Goal: Transaction & Acquisition: Purchase product/service

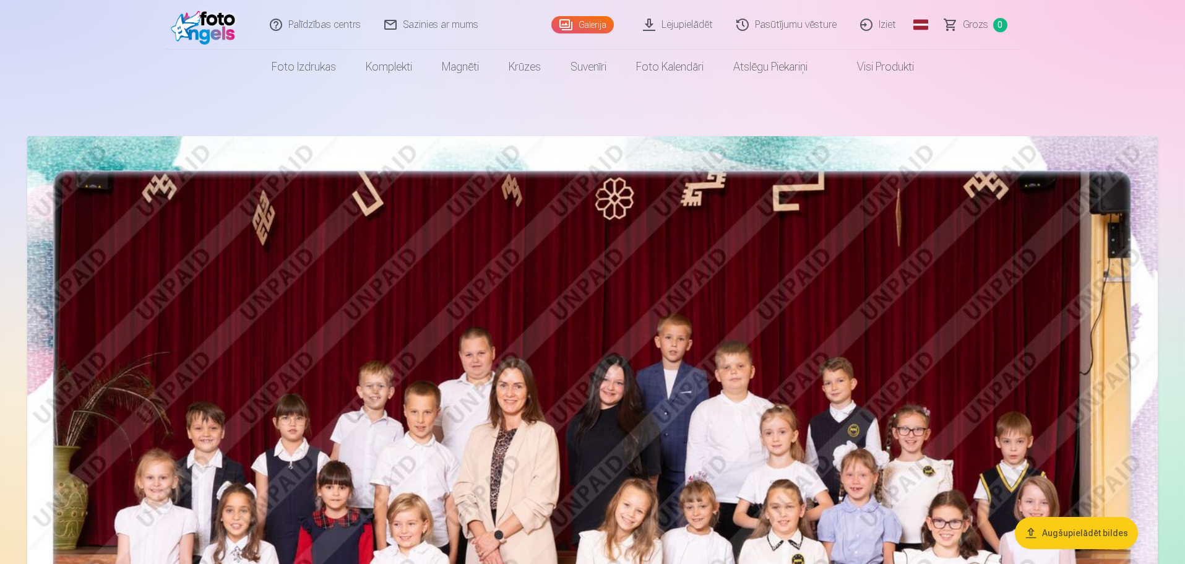
click at [905, 69] on link "Visi produkti" at bounding box center [875, 67] width 106 height 35
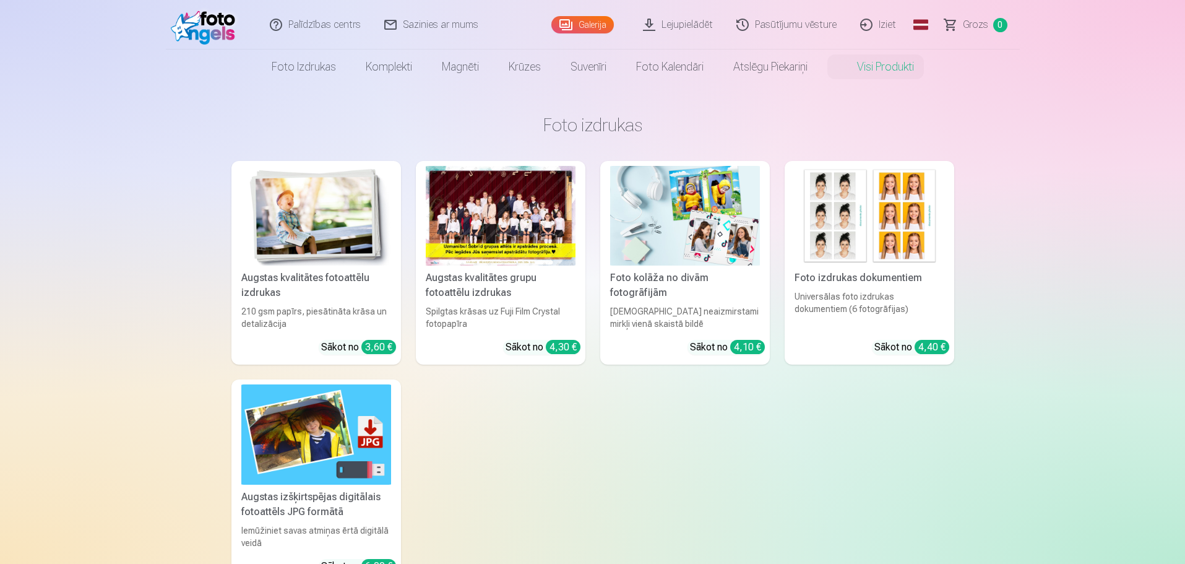
scroll to position [21, 0]
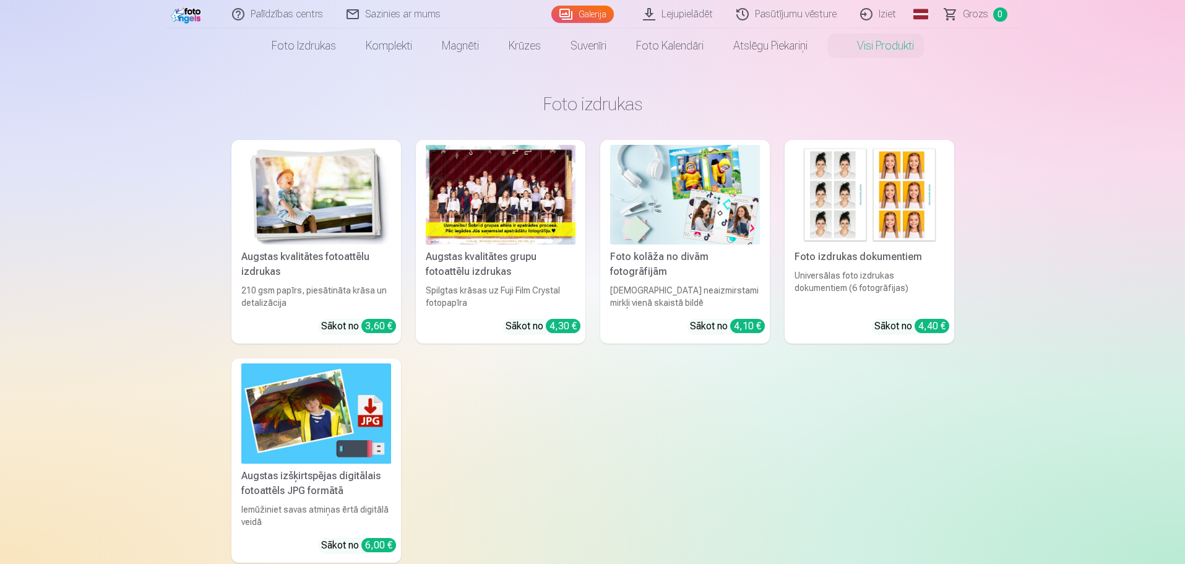
click at [925, 9] on link "Global" at bounding box center [920, 14] width 25 height 28
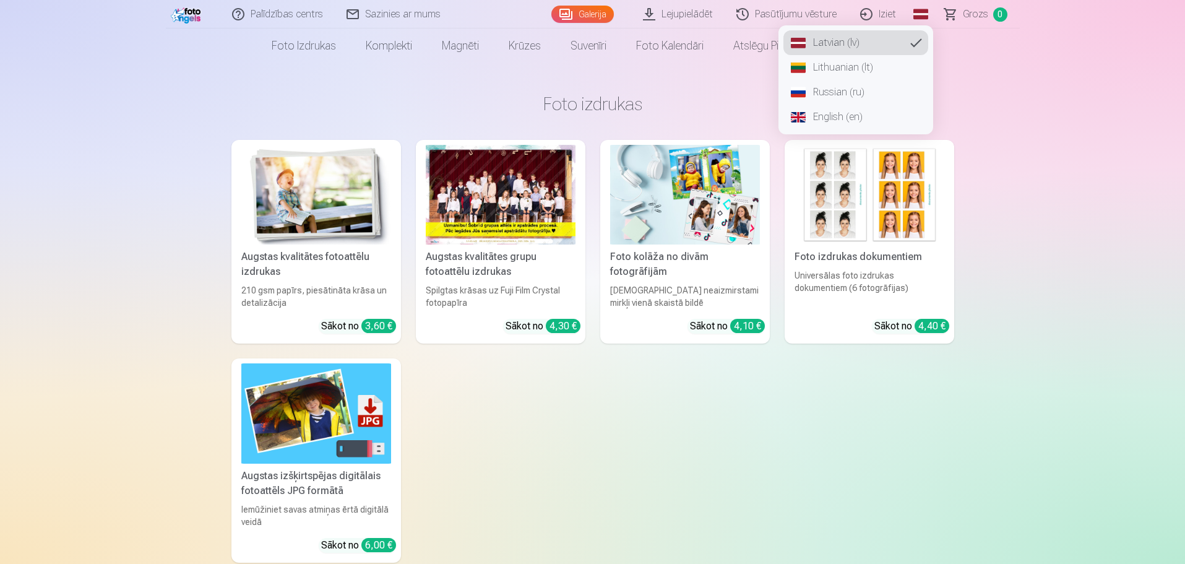
click at [869, 93] on link "Russian (ru)" at bounding box center [855, 92] width 145 height 25
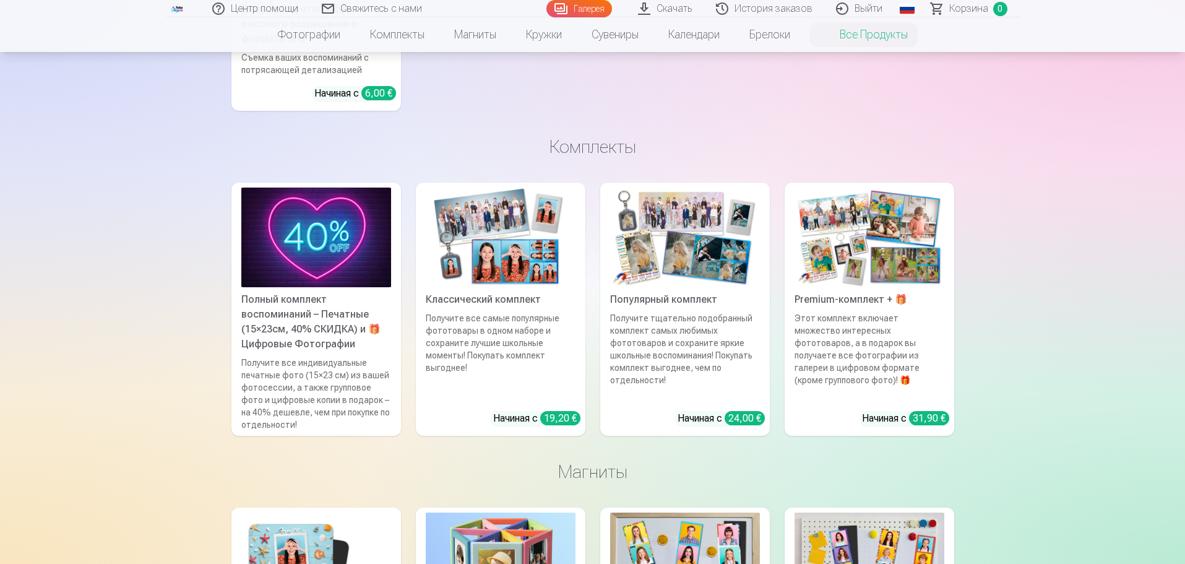
scroll to position [496, 0]
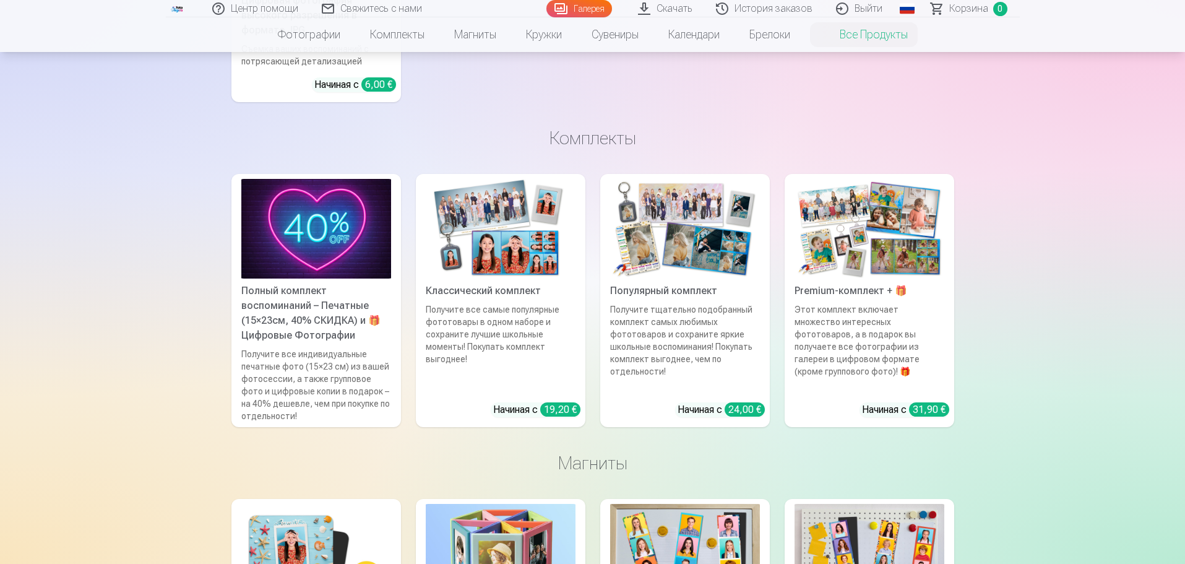
click at [358, 223] on img at bounding box center [316, 229] width 150 height 100
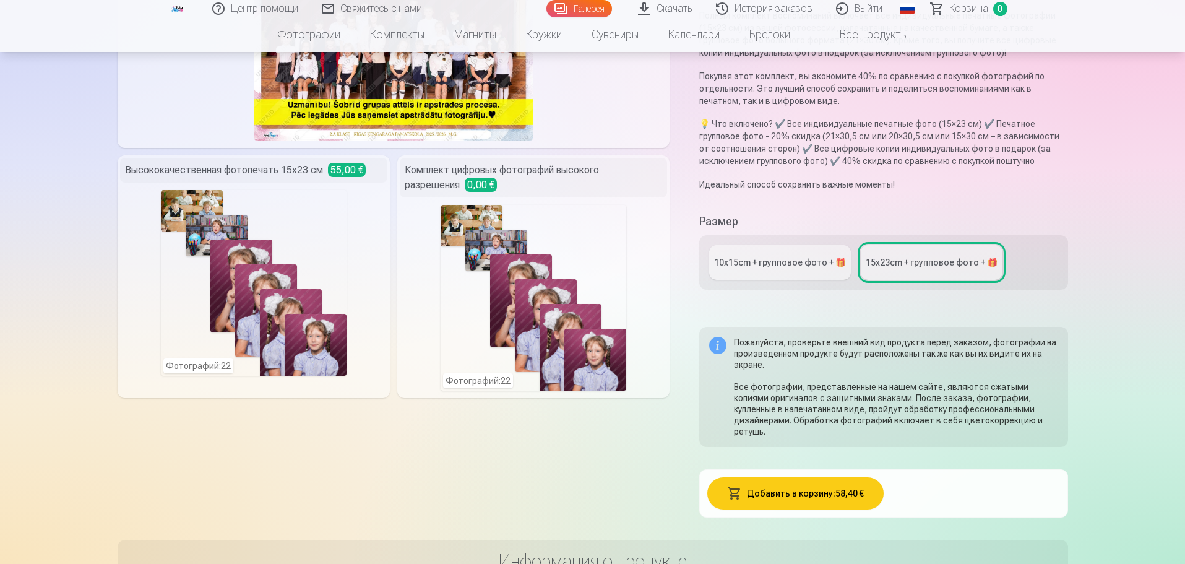
scroll to position [200, 0]
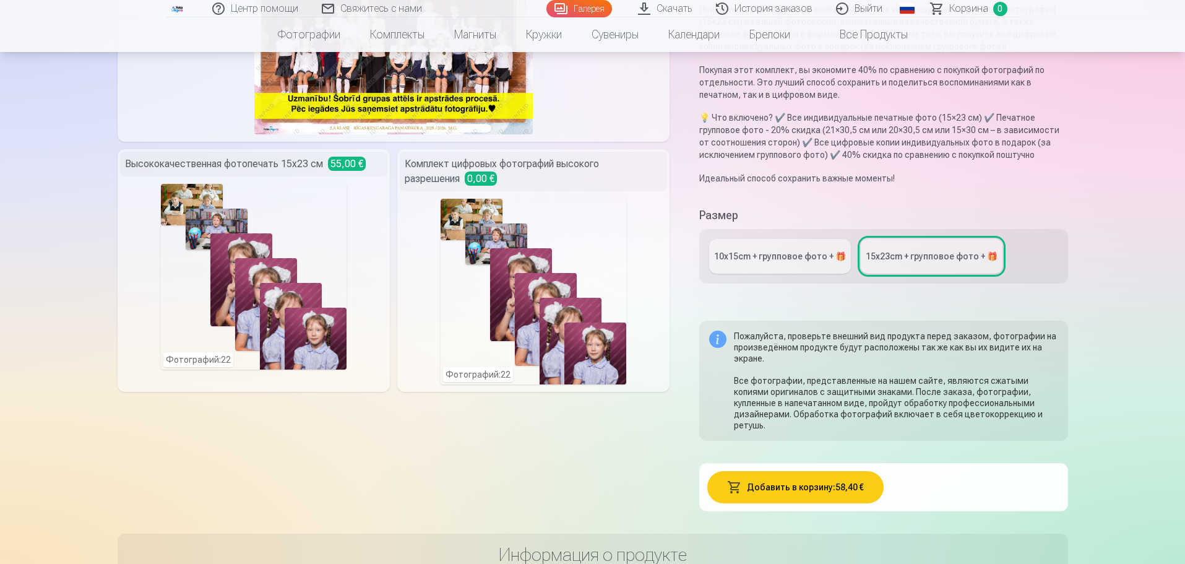
click at [808, 248] on link "10x15сm + групповое фото + 🎁" at bounding box center [780, 256] width 142 height 35
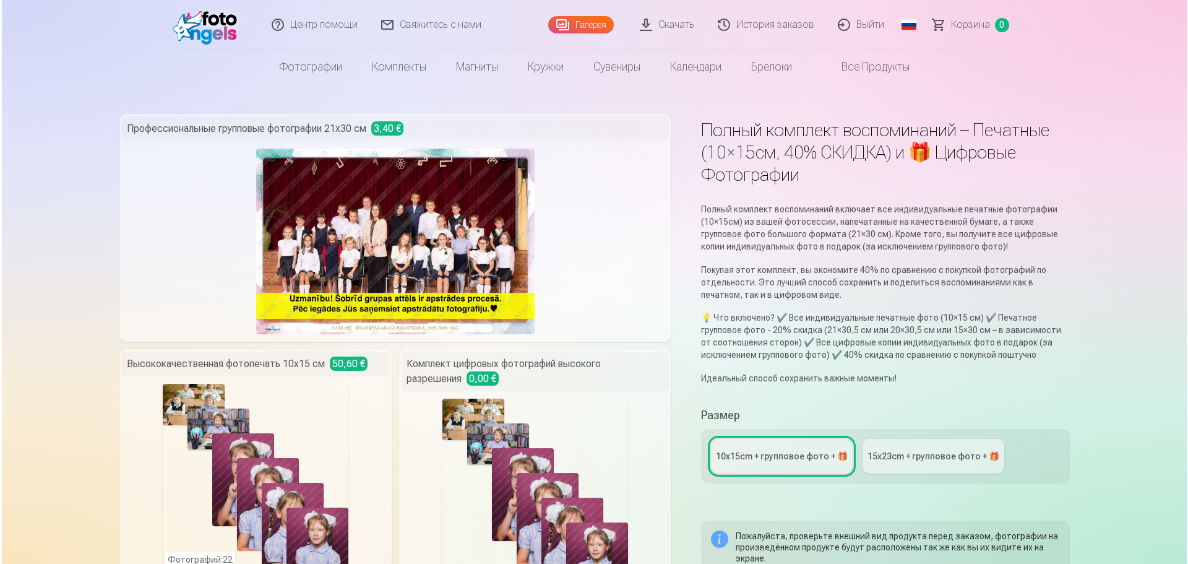
scroll to position [493, 0]
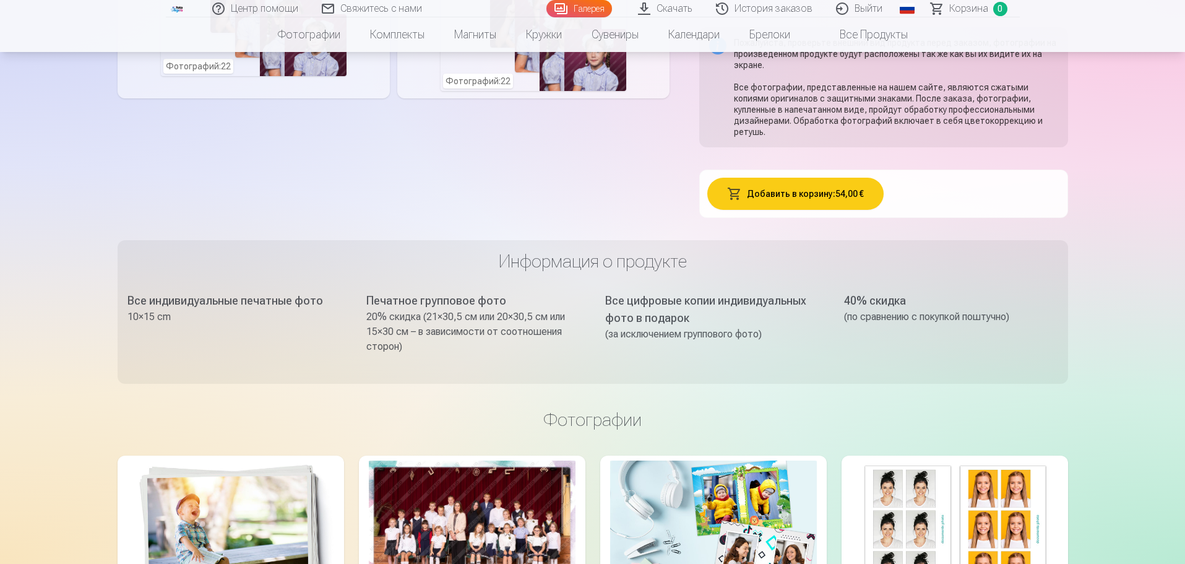
click at [797, 180] on button "Добавить в корзину : 54,00 €" at bounding box center [795, 194] width 176 height 32
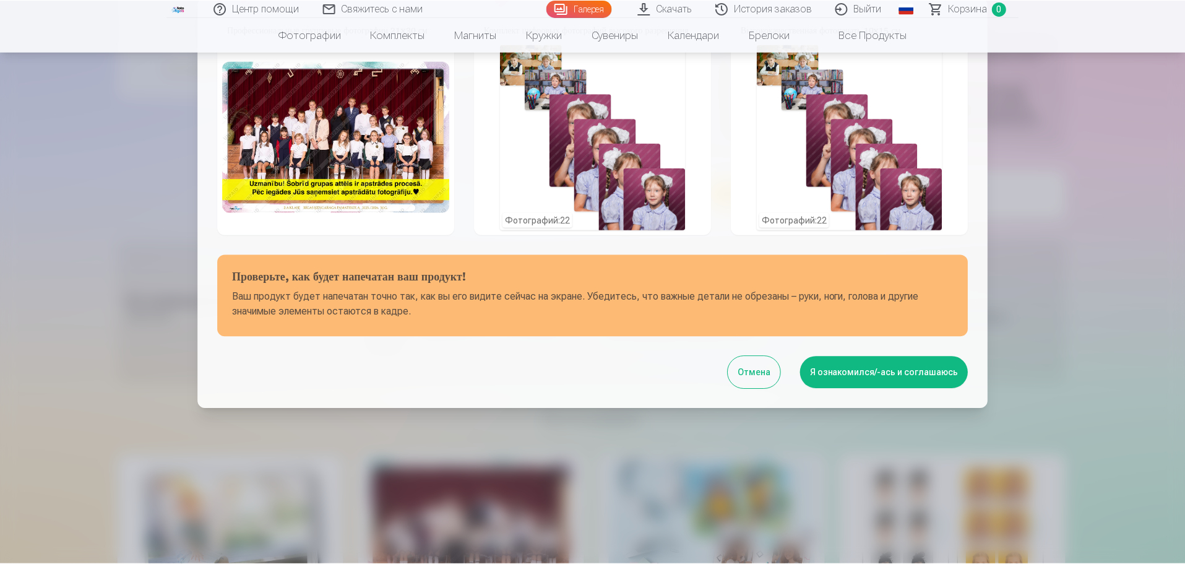
scroll to position [0, 0]
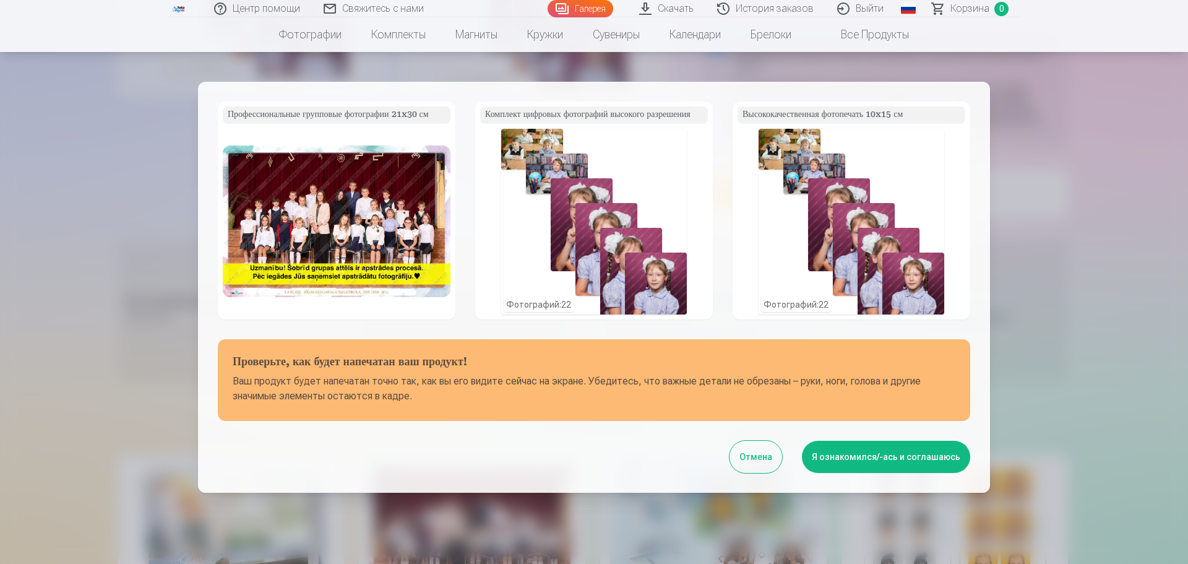
click at [864, 460] on button "Я ознакомился/-ась и соглашаюсь" at bounding box center [886, 457] width 168 height 32
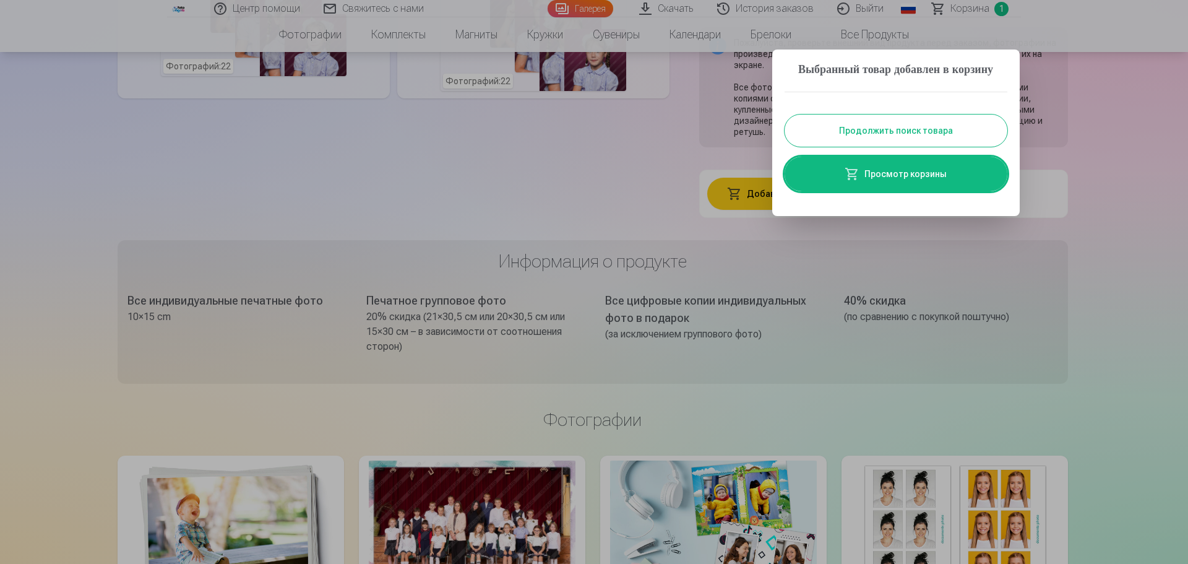
click at [906, 191] on link "Просмотр корзины" at bounding box center [896, 174] width 223 height 35
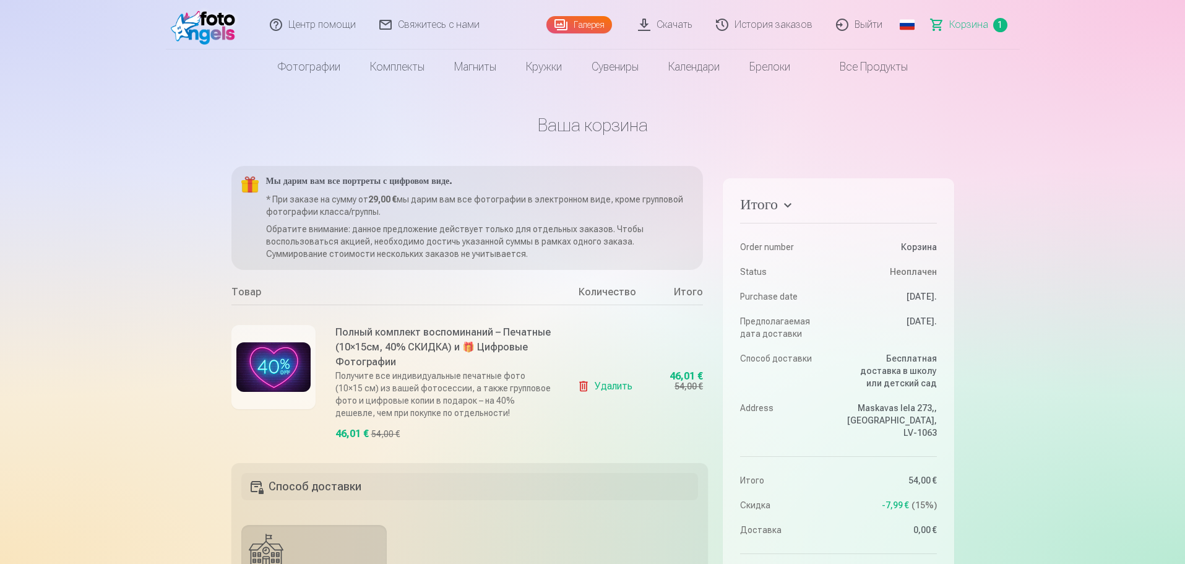
click at [608, 382] on link "Удалить" at bounding box center [607, 386] width 60 height 25
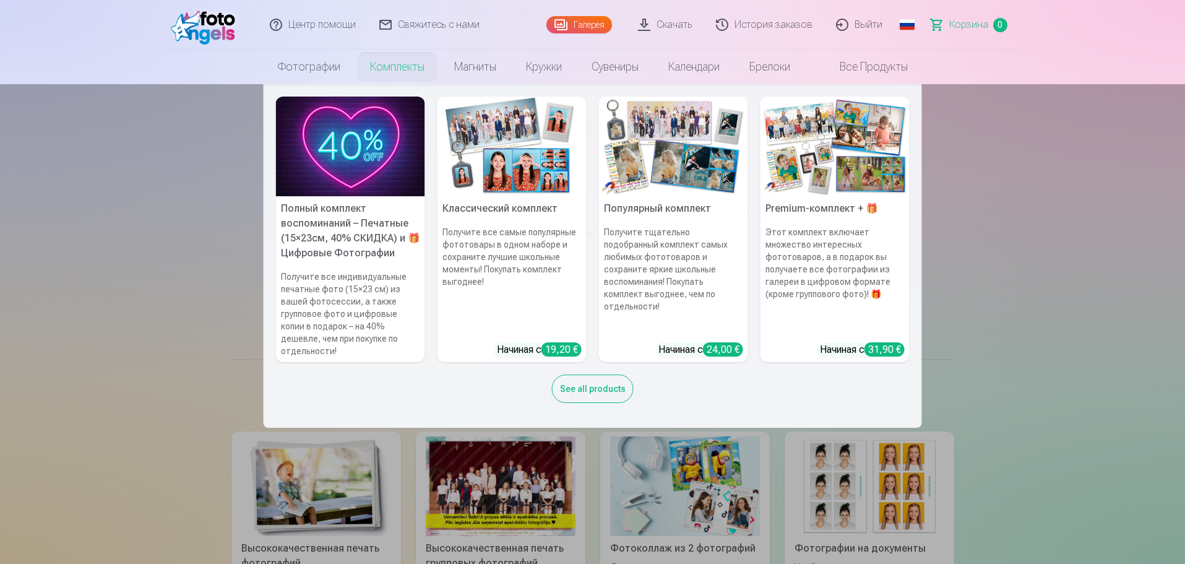
scroll to position [493, 0]
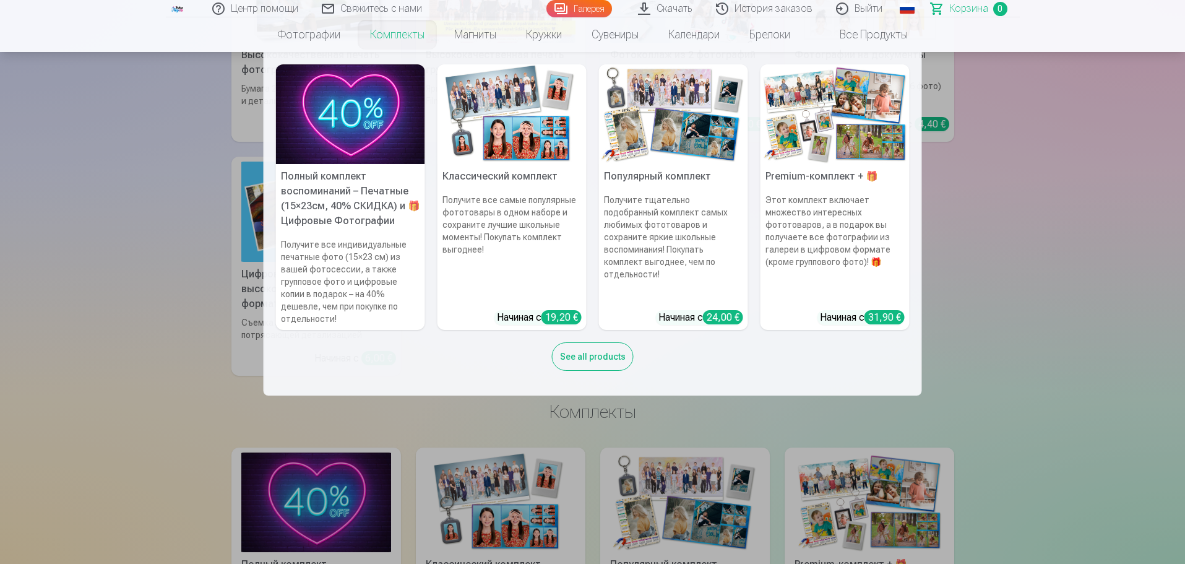
click at [575, 356] on div "See all products" at bounding box center [593, 356] width 82 height 28
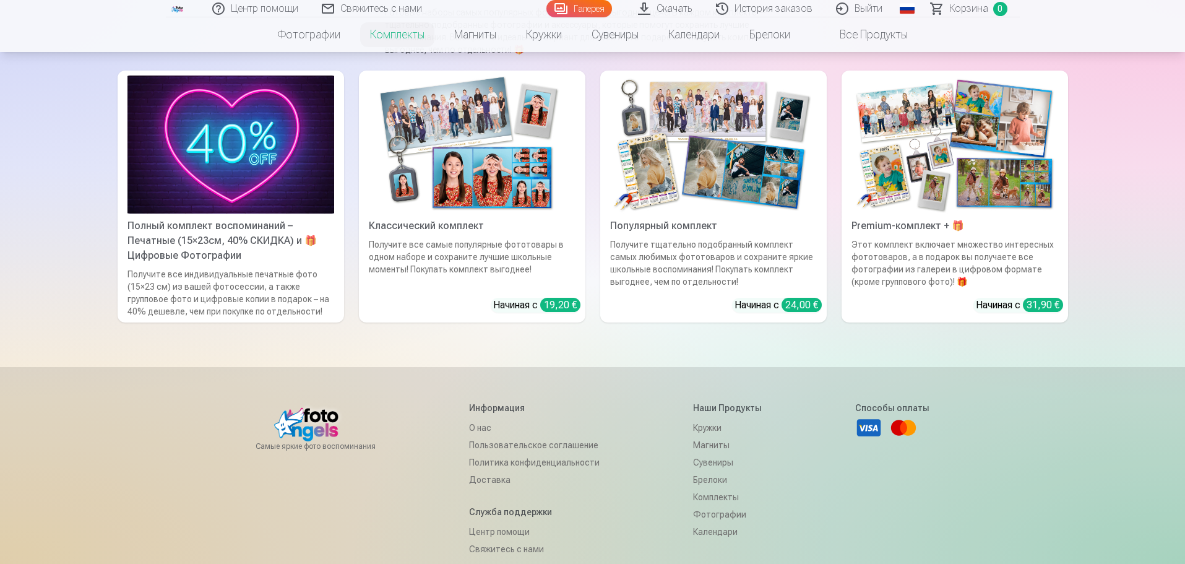
scroll to position [152, 0]
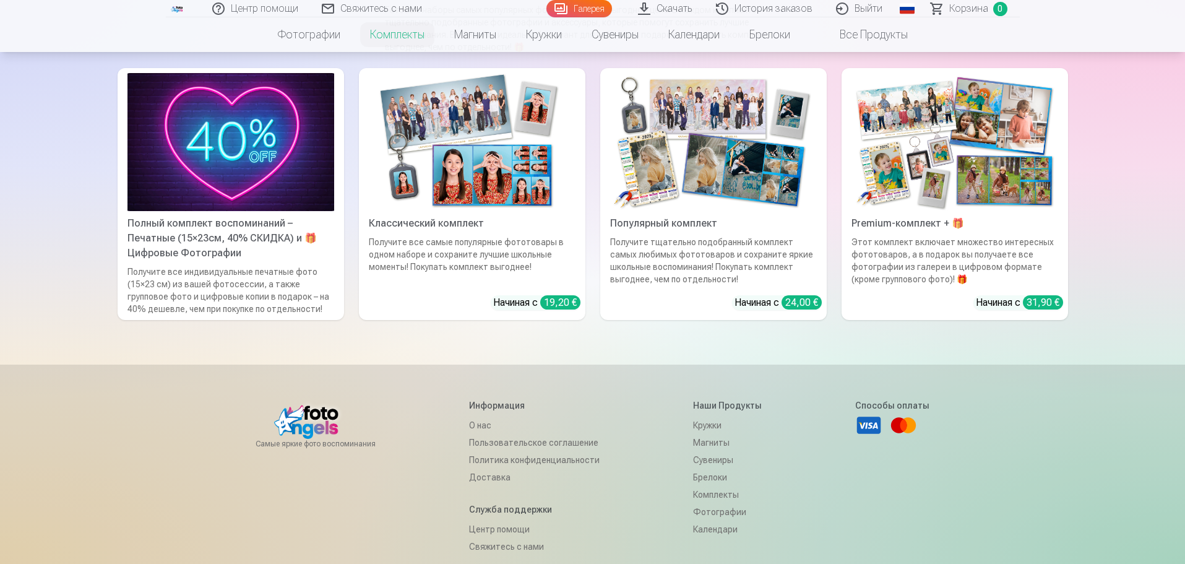
click at [275, 271] on div "Получите все индивидуальные печатные фото (15×23 см) из вашей фотосессии, а так…" at bounding box center [231, 290] width 217 height 50
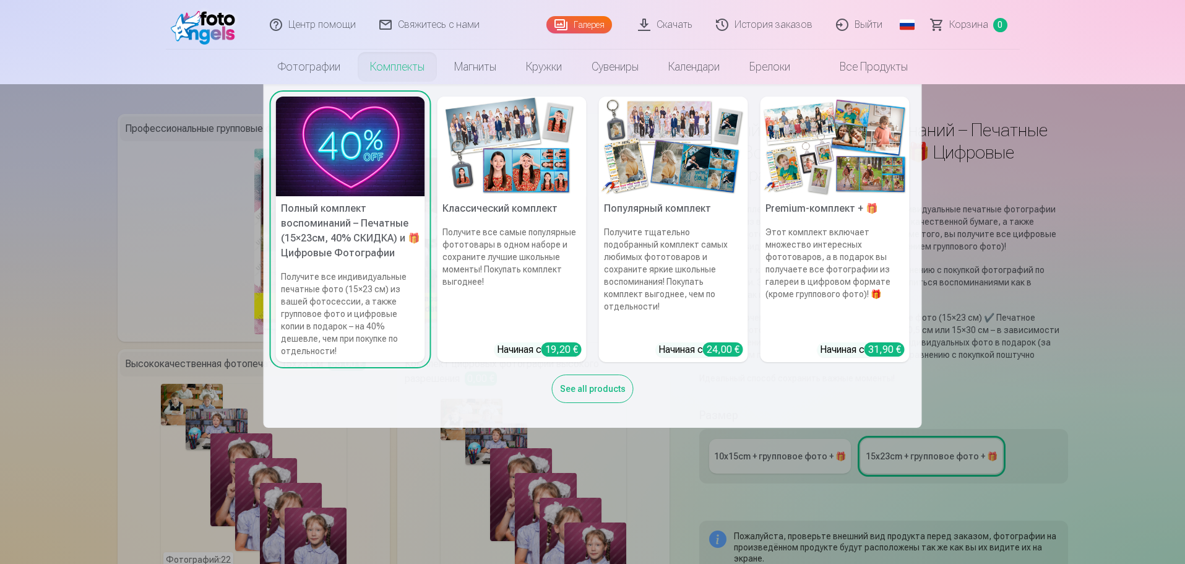
click at [405, 72] on link "Комплекты" at bounding box center [397, 67] width 84 height 35
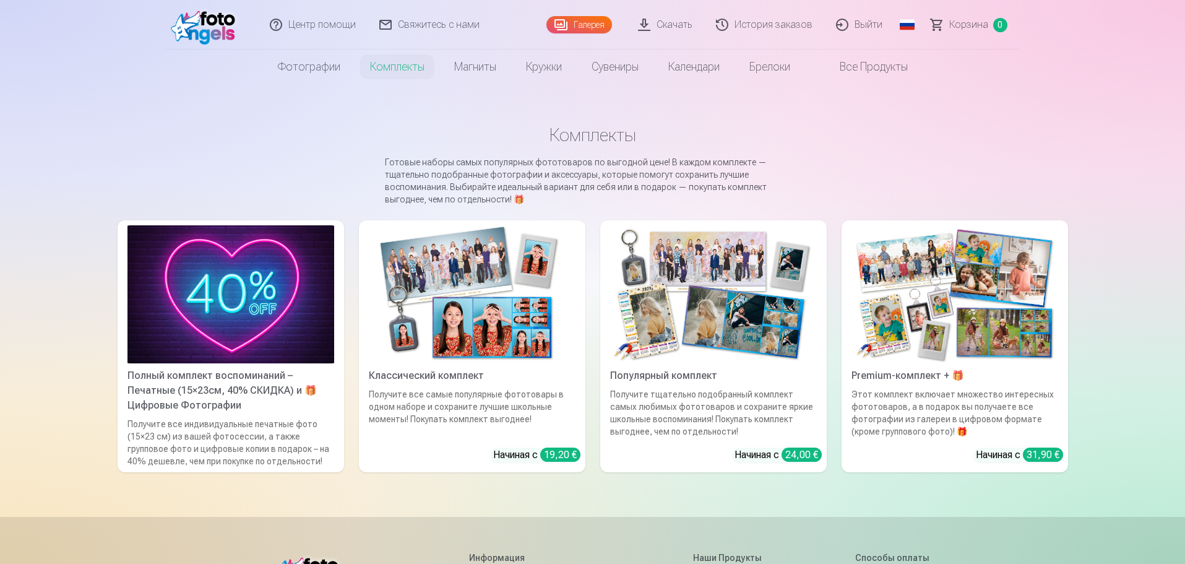
click at [848, 61] on link "Все продукты" at bounding box center [864, 67] width 118 height 35
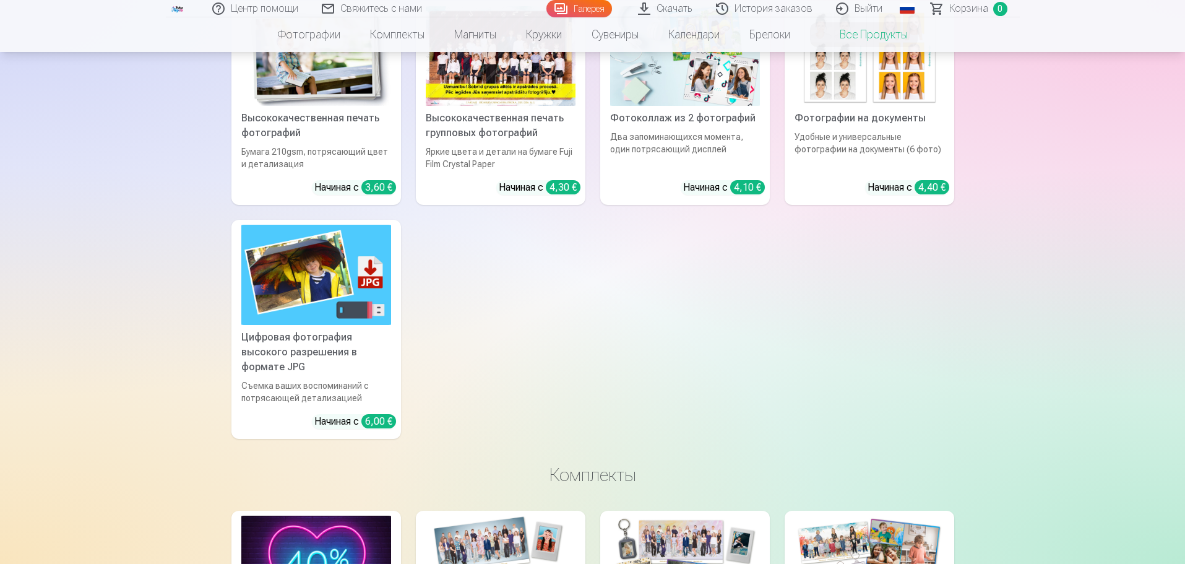
scroll to position [164, 0]
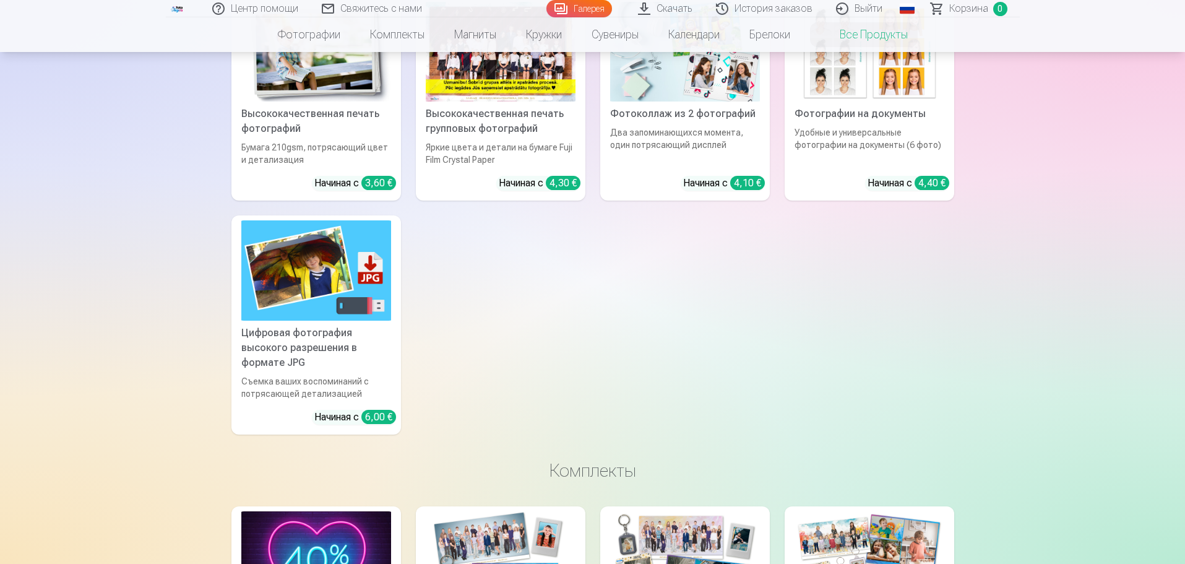
click at [318, 301] on img at bounding box center [316, 270] width 150 height 100
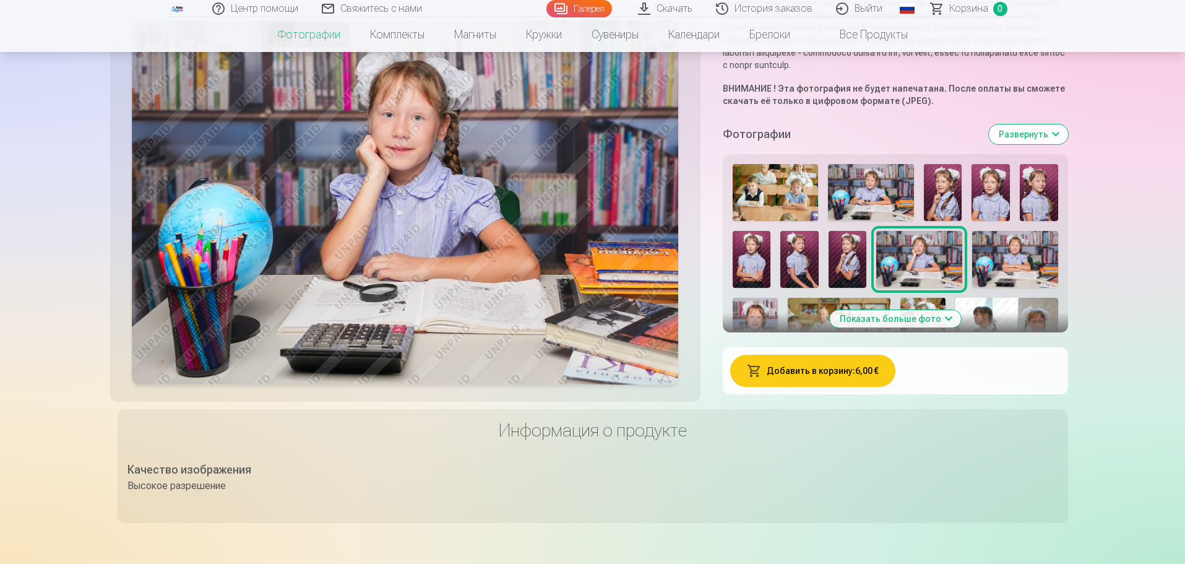
scroll to position [299, 0]
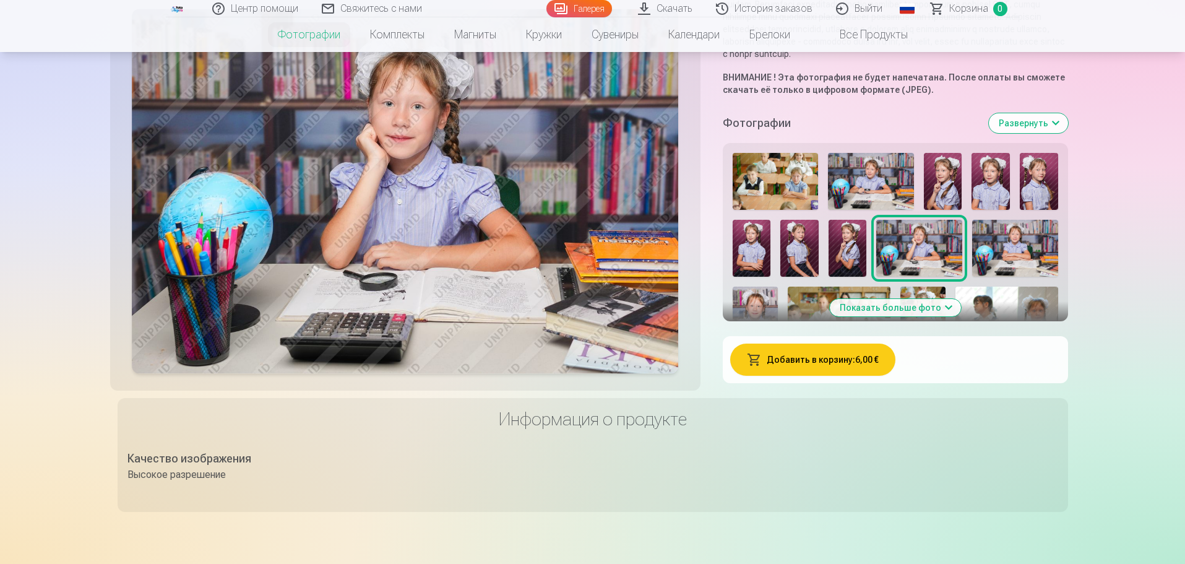
click at [897, 192] on img at bounding box center [871, 181] width 86 height 57
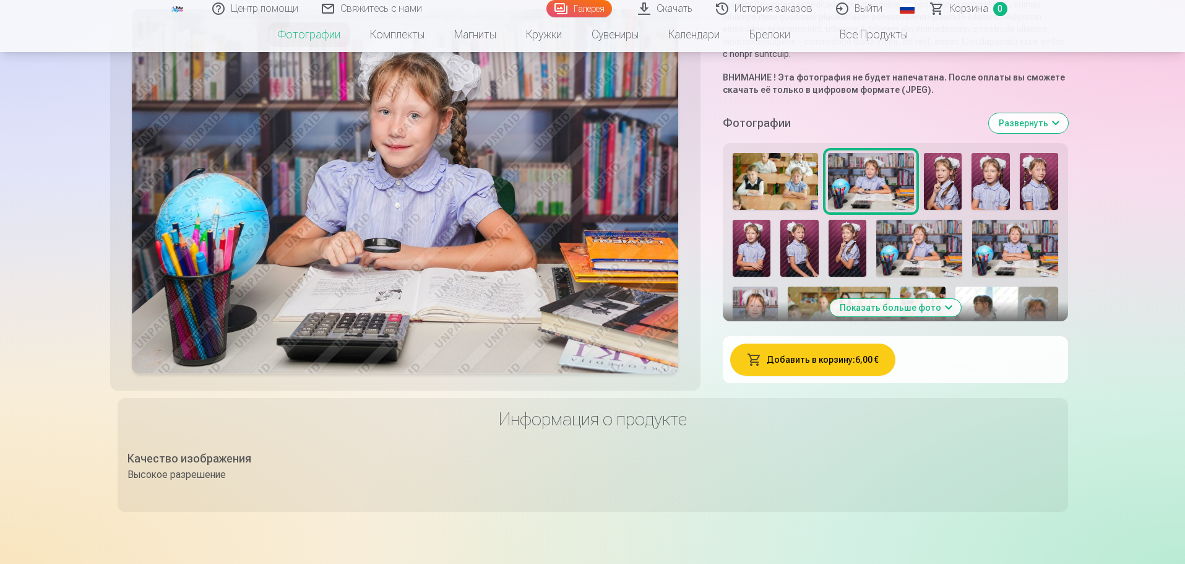
click at [944, 197] on img at bounding box center [943, 181] width 38 height 57
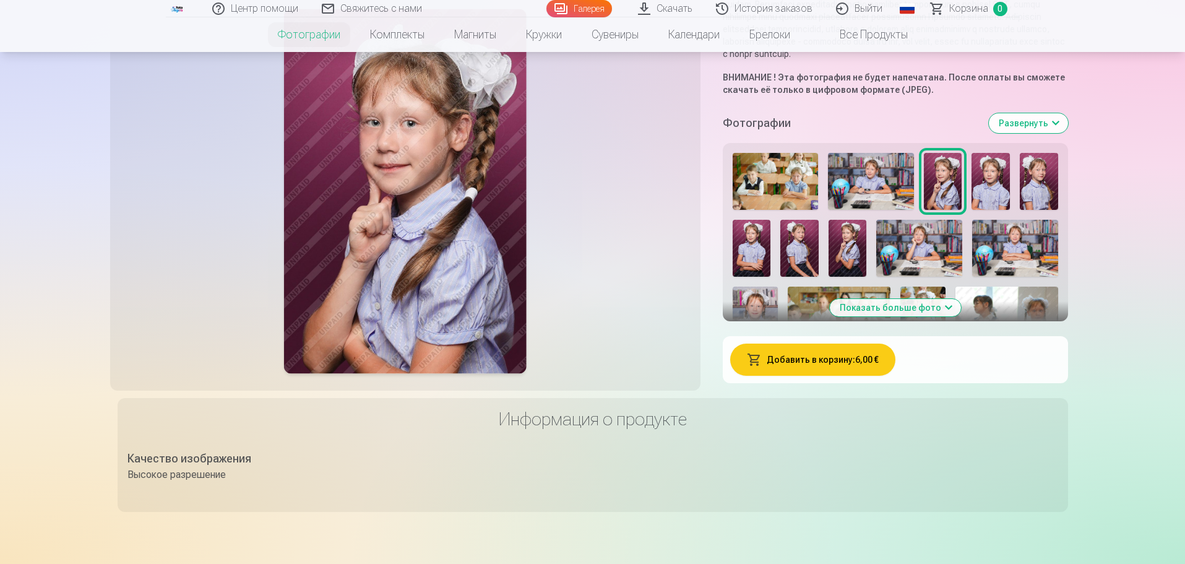
scroll to position [0, 0]
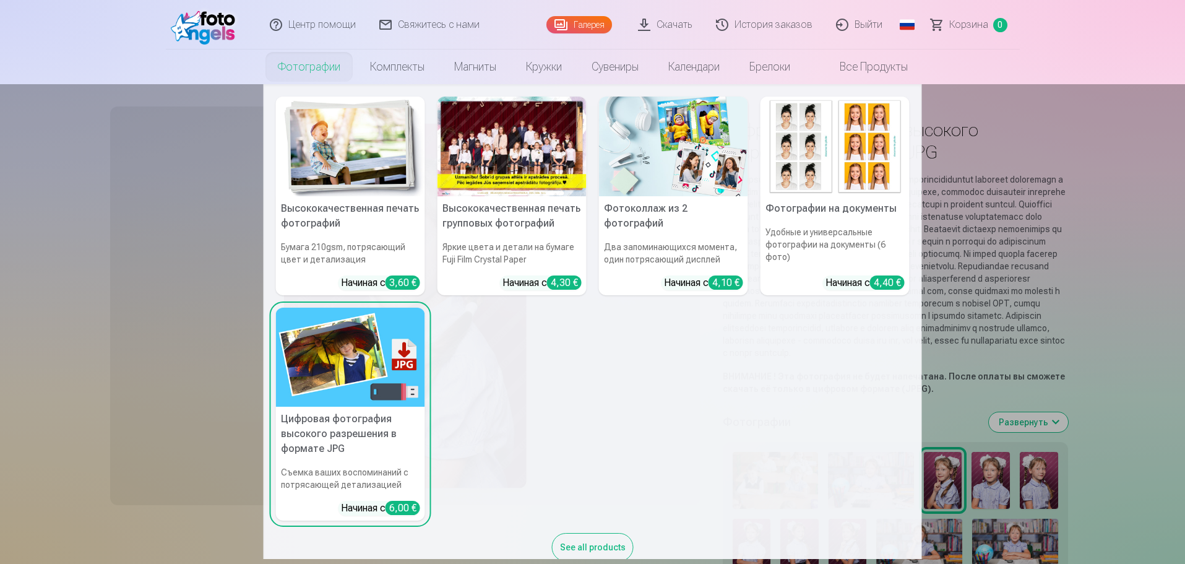
click at [332, 151] on img at bounding box center [350, 147] width 149 height 100
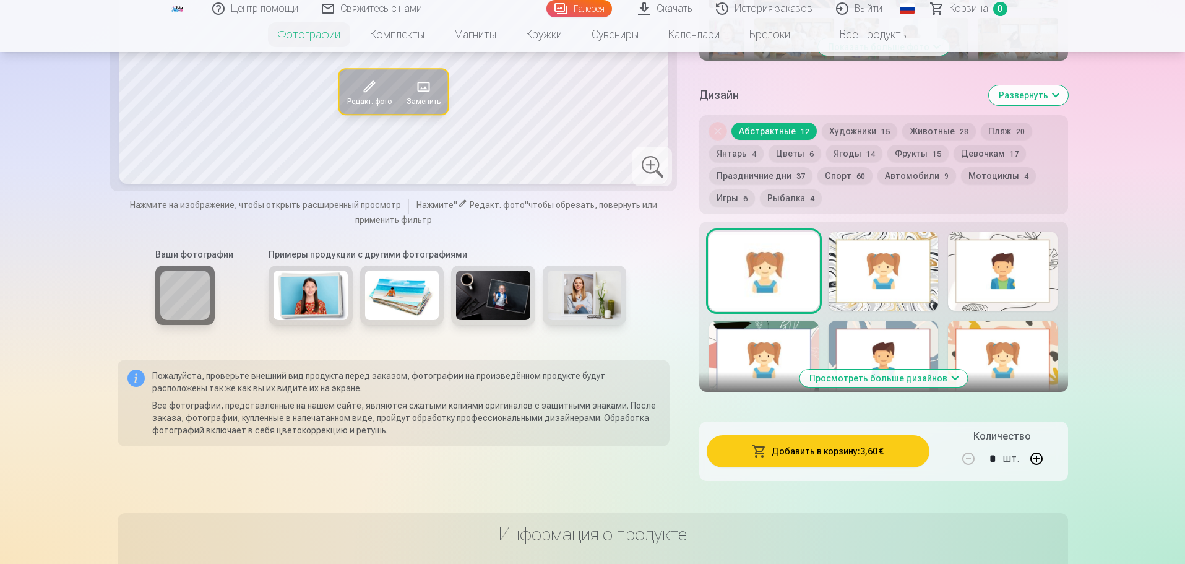
scroll to position [558, 0]
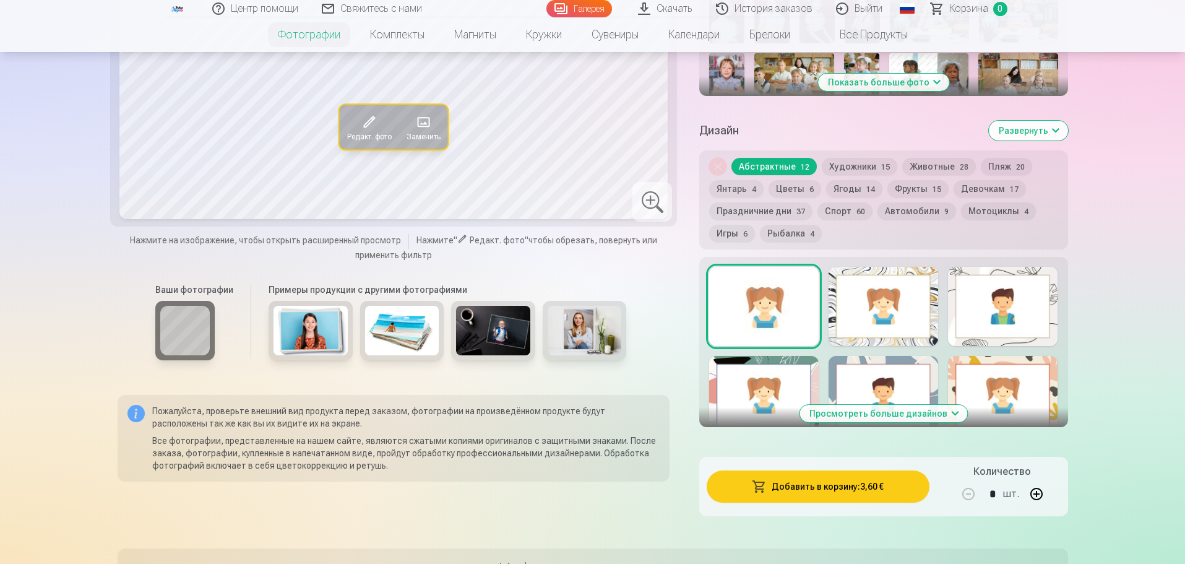
click at [1053, 140] on button "Развернуть" at bounding box center [1028, 131] width 79 height 20
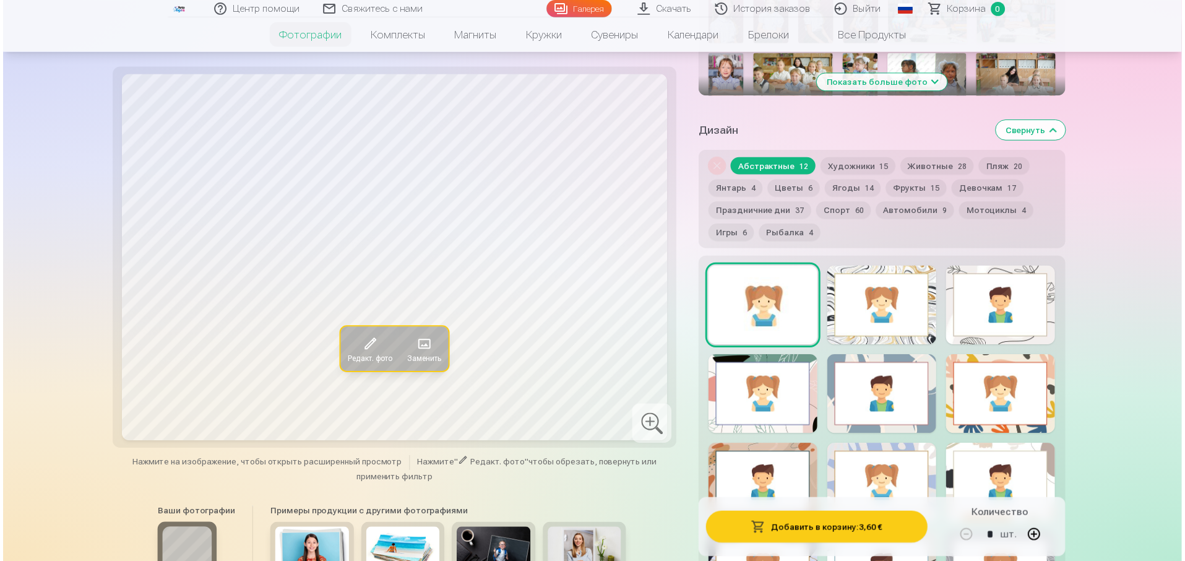
scroll to position [64, 0]
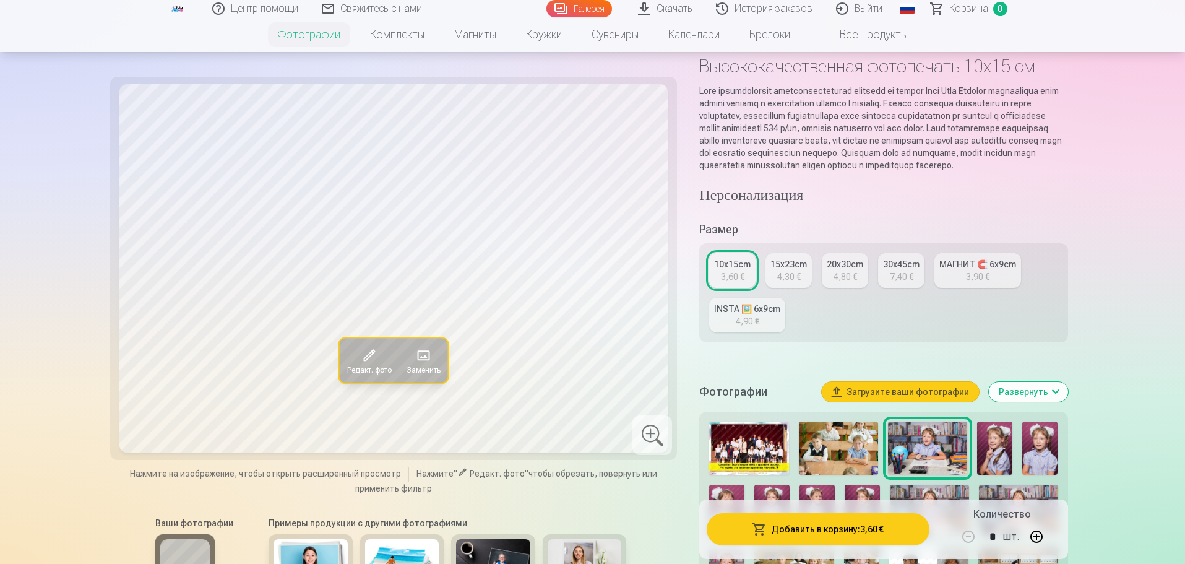
click at [741, 456] on img at bounding box center [748, 447] width 79 height 53
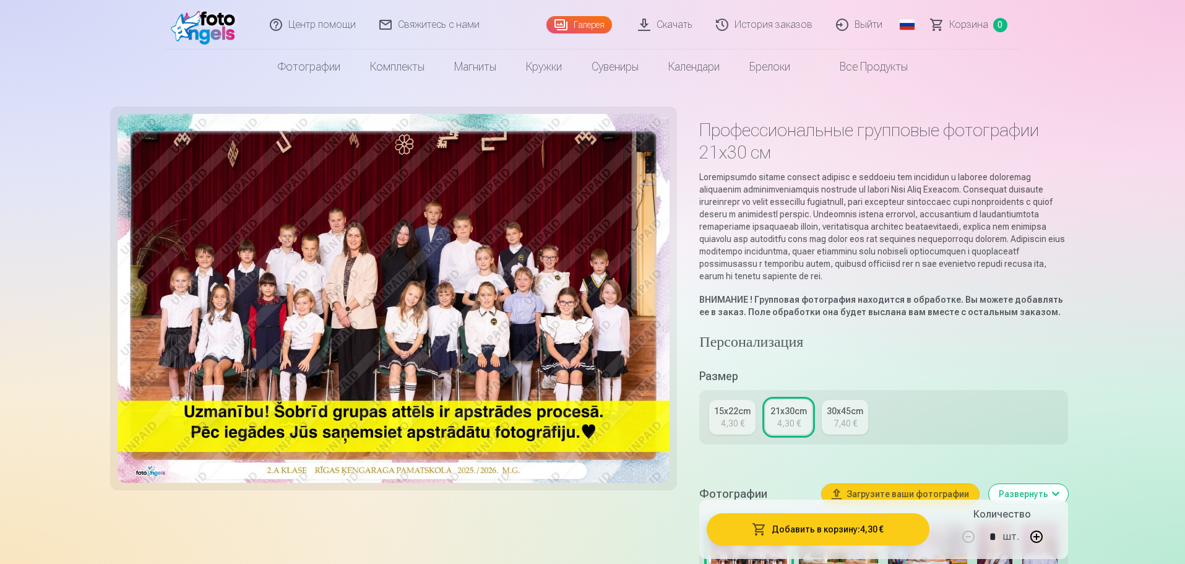
click at [821, 527] on button "Добавить в корзину : 4,30 €" at bounding box center [818, 529] width 222 height 32
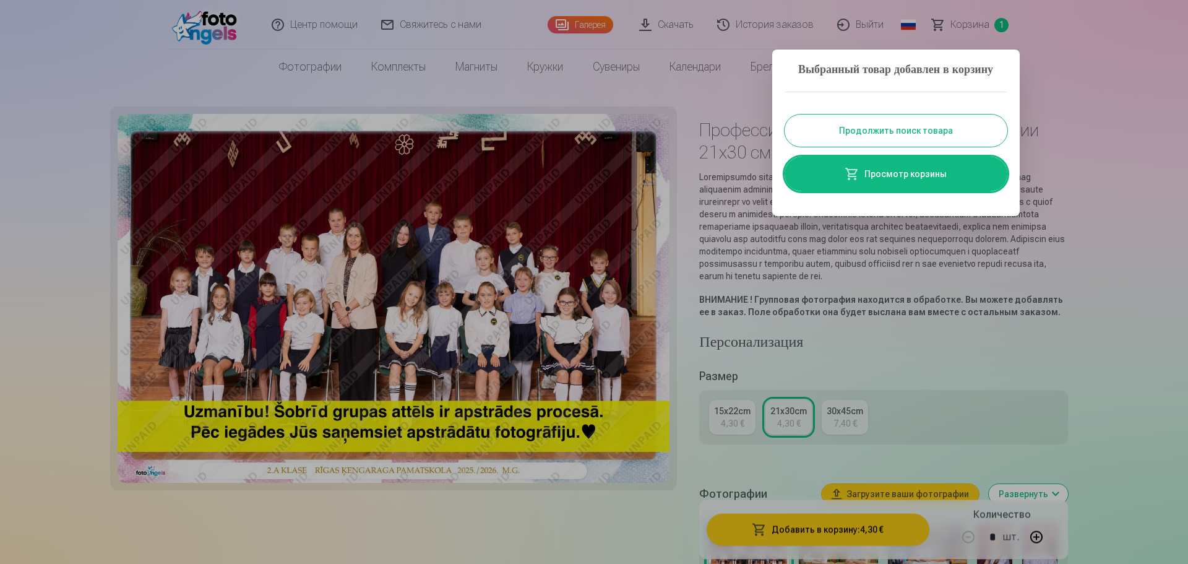
click at [944, 144] on button "Продолжить поиск товара" at bounding box center [896, 130] width 223 height 32
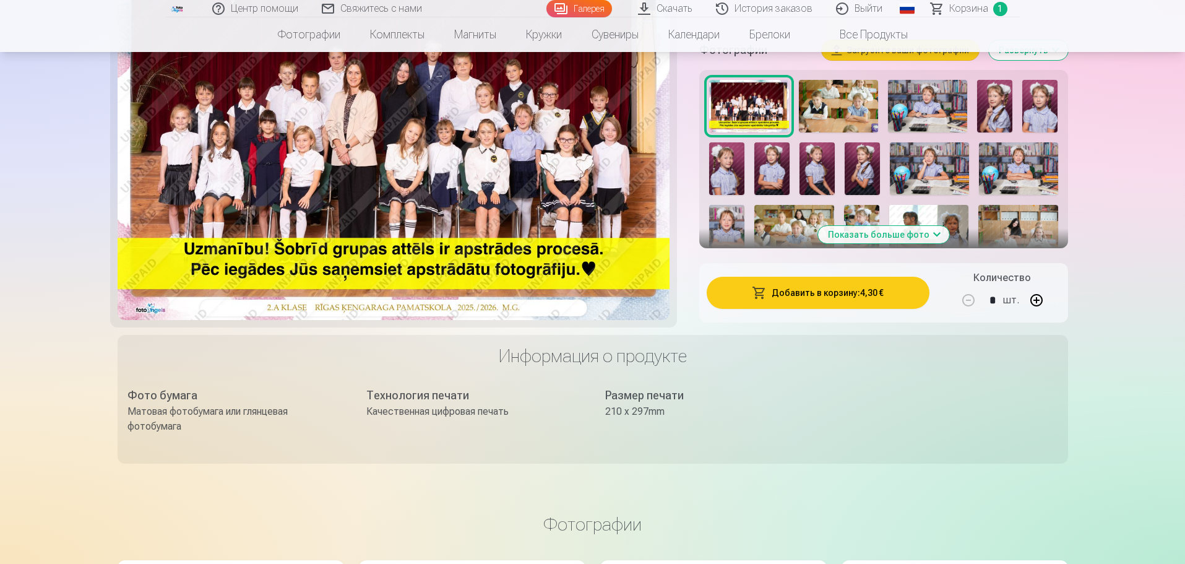
scroll to position [433, 0]
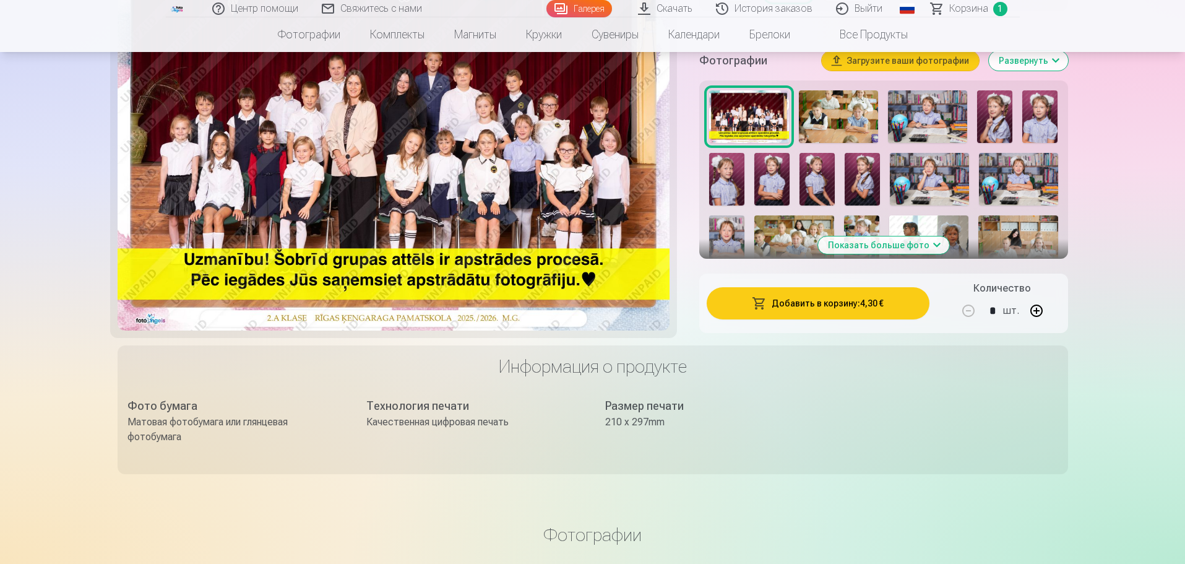
click at [827, 131] on img at bounding box center [838, 116] width 79 height 53
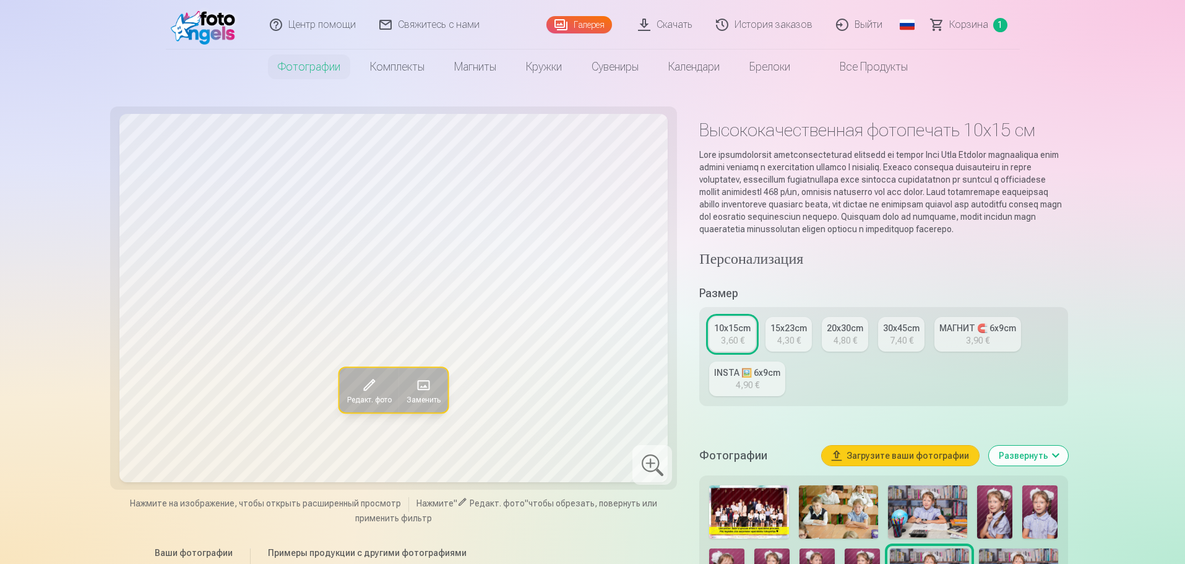
click at [855, 527] on img at bounding box center [838, 511] width 79 height 53
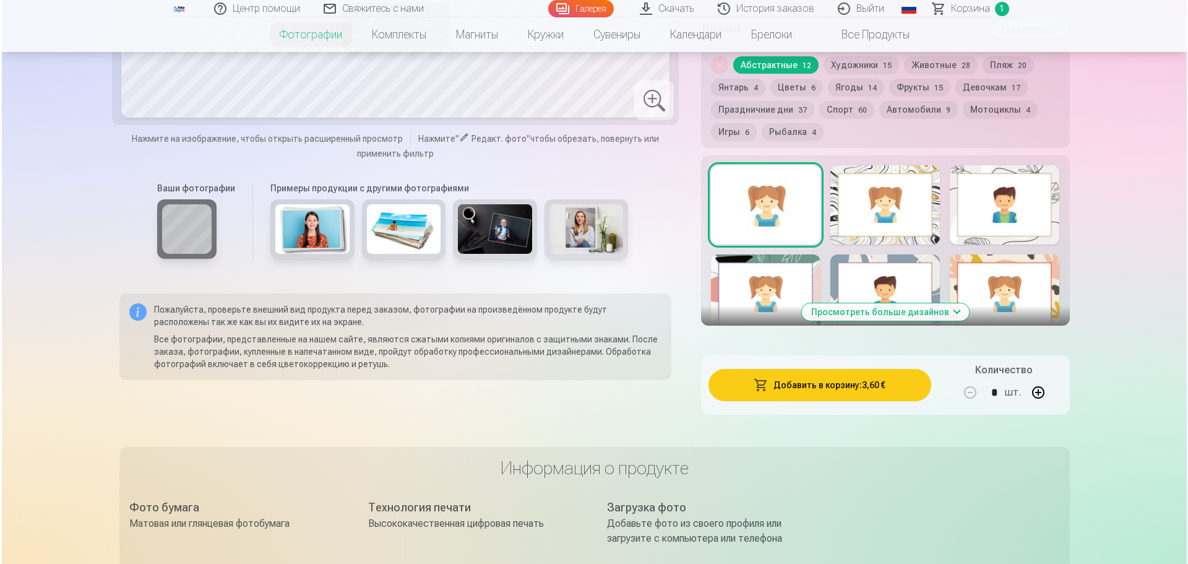
scroll to position [695, 0]
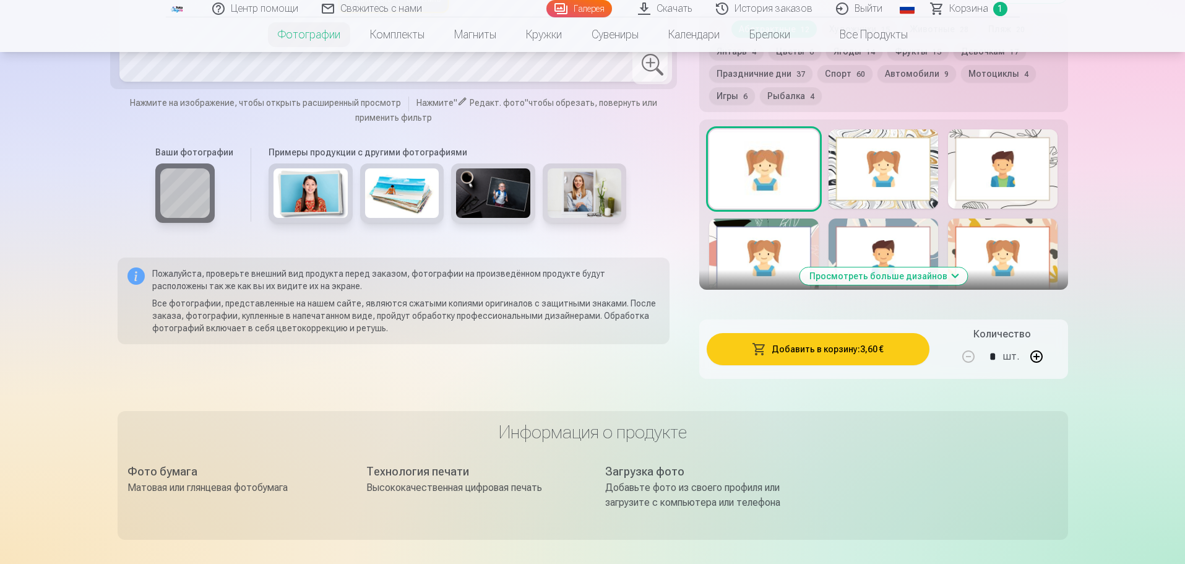
click at [777, 365] on button "Добавить в корзину : 3,60 €" at bounding box center [818, 349] width 222 height 32
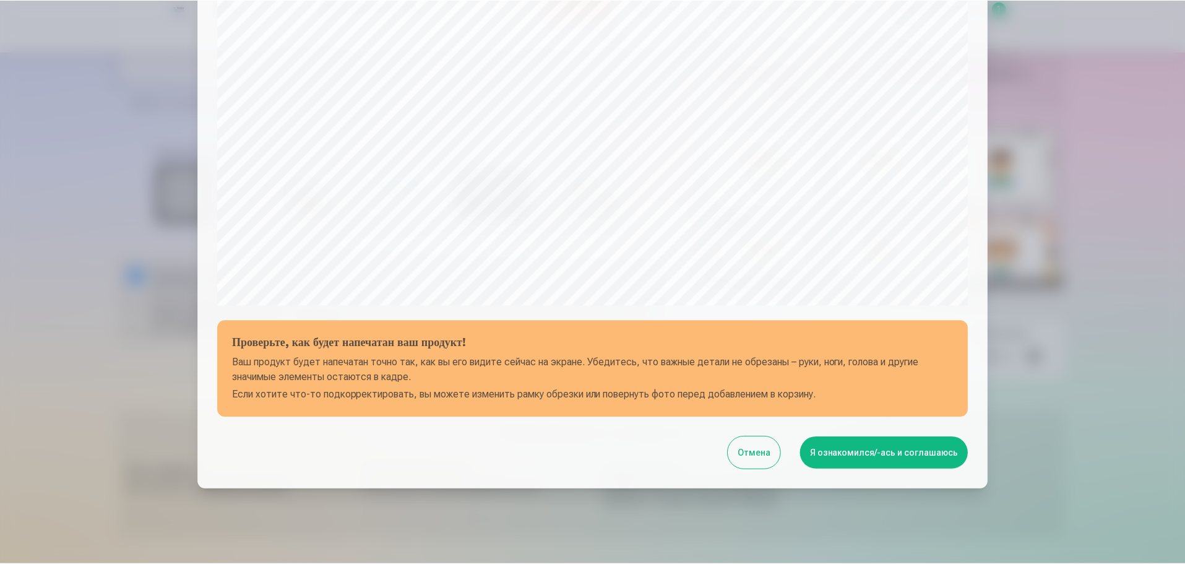
scroll to position [327, 0]
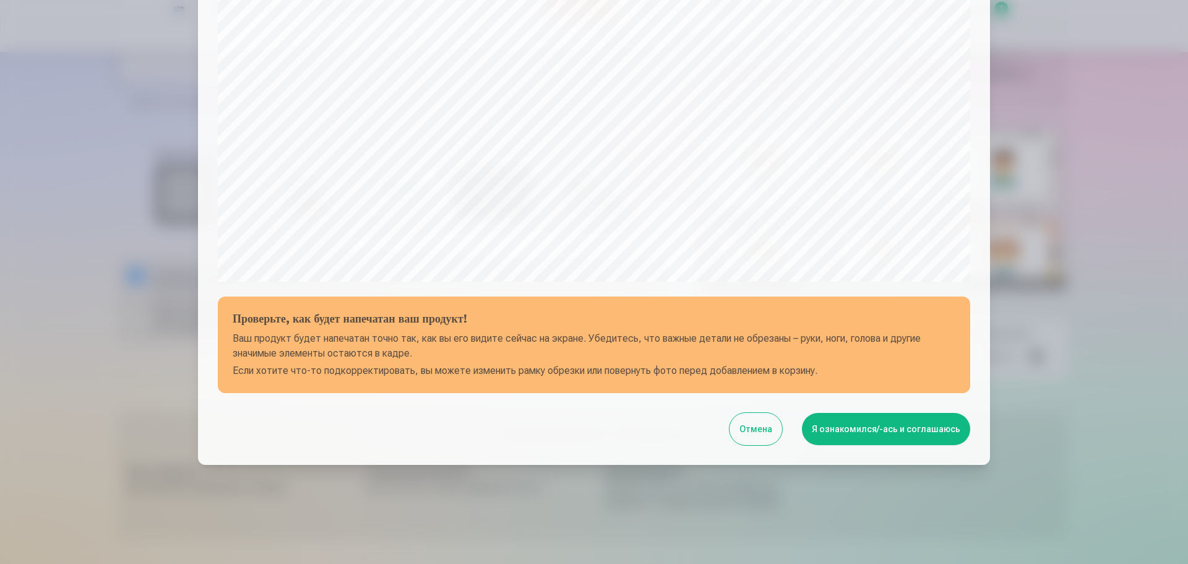
click at [864, 431] on button "Я ознакомился/-ась и соглашаюсь" at bounding box center [886, 429] width 168 height 32
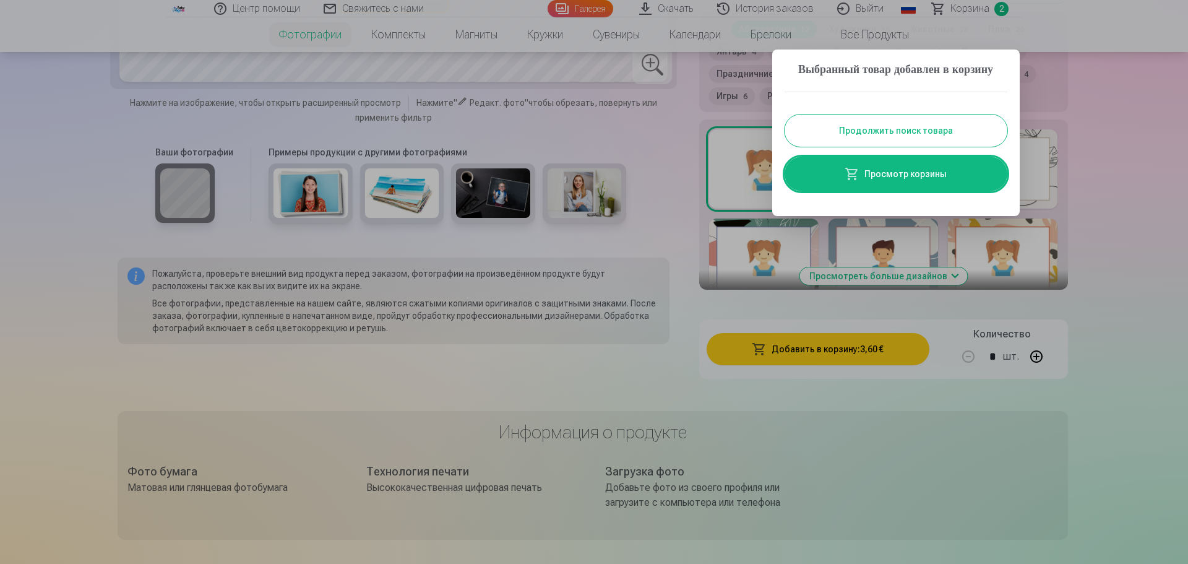
click at [948, 140] on button "Продолжить поиск товара" at bounding box center [896, 130] width 223 height 32
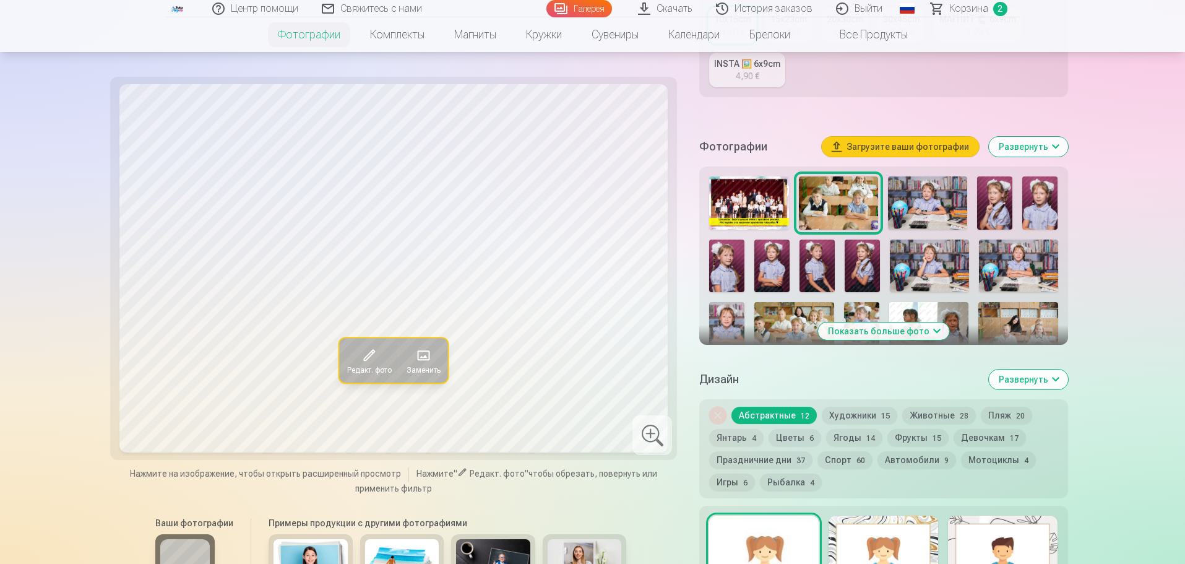
scroll to position [202, 0]
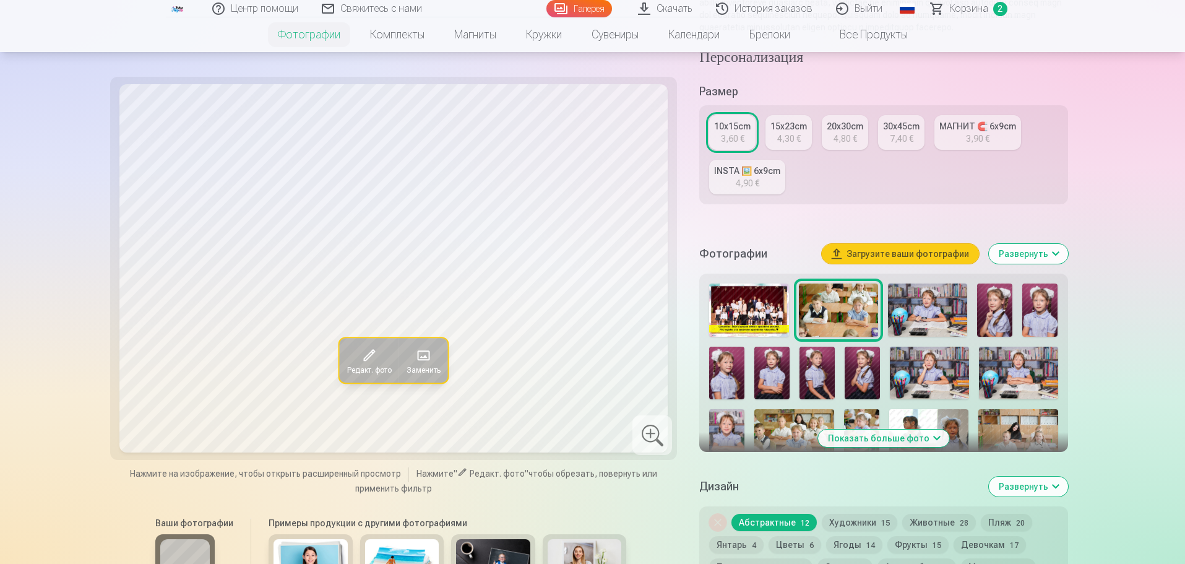
click at [935, 321] on img at bounding box center [927, 309] width 79 height 53
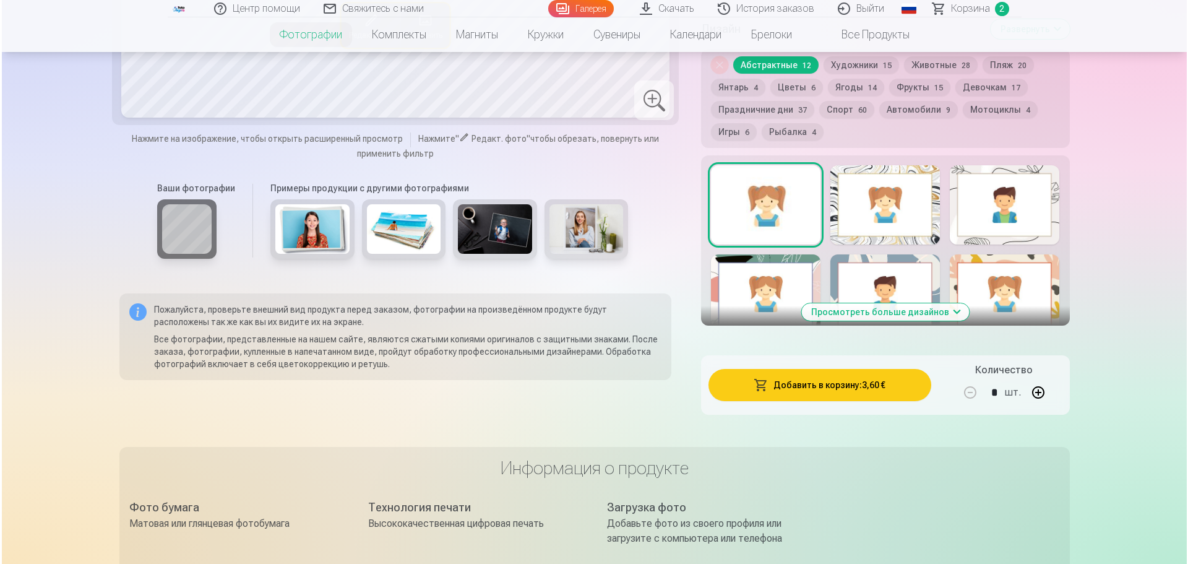
scroll to position [665, 0]
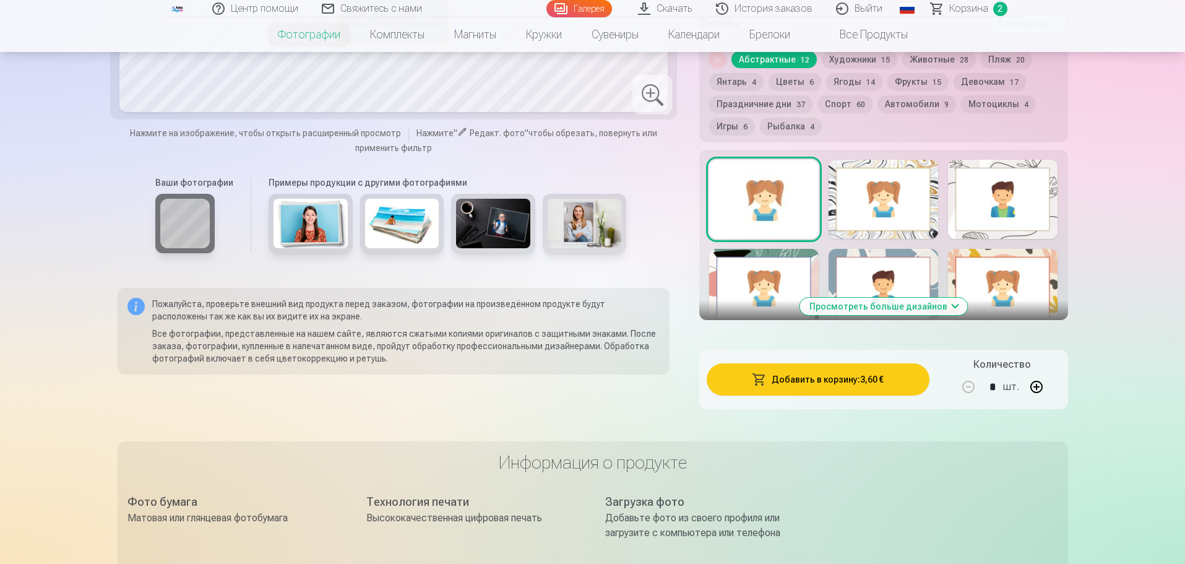
click at [809, 395] on button "Добавить в корзину : 3,60 €" at bounding box center [818, 379] width 222 height 32
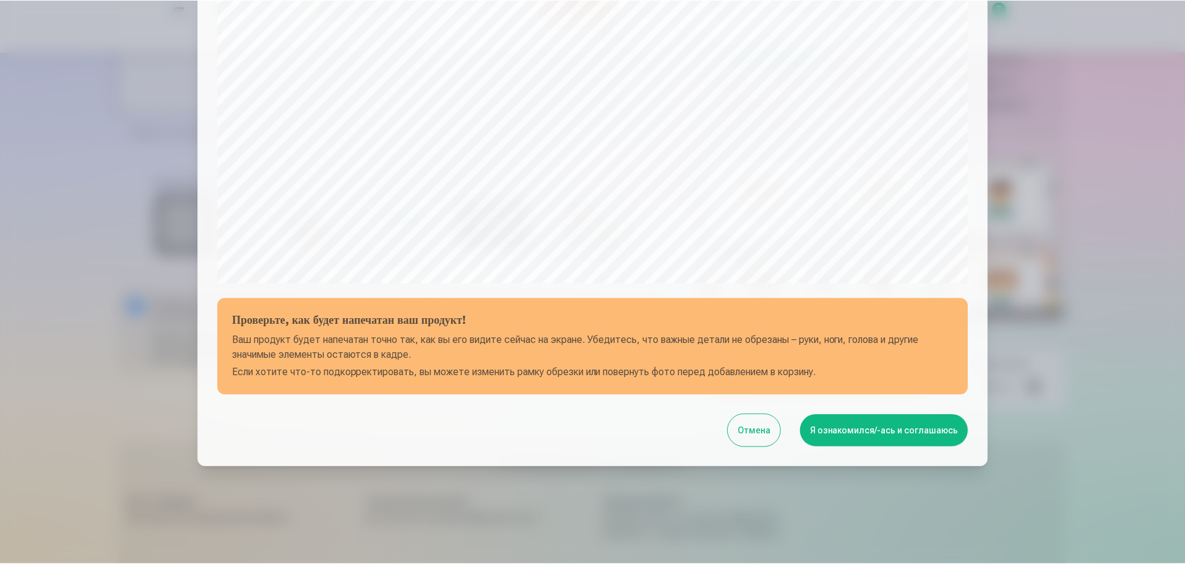
scroll to position [327, 0]
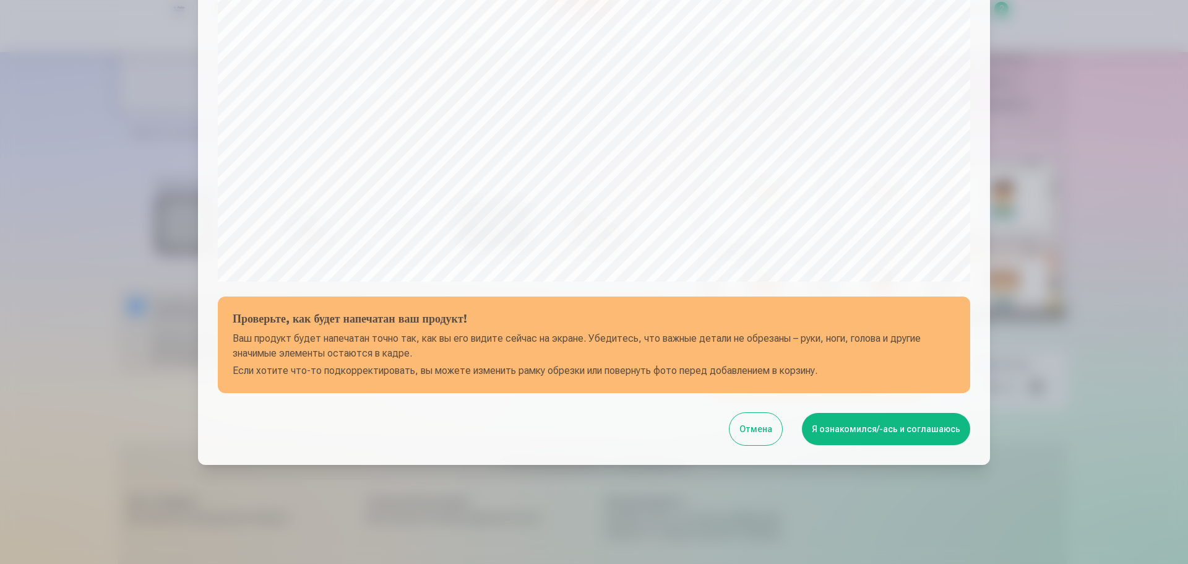
click at [838, 426] on button "Я ознакомился/-ась и соглашаюсь" at bounding box center [886, 429] width 168 height 32
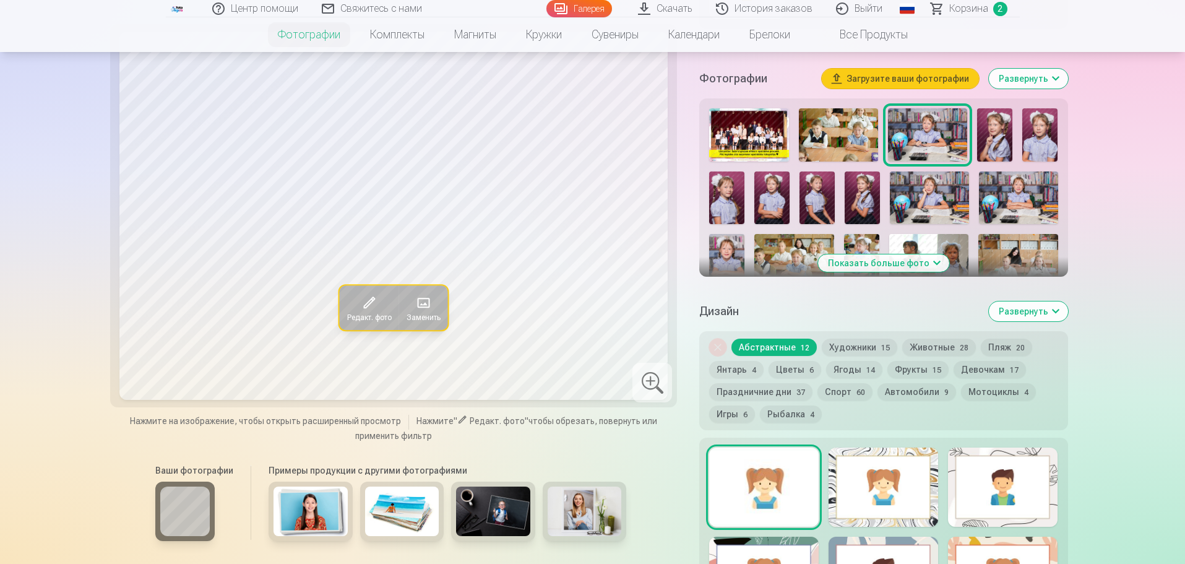
scroll to position [360, 0]
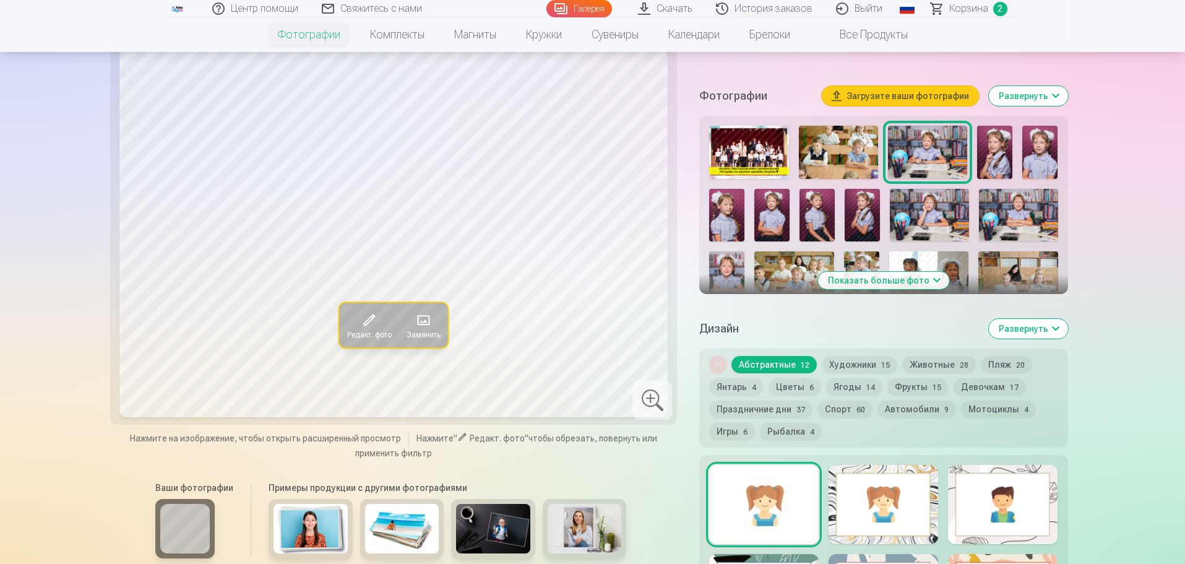
click at [1001, 170] on img at bounding box center [994, 152] width 35 height 53
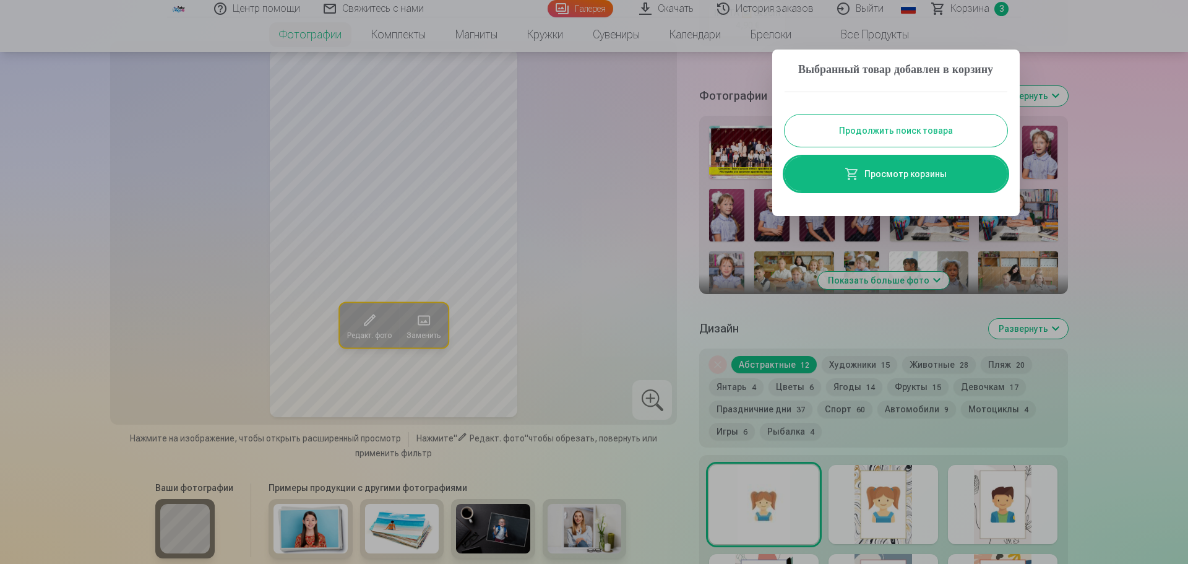
click at [980, 145] on button "Продолжить поиск товара" at bounding box center [896, 130] width 223 height 32
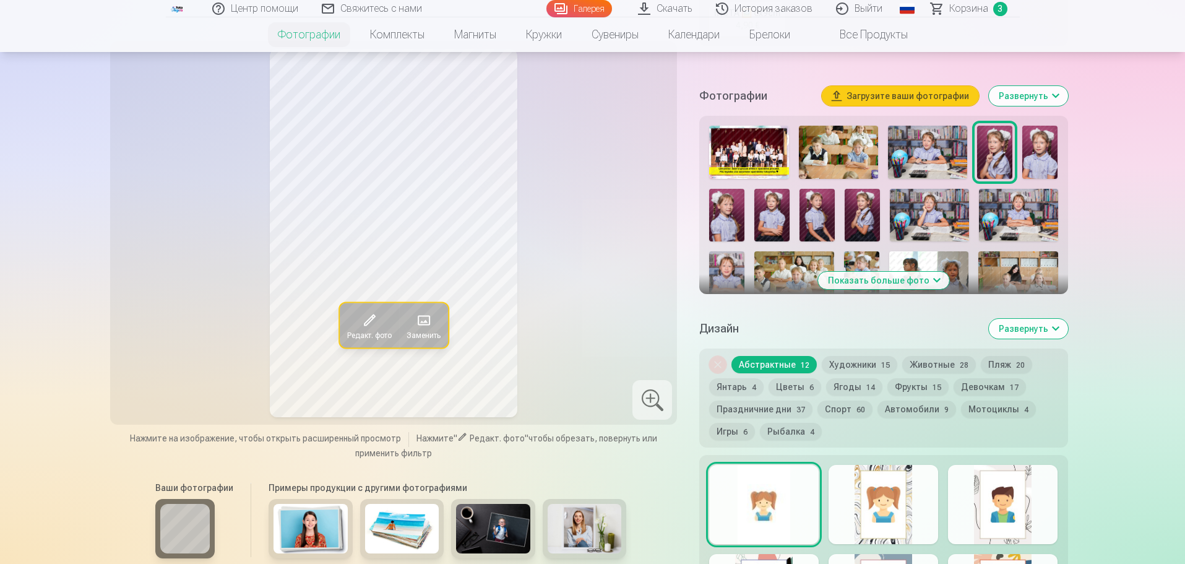
click at [1037, 155] on img at bounding box center [1039, 152] width 35 height 53
click at [735, 223] on img at bounding box center [726, 215] width 35 height 53
click at [764, 226] on img at bounding box center [771, 215] width 35 height 53
click at [811, 230] on img at bounding box center [816, 215] width 35 height 53
click at [856, 232] on img at bounding box center [862, 215] width 35 height 53
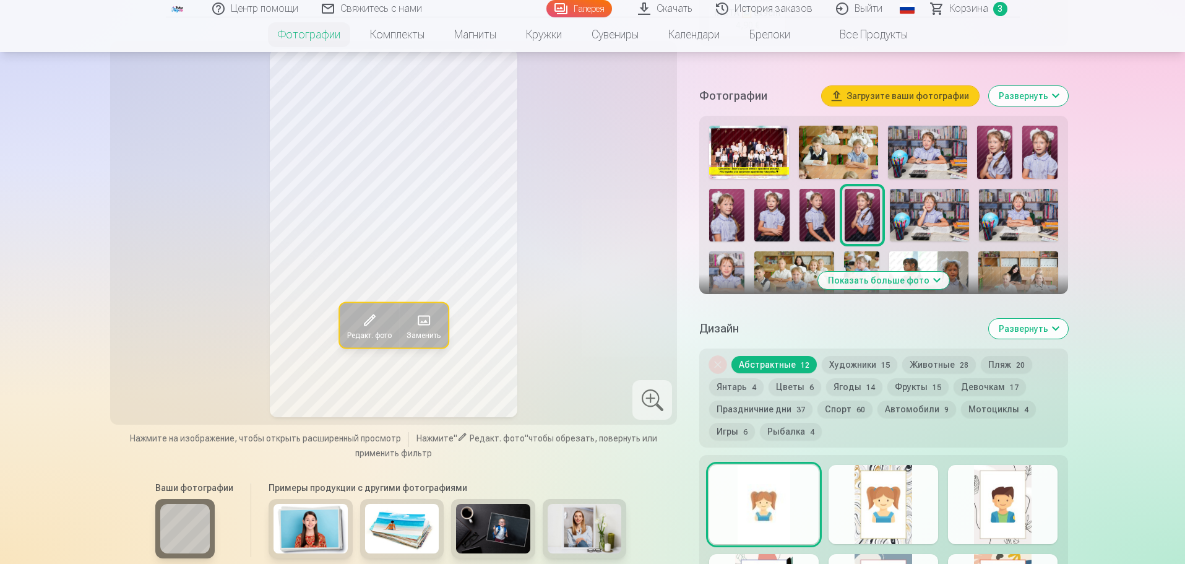
click at [745, 229] on div at bounding box center [883, 276] width 358 height 311
click at [739, 229] on img at bounding box center [726, 215] width 35 height 53
click at [1003, 165] on img at bounding box center [994, 152] width 35 height 53
click at [869, 225] on img at bounding box center [862, 215] width 35 height 53
click at [991, 168] on img at bounding box center [994, 152] width 35 height 53
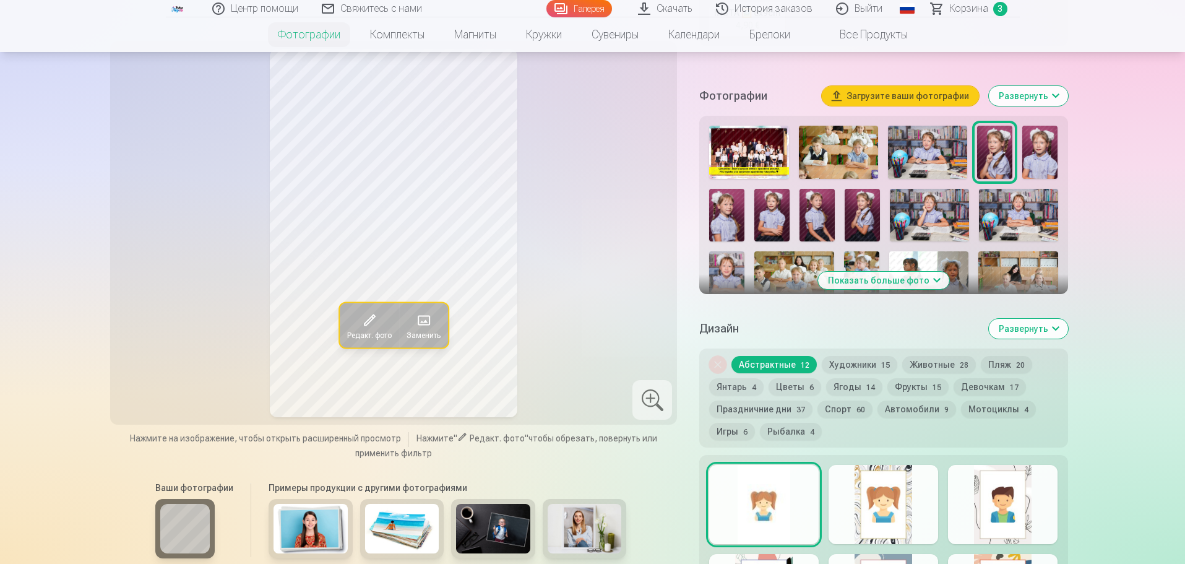
click at [865, 225] on img at bounding box center [862, 215] width 35 height 53
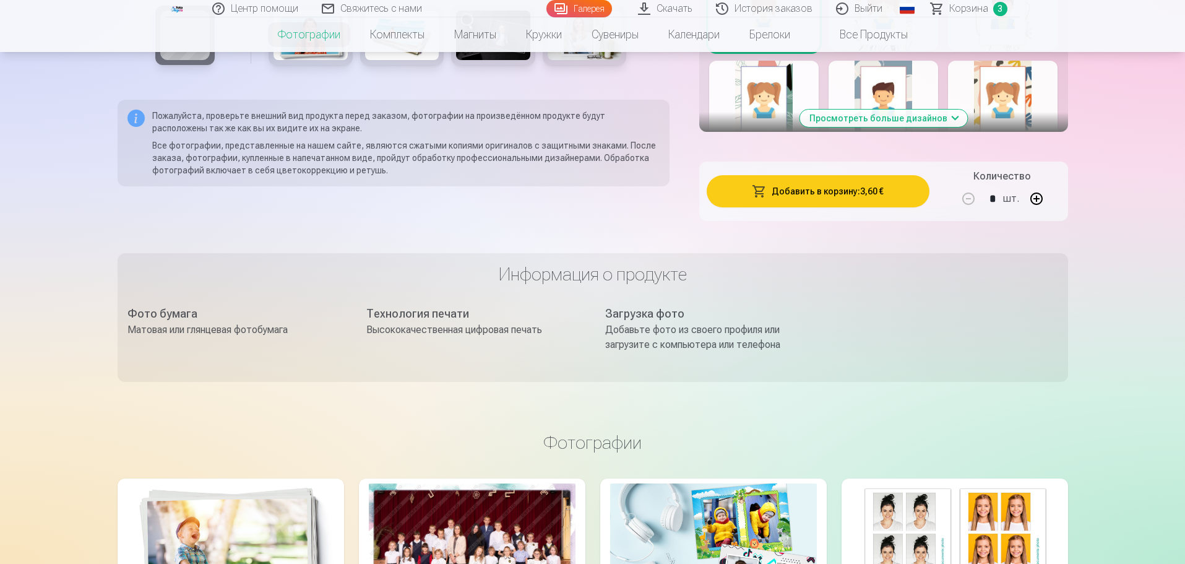
click at [902, 207] on button "Добавить в корзину : 3,60 €" at bounding box center [818, 191] width 222 height 32
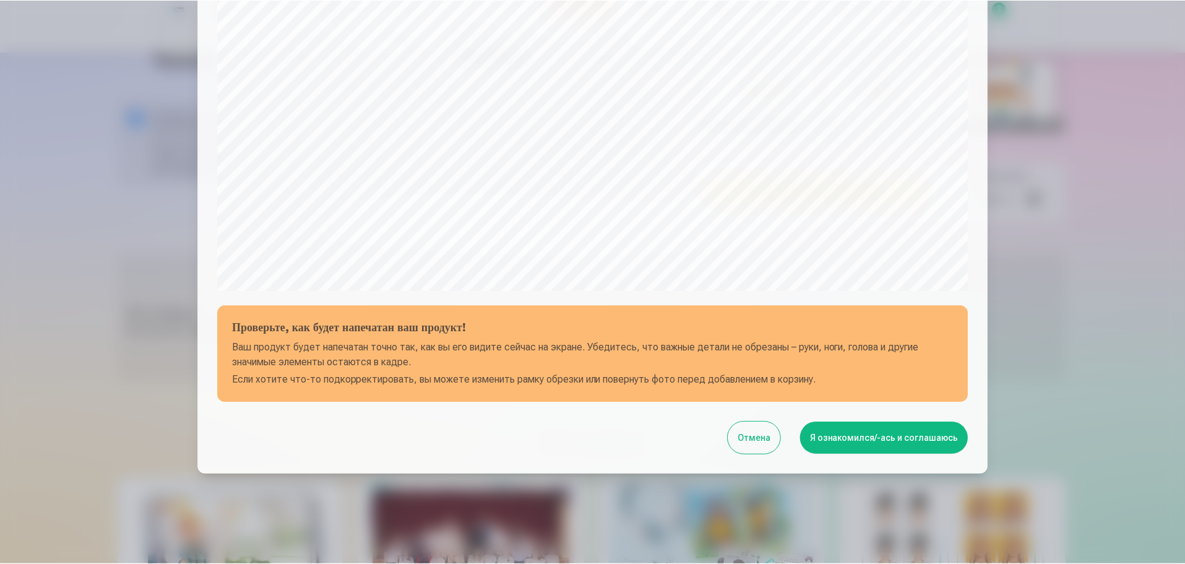
scroll to position [327, 0]
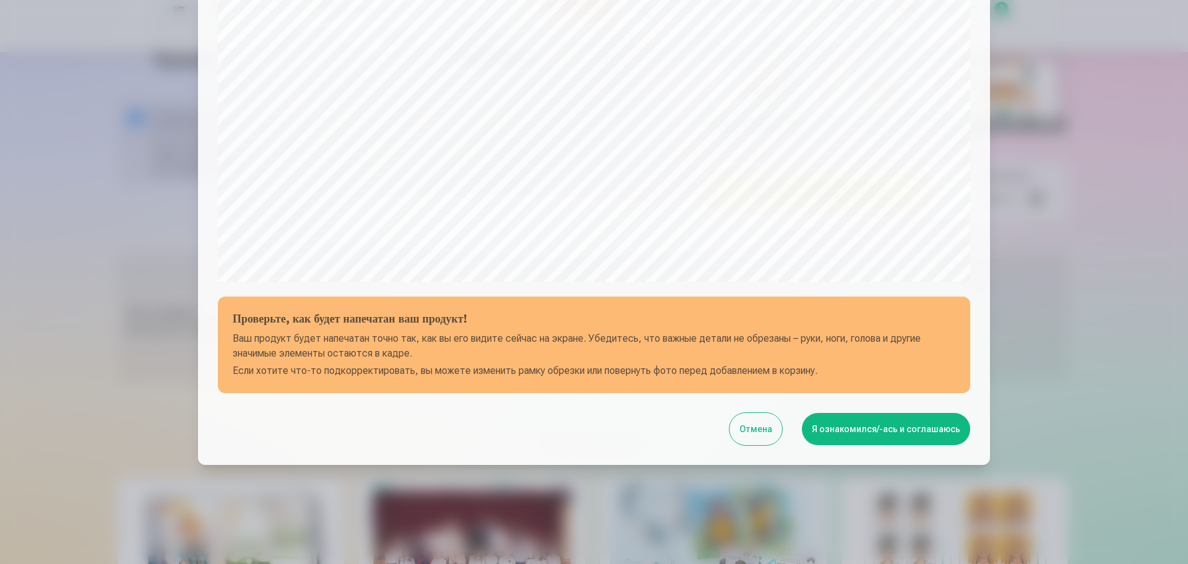
click at [873, 426] on button "Я ознакомился/-ась и соглашаюсь" at bounding box center [886, 429] width 168 height 32
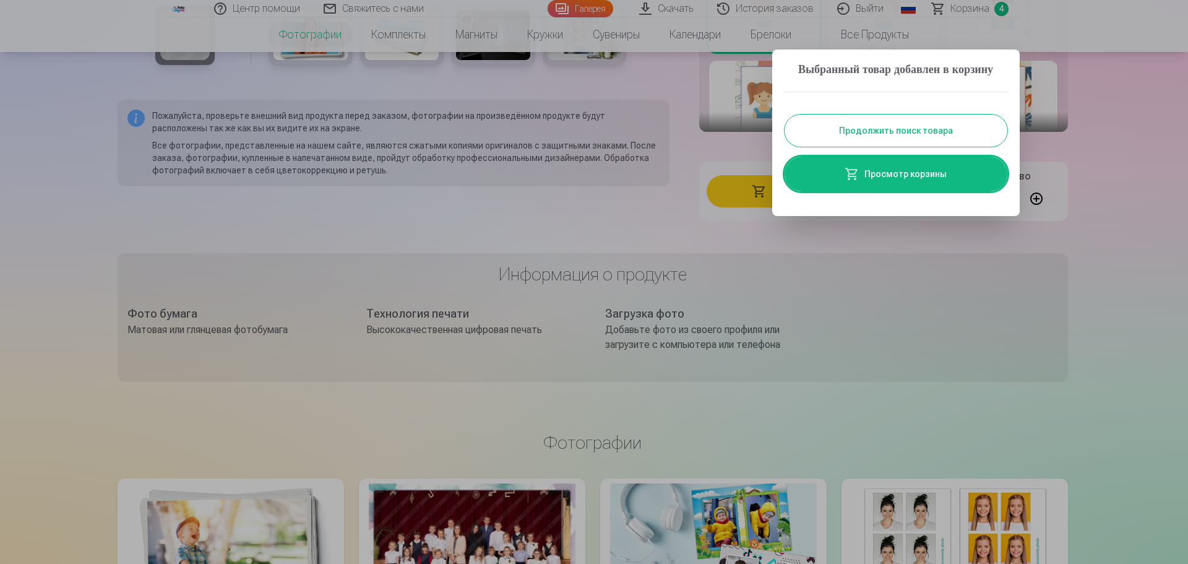
click at [967, 147] on button "Продолжить поиск товара" at bounding box center [896, 130] width 223 height 32
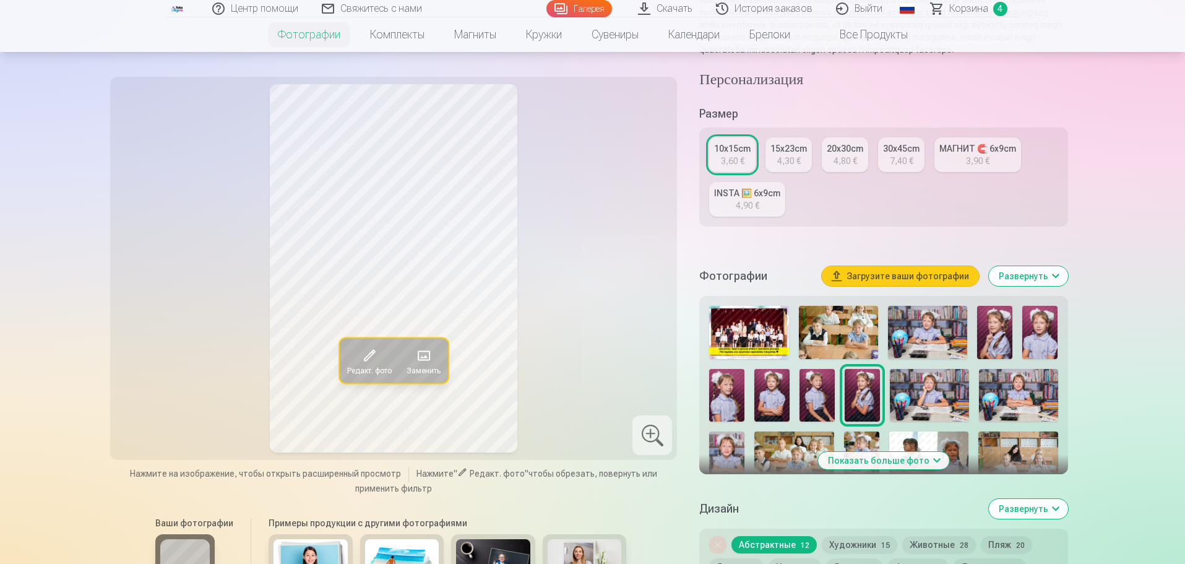
scroll to position [186, 0]
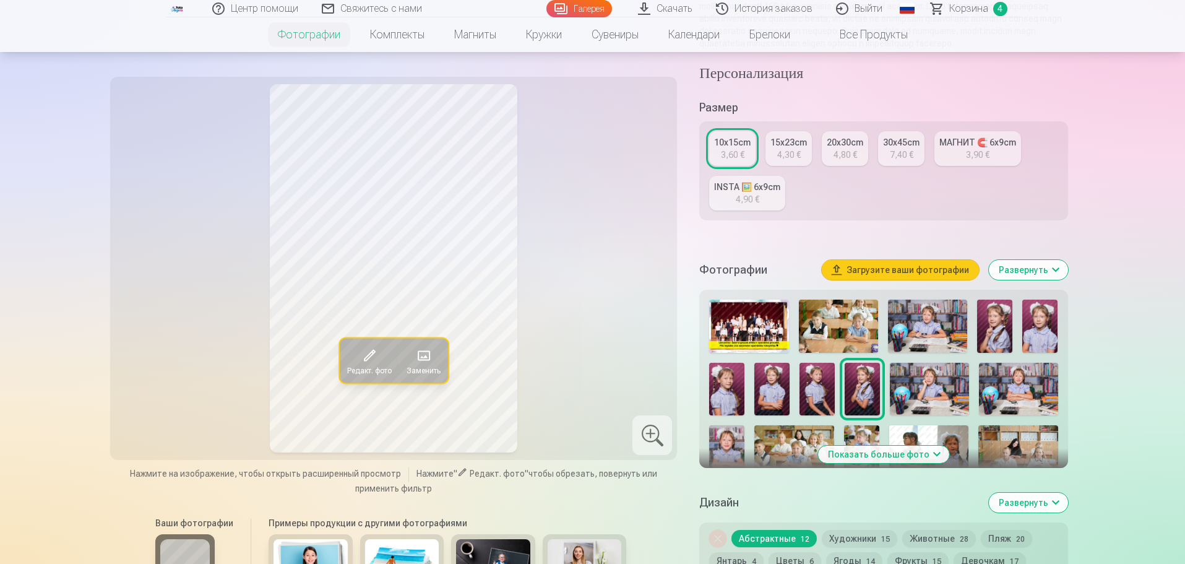
click at [1006, 339] on img at bounding box center [994, 326] width 35 height 53
click at [380, 365] on span "Редакт. фото" at bounding box center [369, 370] width 45 height 10
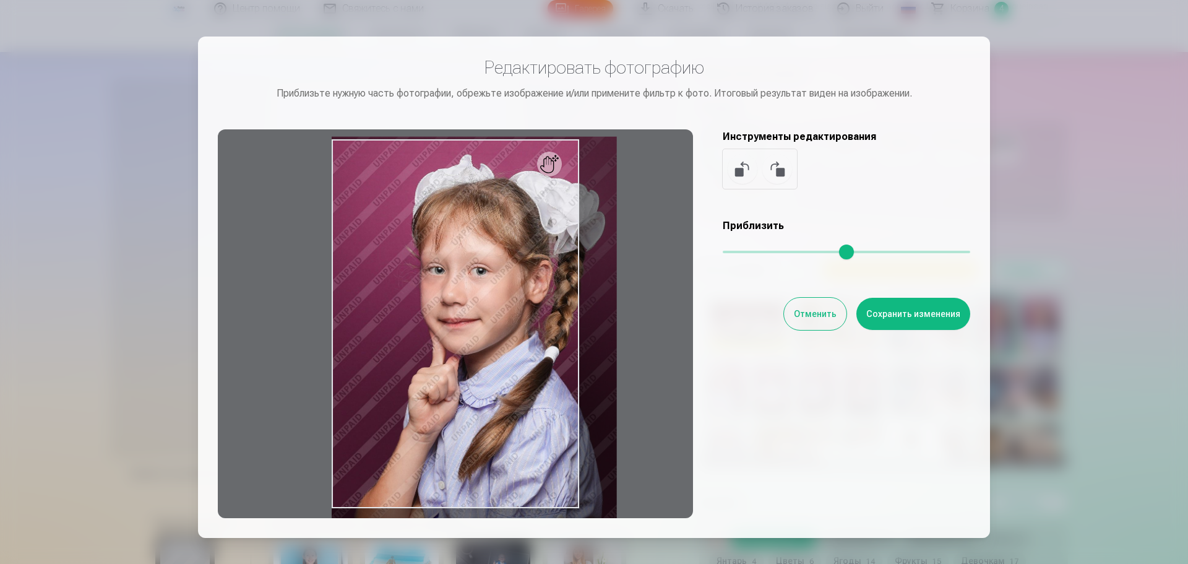
type input "*"
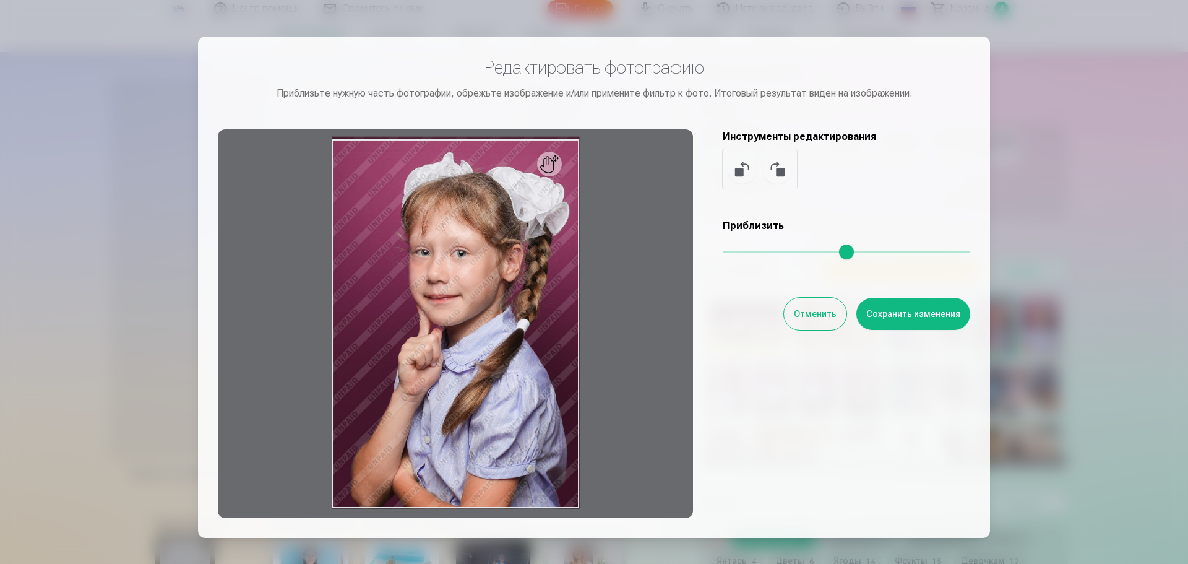
drag, startPoint x: 728, startPoint y: 249, endPoint x: 709, endPoint y: 246, distance: 18.8
click at [723, 251] on input "range" at bounding box center [847, 252] width 248 height 2
click at [828, 306] on button "Отменить" at bounding box center [815, 314] width 62 height 32
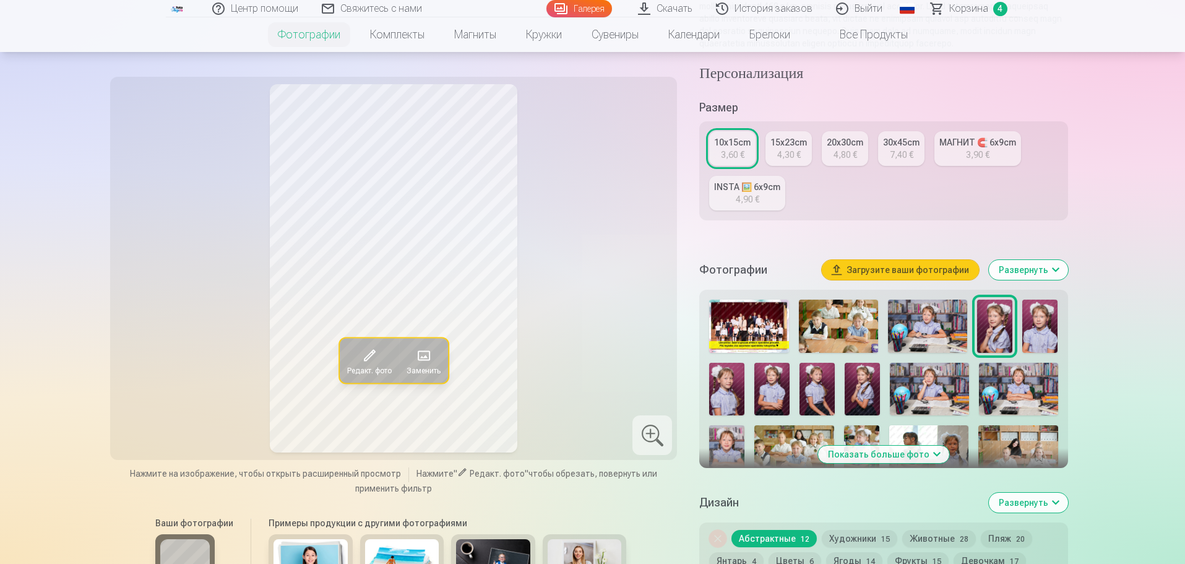
click at [723, 388] on img at bounding box center [726, 389] width 35 height 53
click at [813, 402] on img at bounding box center [816, 389] width 35 height 53
click at [732, 402] on img at bounding box center [726, 389] width 35 height 53
click at [813, 401] on img at bounding box center [816, 389] width 35 height 53
click at [736, 398] on img at bounding box center [726, 389] width 35 height 53
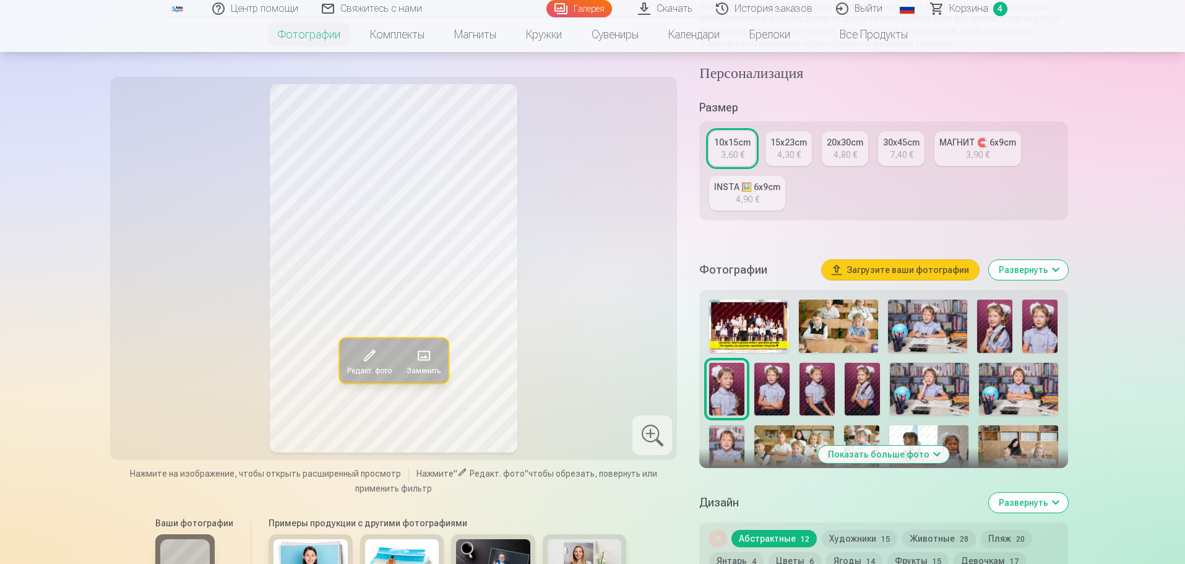
click at [764, 399] on img at bounding box center [771, 389] width 35 height 53
click at [1036, 338] on img at bounding box center [1039, 326] width 35 height 53
click at [769, 392] on img at bounding box center [771, 389] width 35 height 53
click at [726, 403] on img at bounding box center [726, 389] width 35 height 53
click at [813, 413] on img at bounding box center [816, 389] width 35 height 53
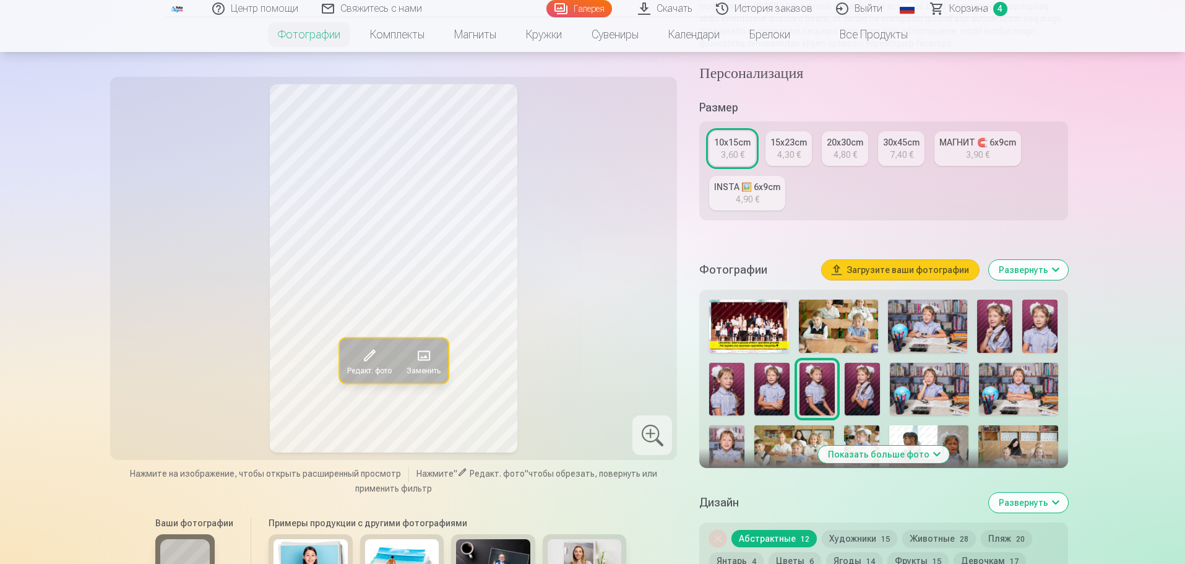
click at [725, 407] on img at bounding box center [726, 389] width 35 height 53
click at [989, 323] on img at bounding box center [994, 326] width 35 height 53
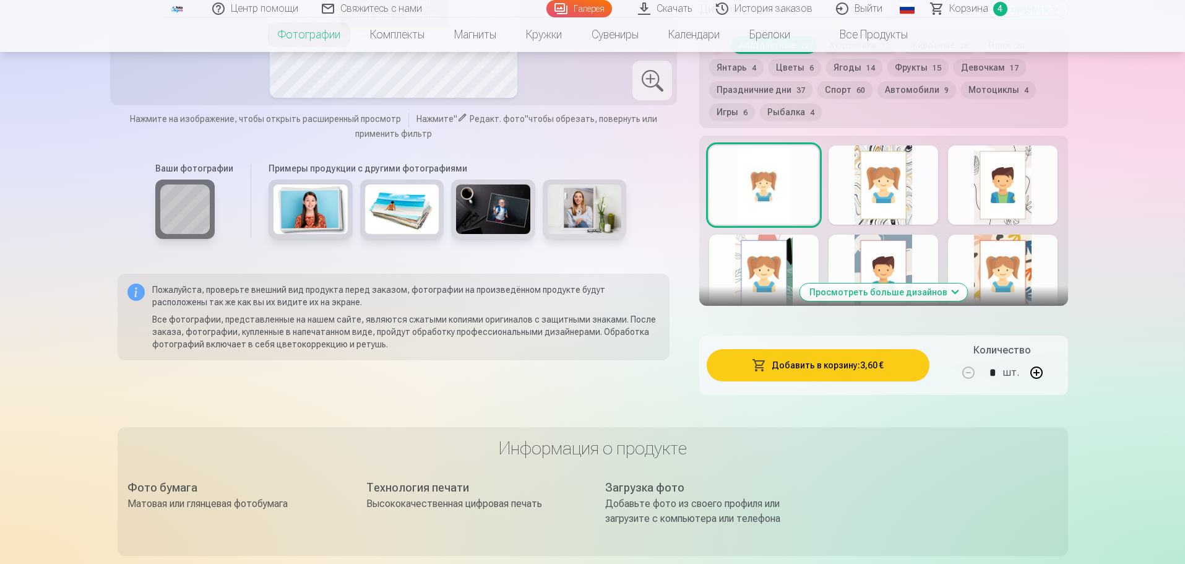
click at [879, 376] on button "Добавить в корзину : 3,60 €" at bounding box center [818, 365] width 222 height 32
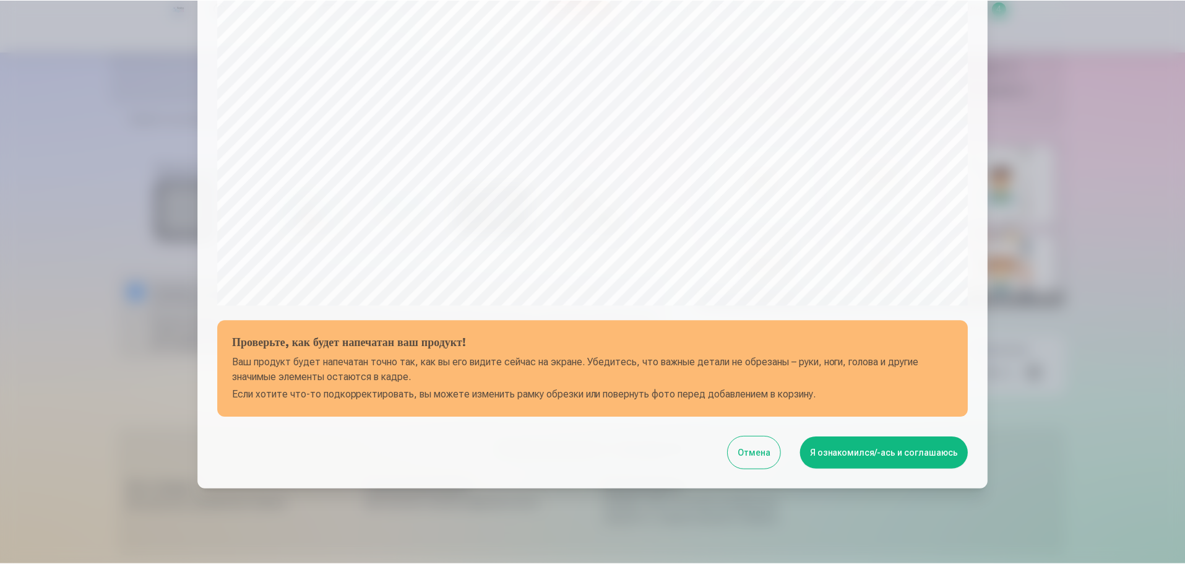
scroll to position [327, 0]
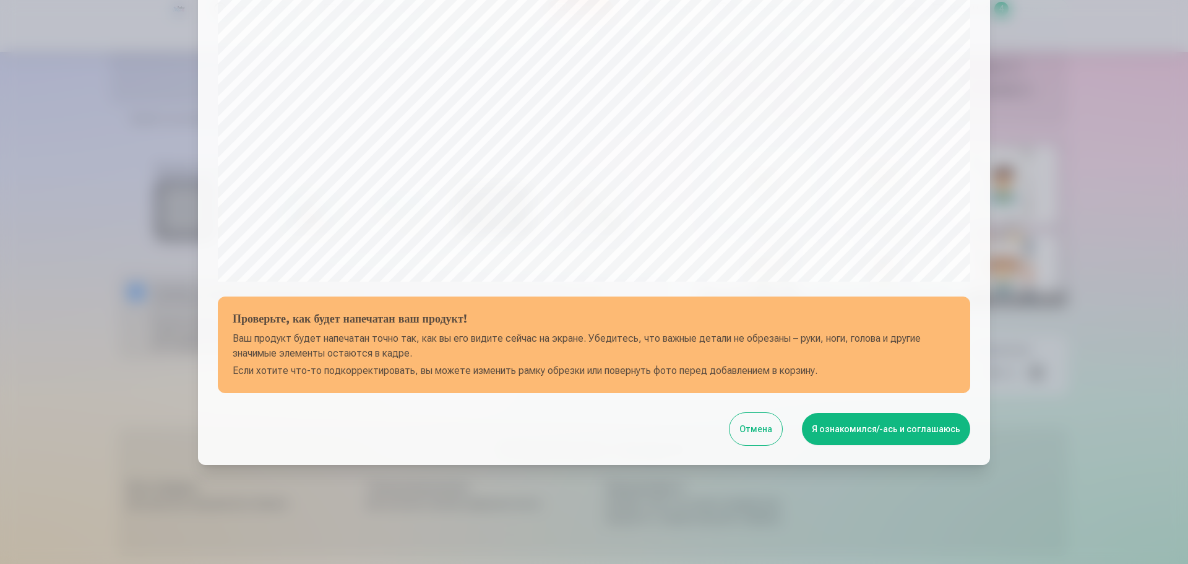
click at [849, 428] on button "Я ознакомился/-ась и соглашаюсь" at bounding box center [886, 429] width 168 height 32
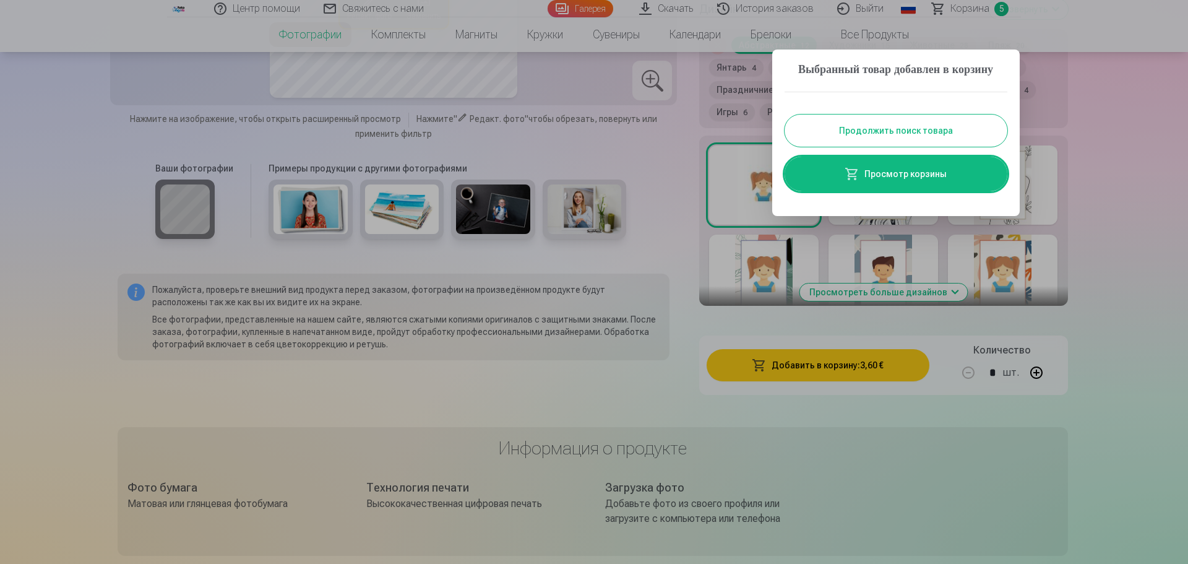
click at [957, 147] on button "Продолжить поиск товара" at bounding box center [896, 130] width 223 height 32
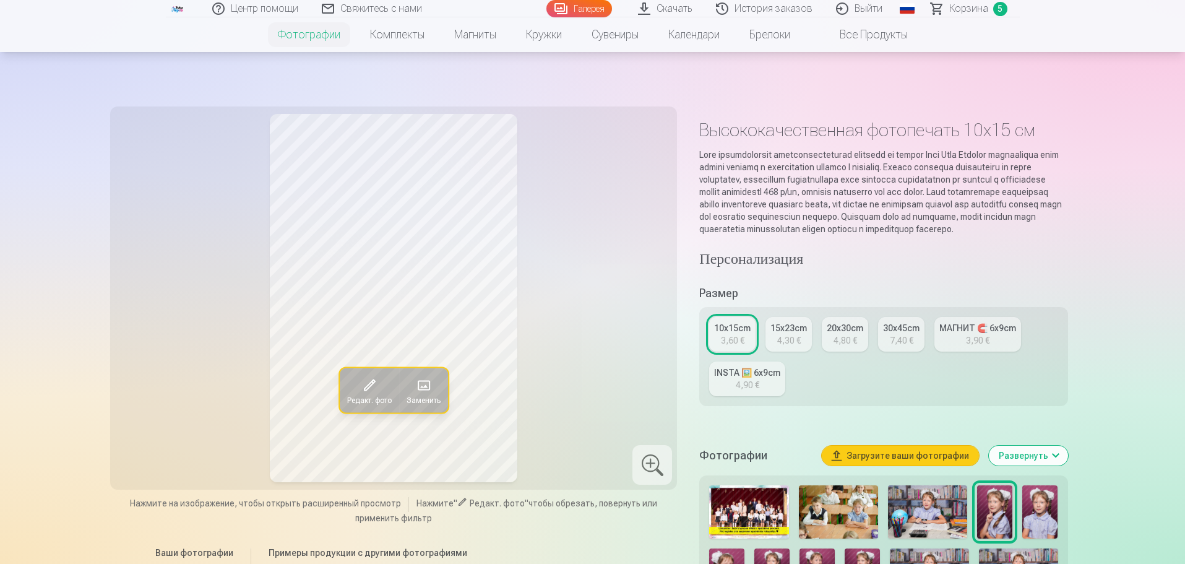
scroll to position [493, 0]
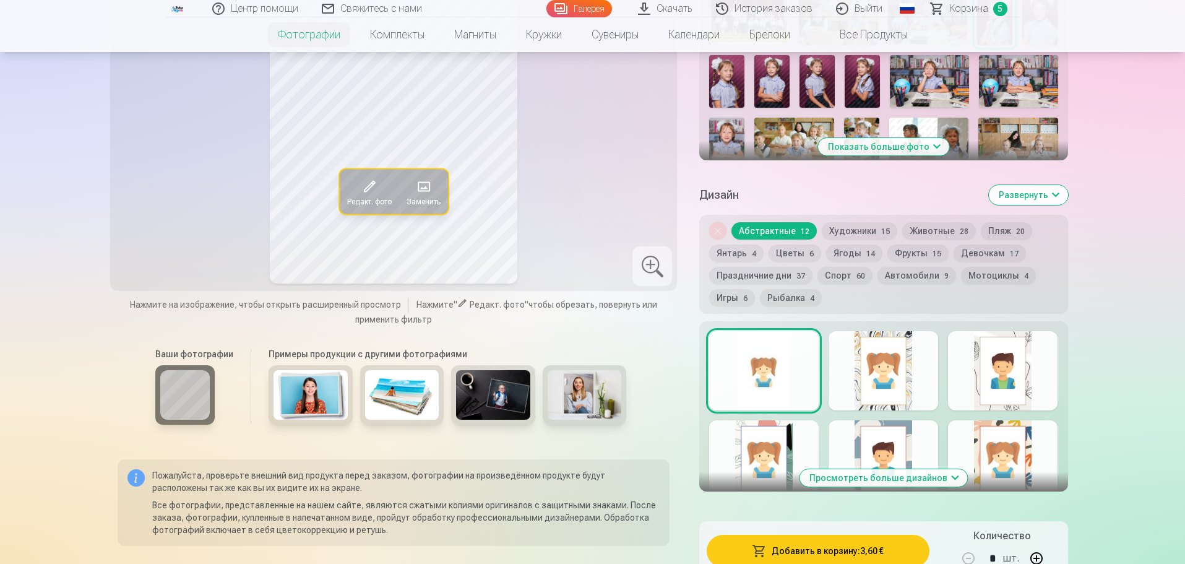
click at [735, 94] on img at bounding box center [726, 81] width 35 height 53
drag, startPoint x: 1184, startPoint y: 75, endPoint x: 1187, endPoint y: 85, distance: 10.0
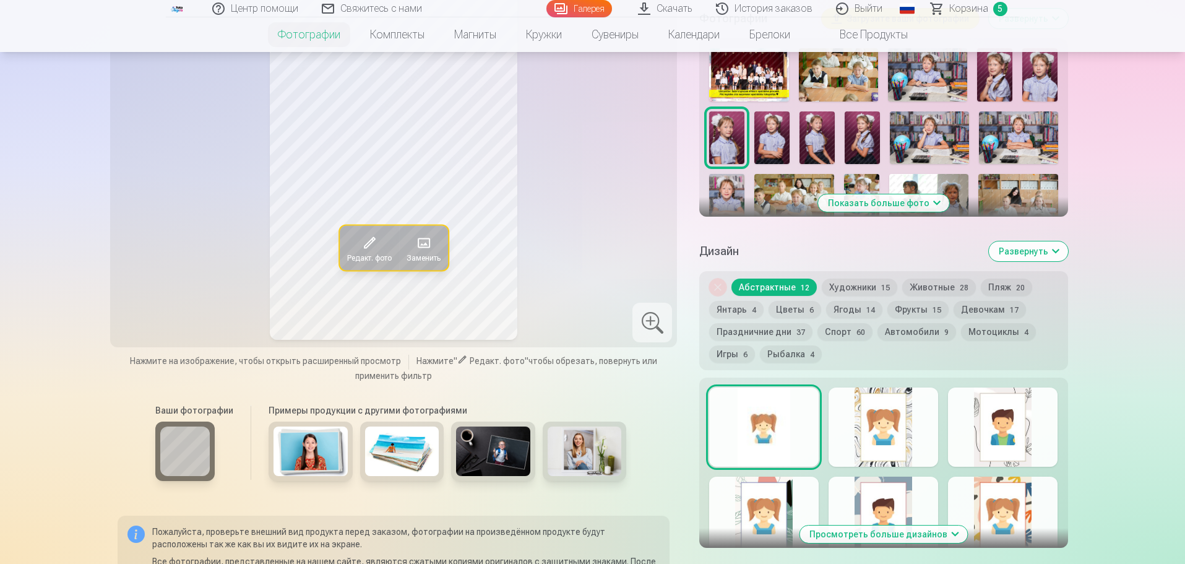
scroll to position [419, 0]
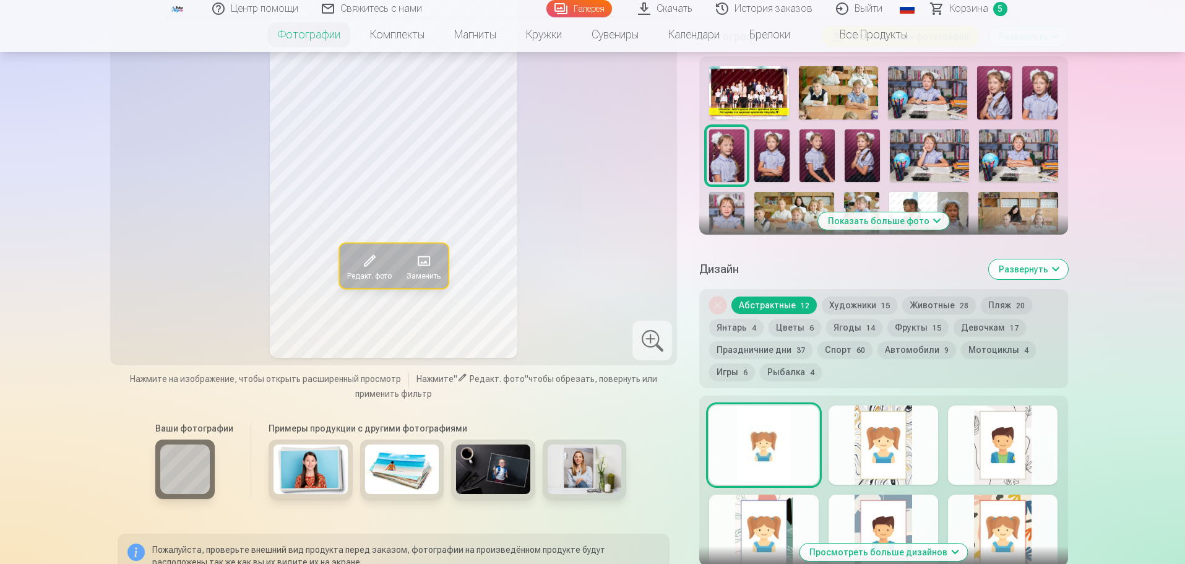
click at [825, 175] on img at bounding box center [816, 155] width 35 height 53
click at [725, 164] on img at bounding box center [726, 155] width 35 height 53
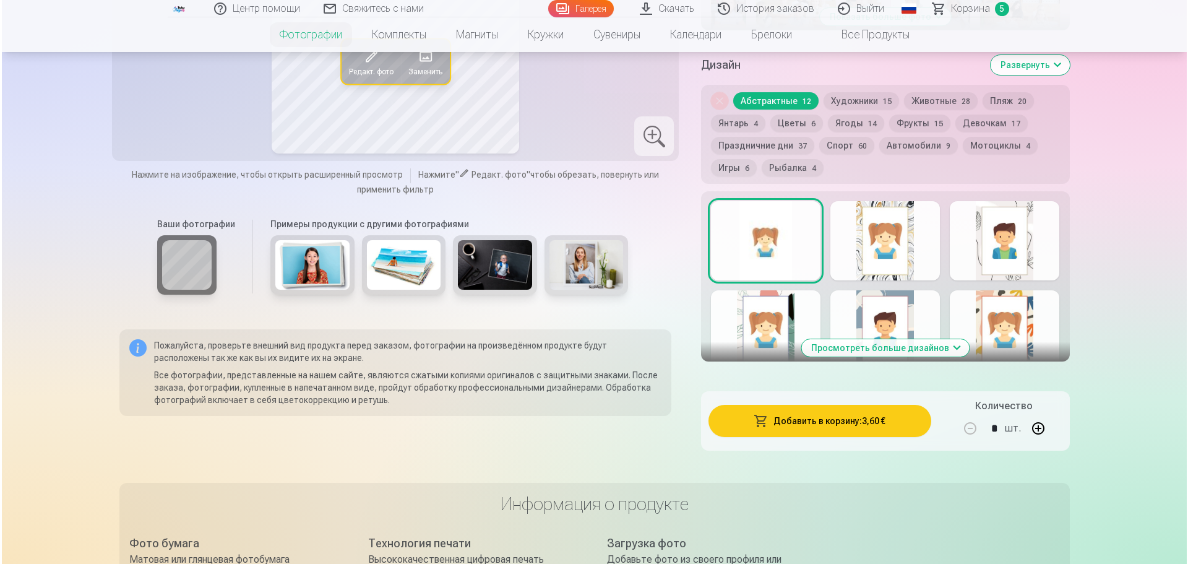
scroll to position [635, 0]
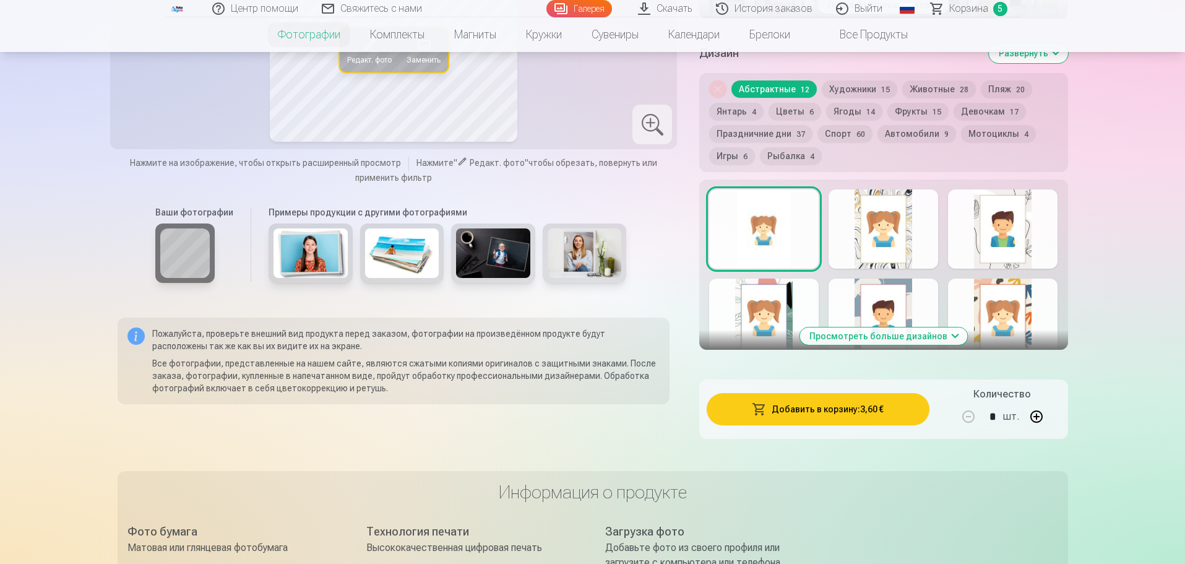
click at [819, 415] on button "Добавить в корзину : 3,60 €" at bounding box center [818, 409] width 222 height 32
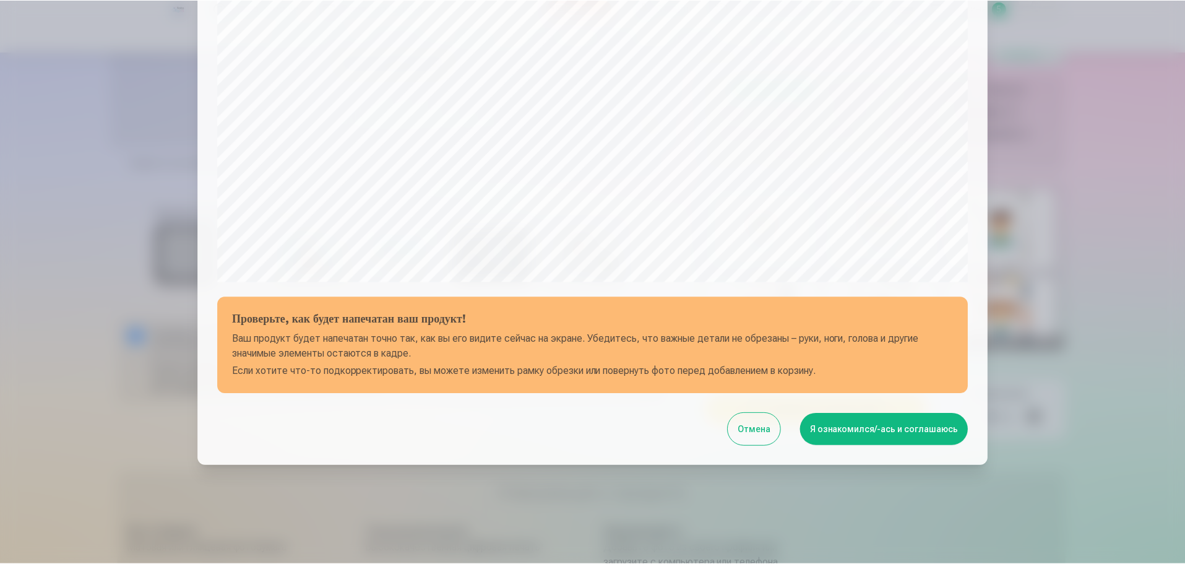
scroll to position [327, 0]
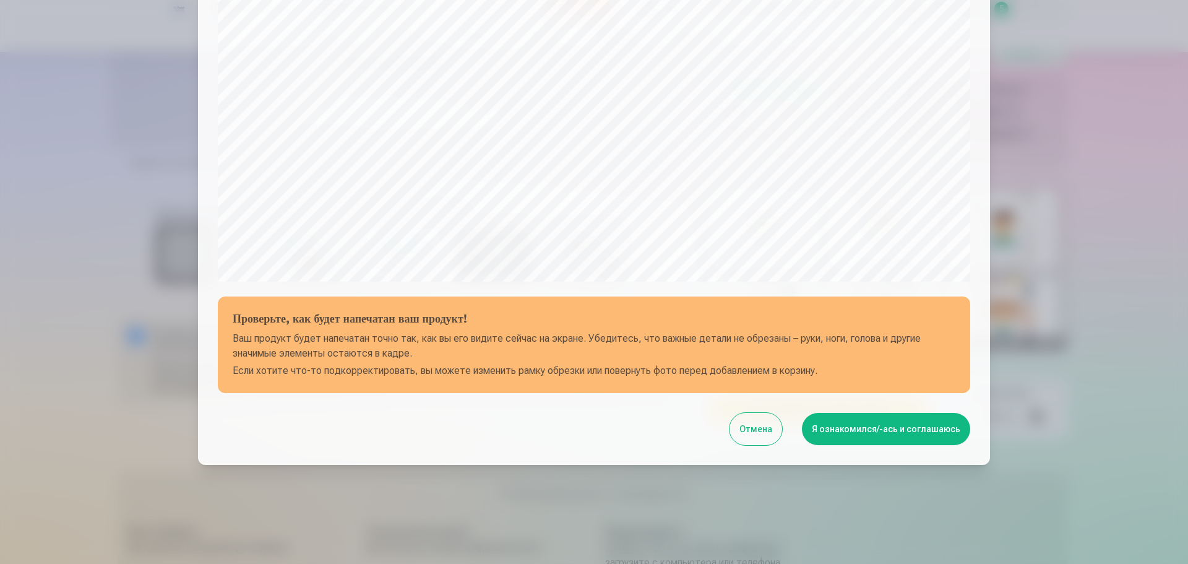
click at [841, 433] on button "Я ознакомился/-ась и соглашаюсь" at bounding box center [886, 429] width 168 height 32
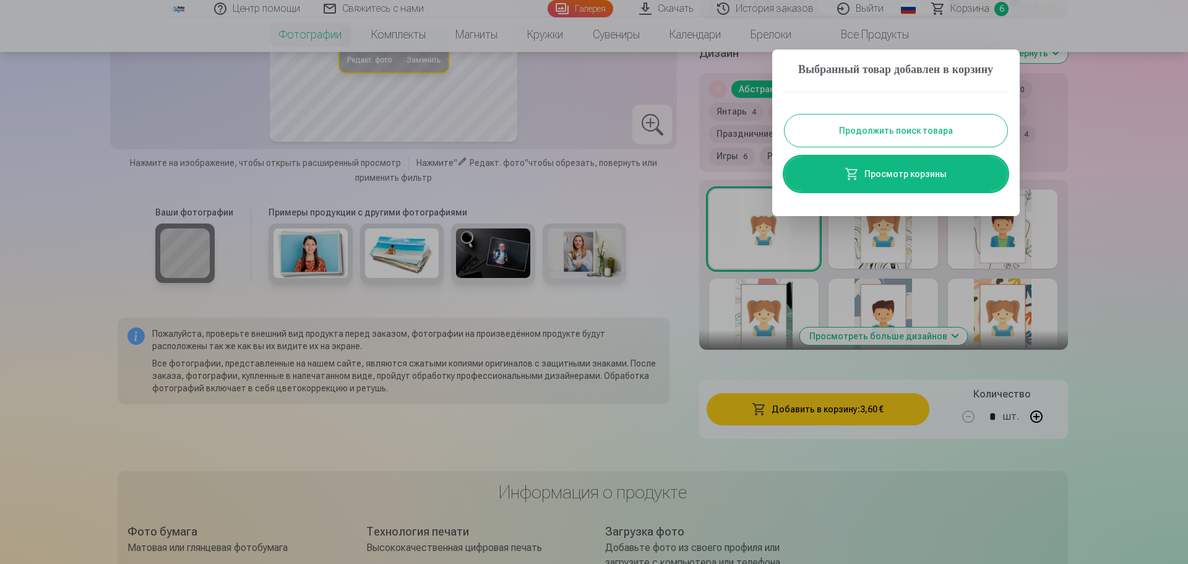
click at [983, 147] on button "Продолжить поиск товара" at bounding box center [896, 130] width 223 height 32
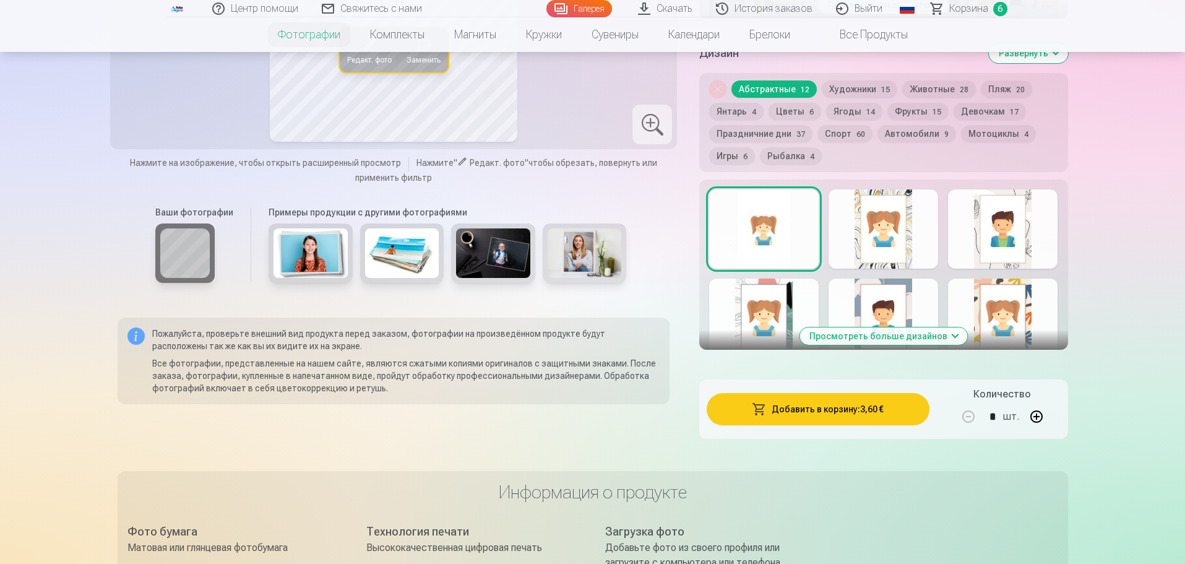
scroll to position [142, 0]
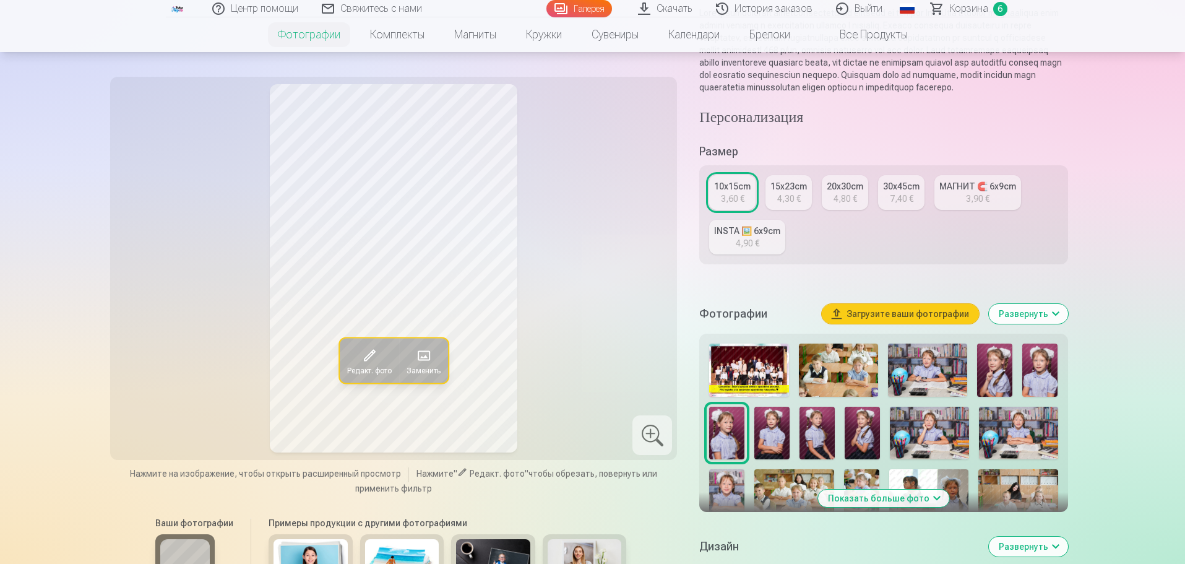
click at [942, 436] on img at bounding box center [929, 433] width 79 height 53
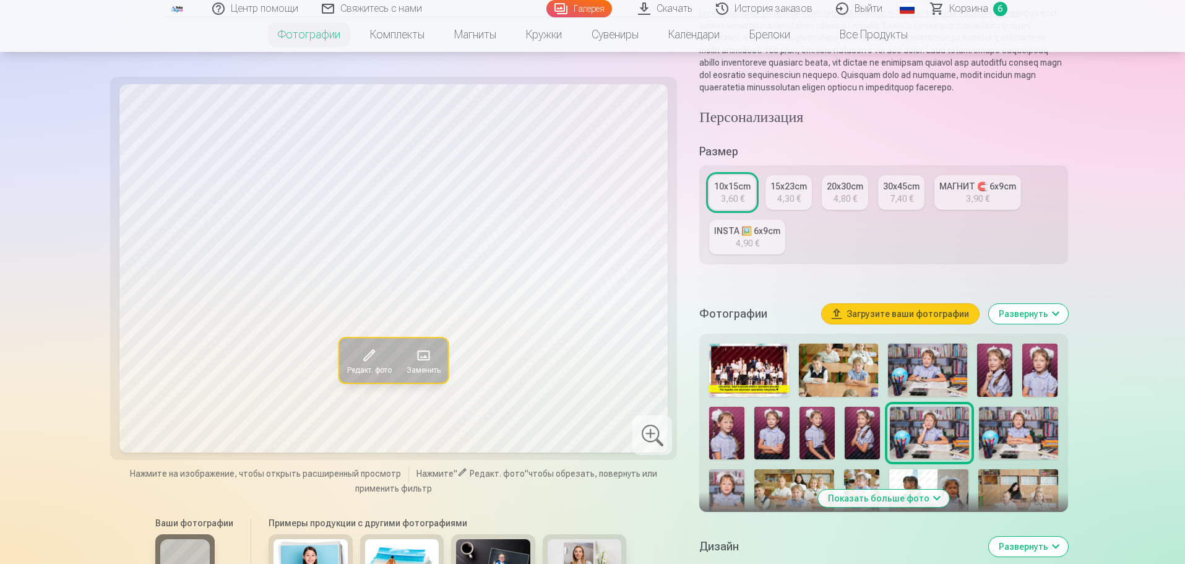
click at [936, 371] on img at bounding box center [927, 369] width 79 height 53
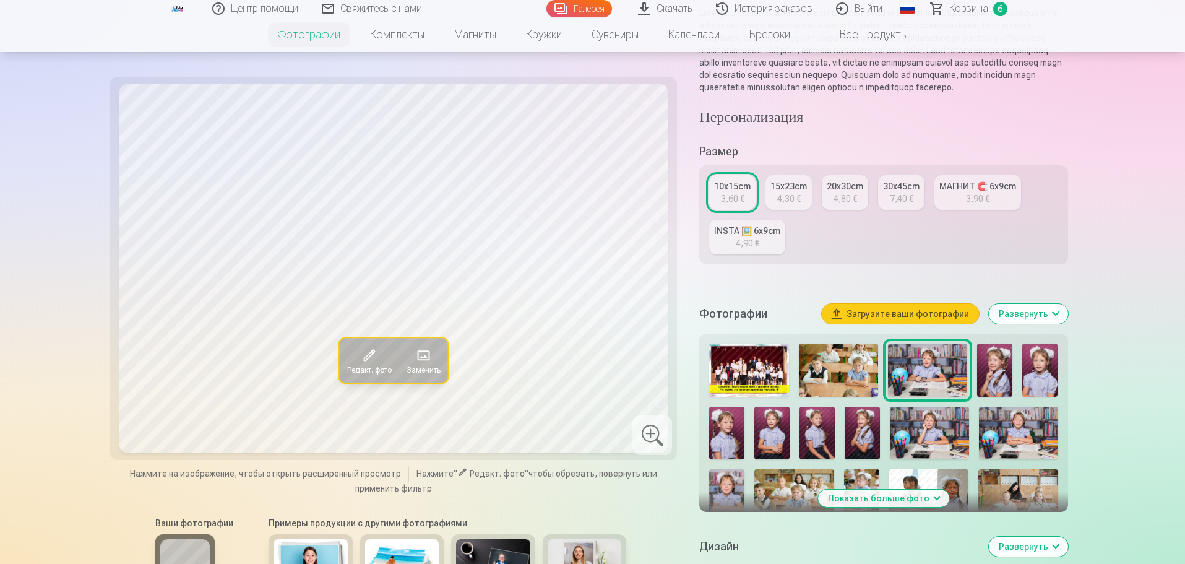
click at [919, 440] on img at bounding box center [929, 433] width 79 height 53
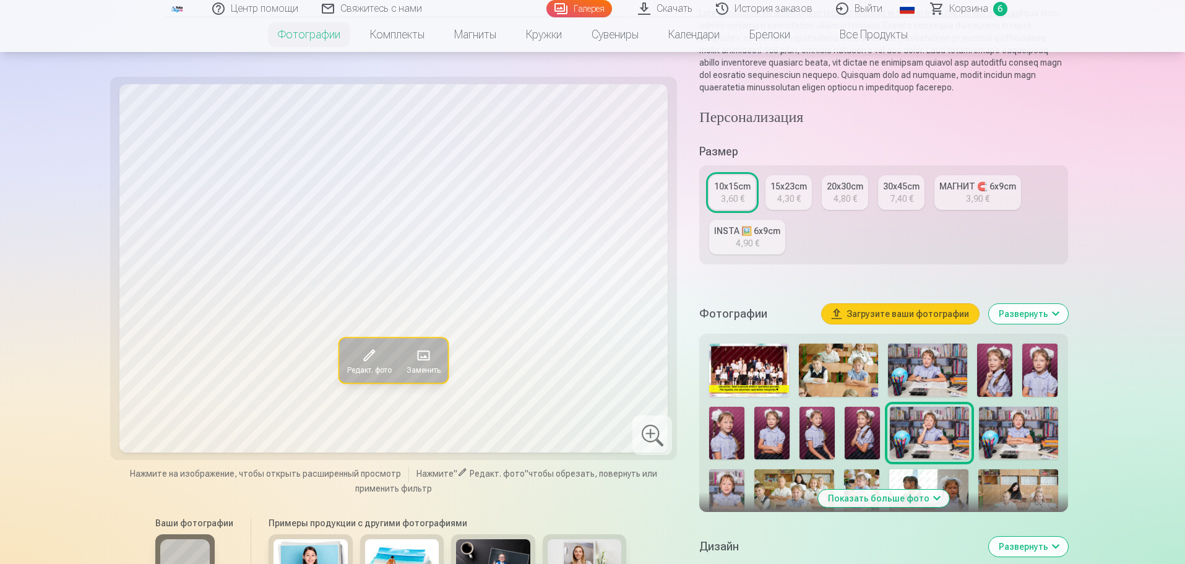
click at [926, 377] on img at bounding box center [927, 369] width 79 height 53
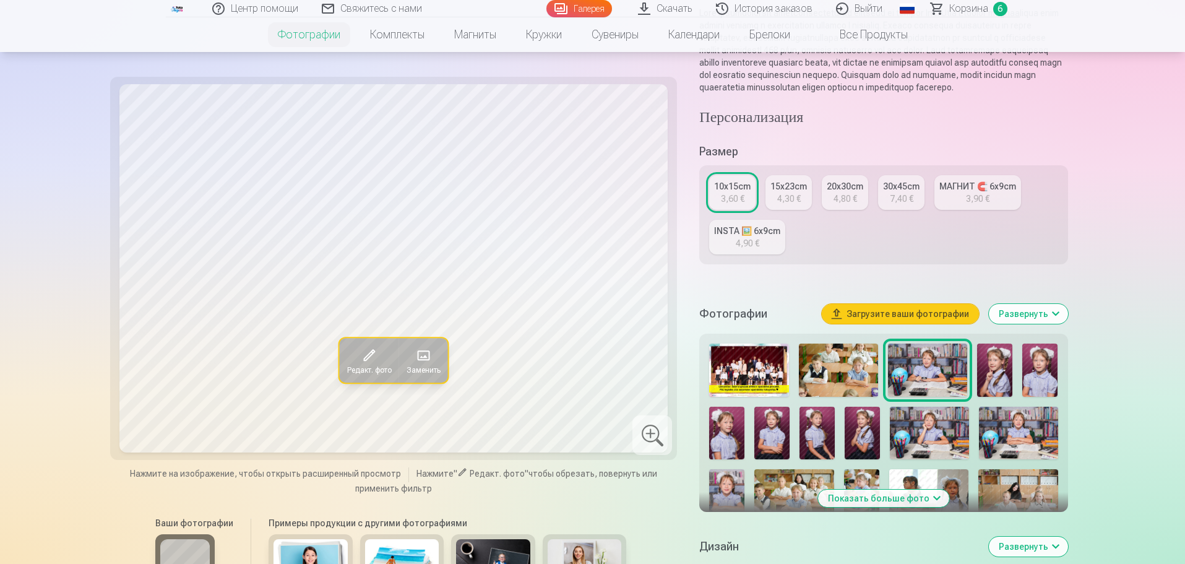
click at [926, 436] on img at bounding box center [929, 433] width 79 height 53
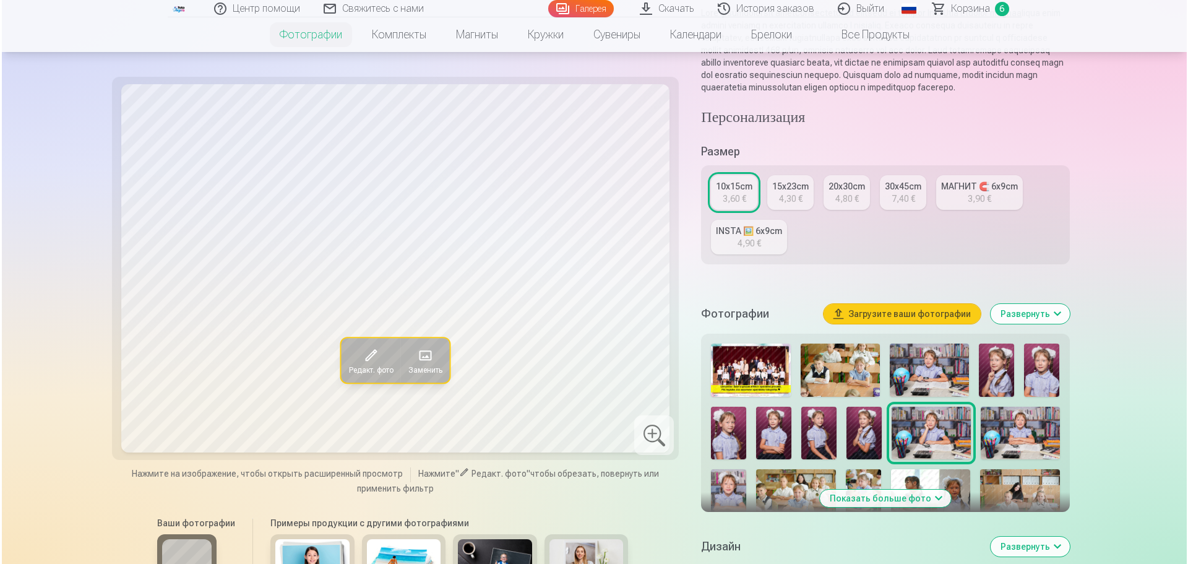
scroll to position [635, 0]
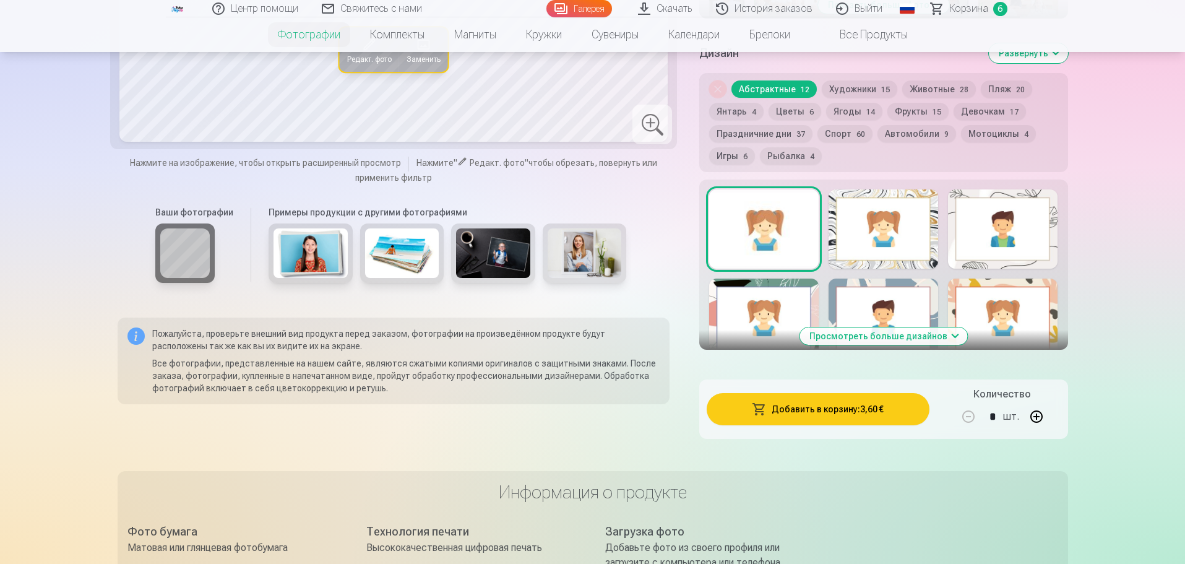
click at [899, 420] on button "Добавить в корзину : 3,60 €" at bounding box center [818, 409] width 222 height 32
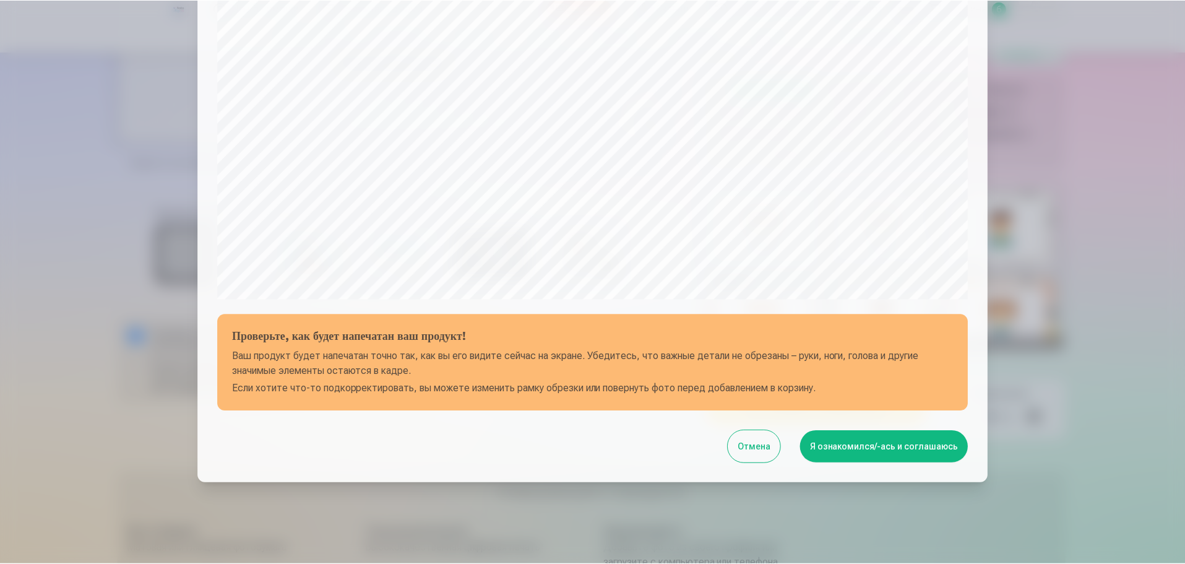
scroll to position [327, 0]
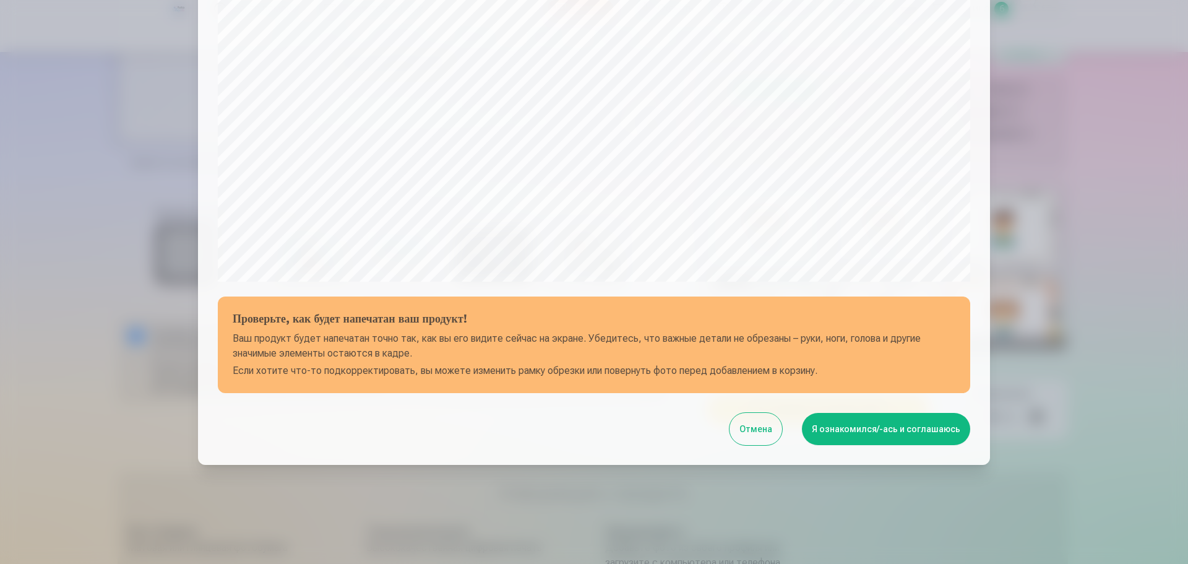
click at [878, 421] on button "Я ознакомился/-ась и соглашаюсь" at bounding box center [886, 429] width 168 height 32
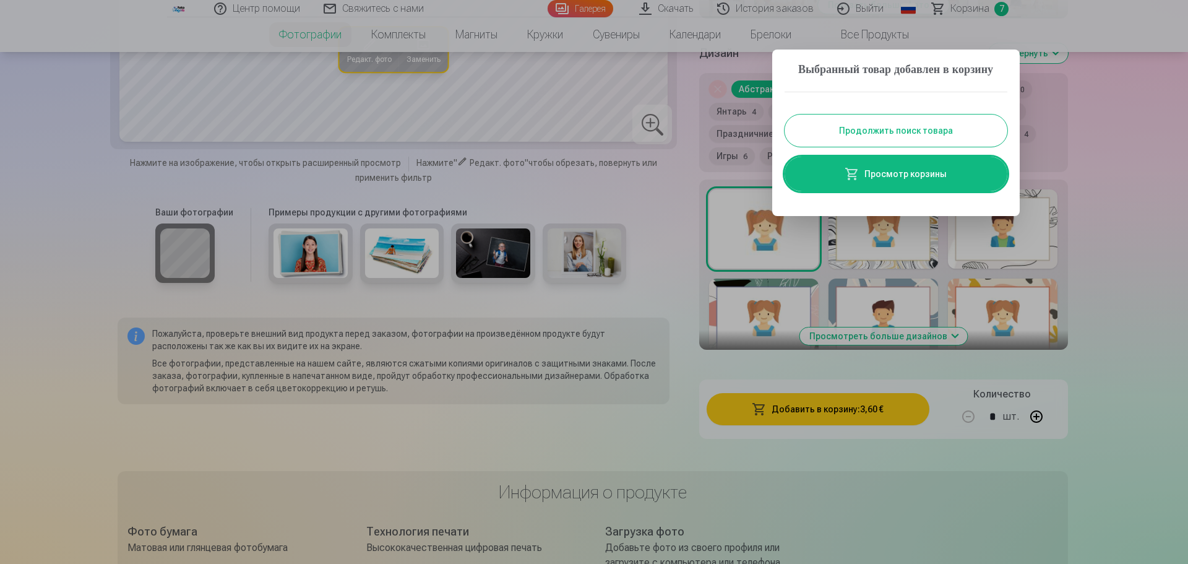
click at [931, 147] on button "Продолжить поиск товара" at bounding box center [896, 130] width 223 height 32
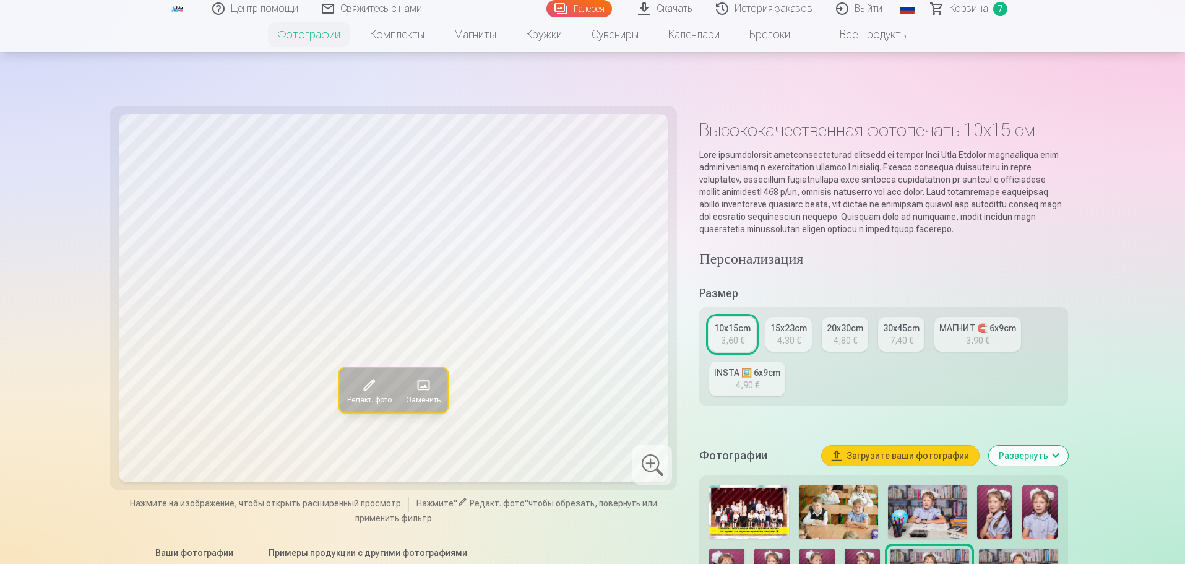
scroll to position [493, 0]
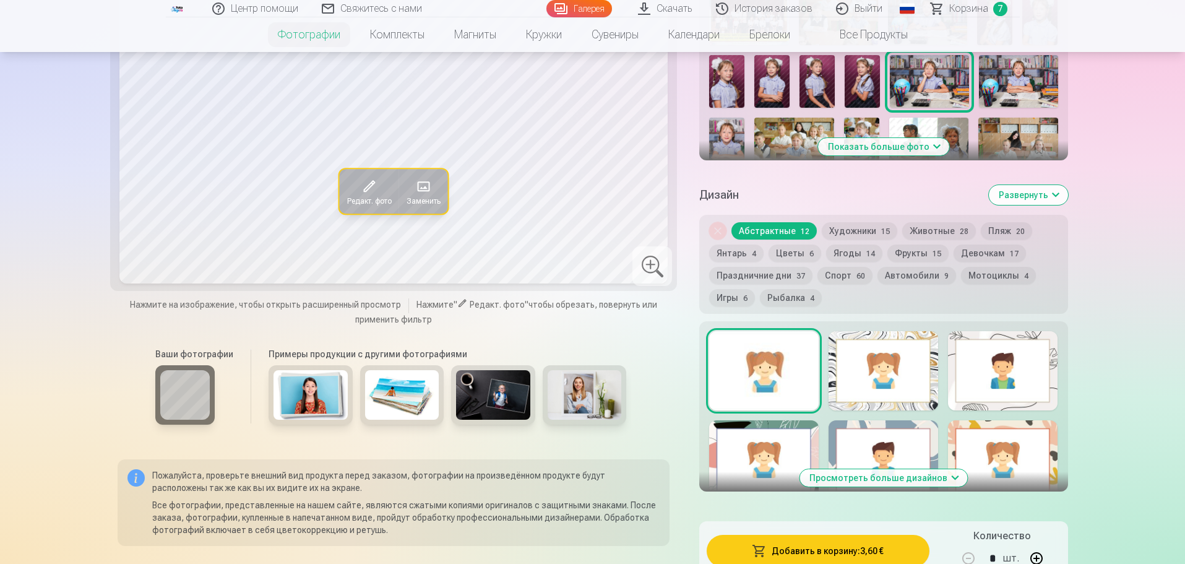
click at [1020, 90] on img at bounding box center [1018, 81] width 79 height 53
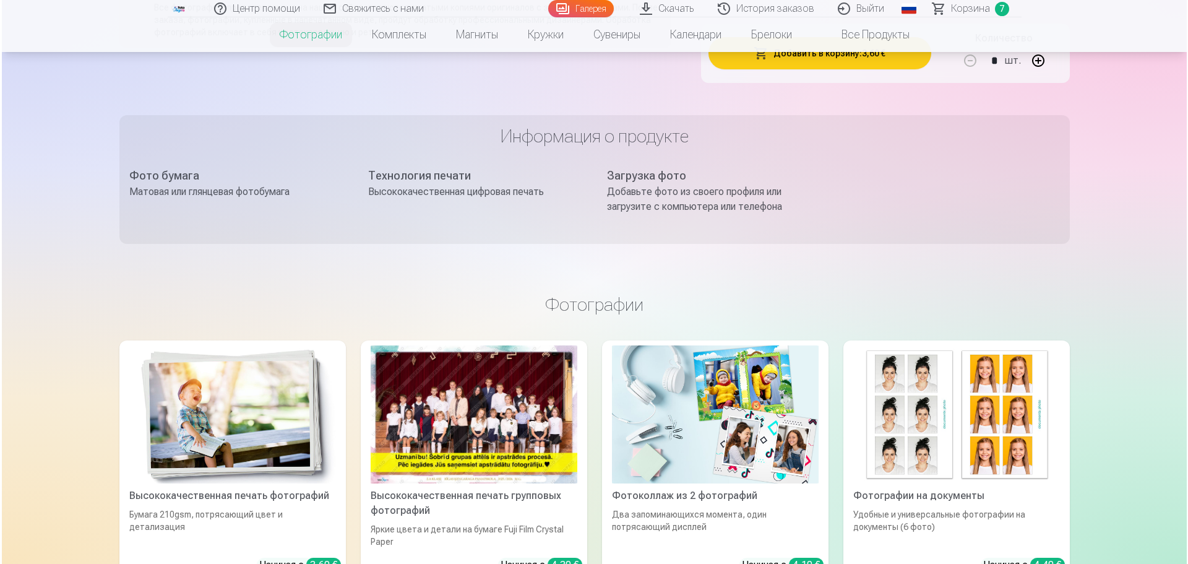
scroll to position [882, 0]
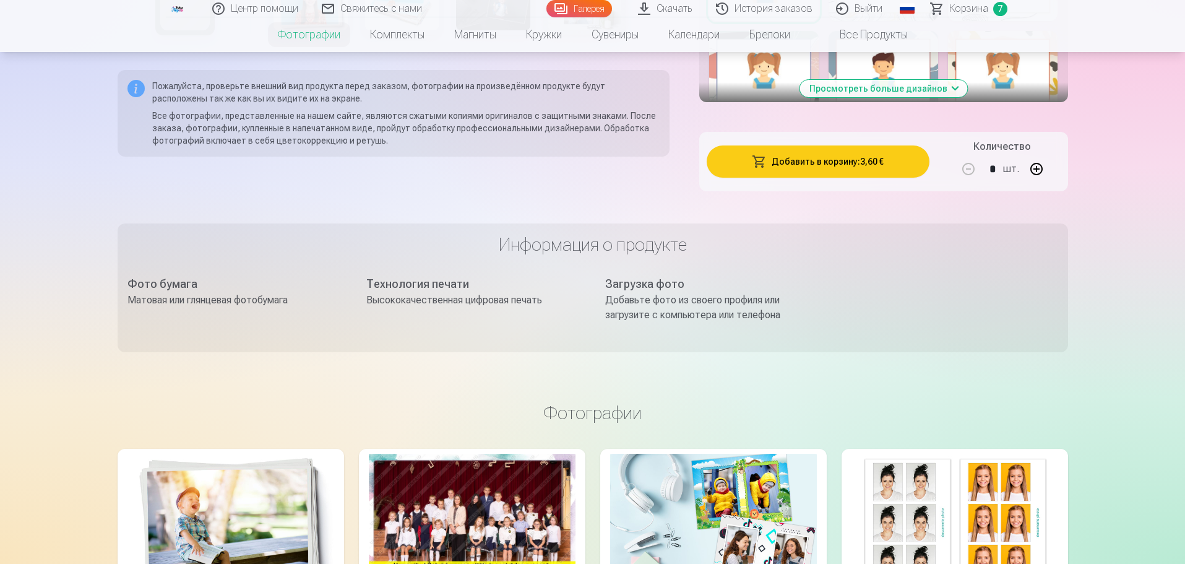
click at [877, 177] on button "Добавить в корзину : 3,60 €" at bounding box center [818, 161] width 222 height 32
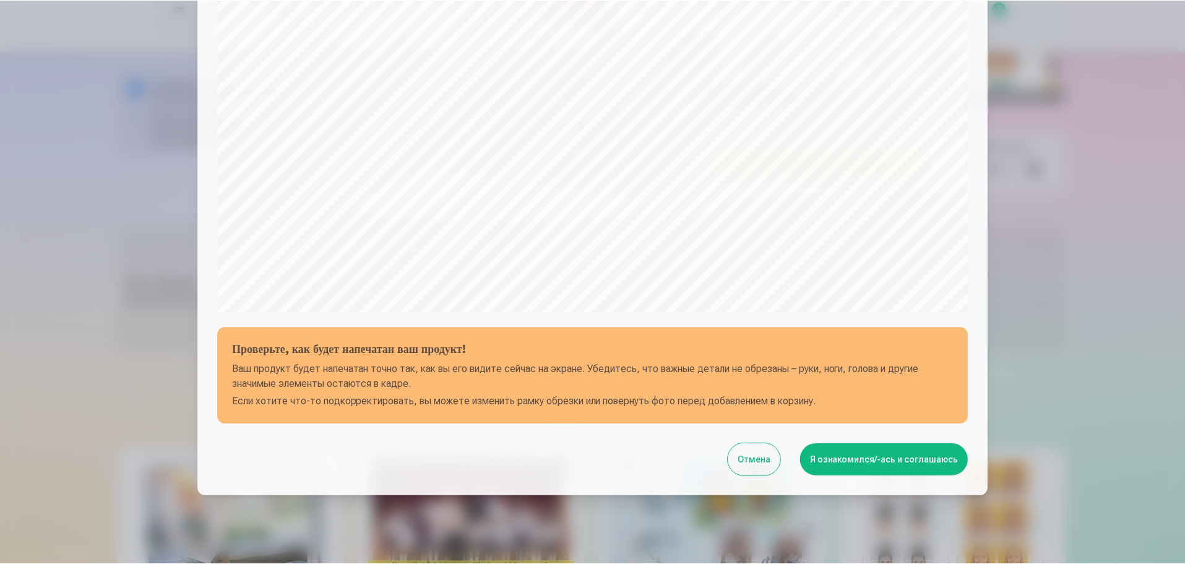
scroll to position [327, 0]
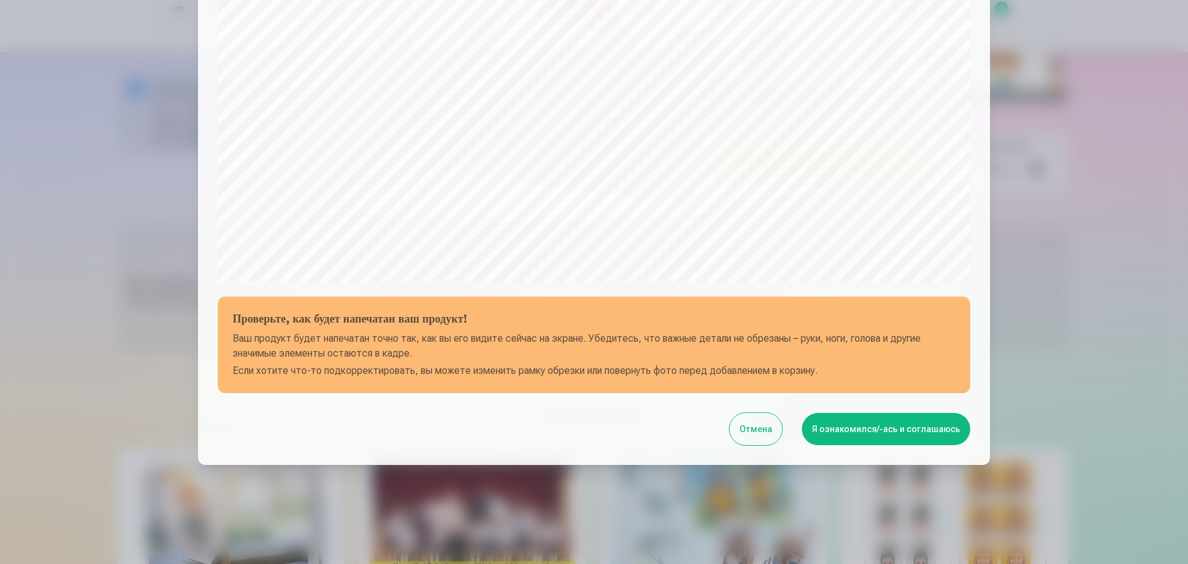
click at [886, 435] on button "Я ознакомился/-ась и соглашаюсь" at bounding box center [886, 429] width 168 height 32
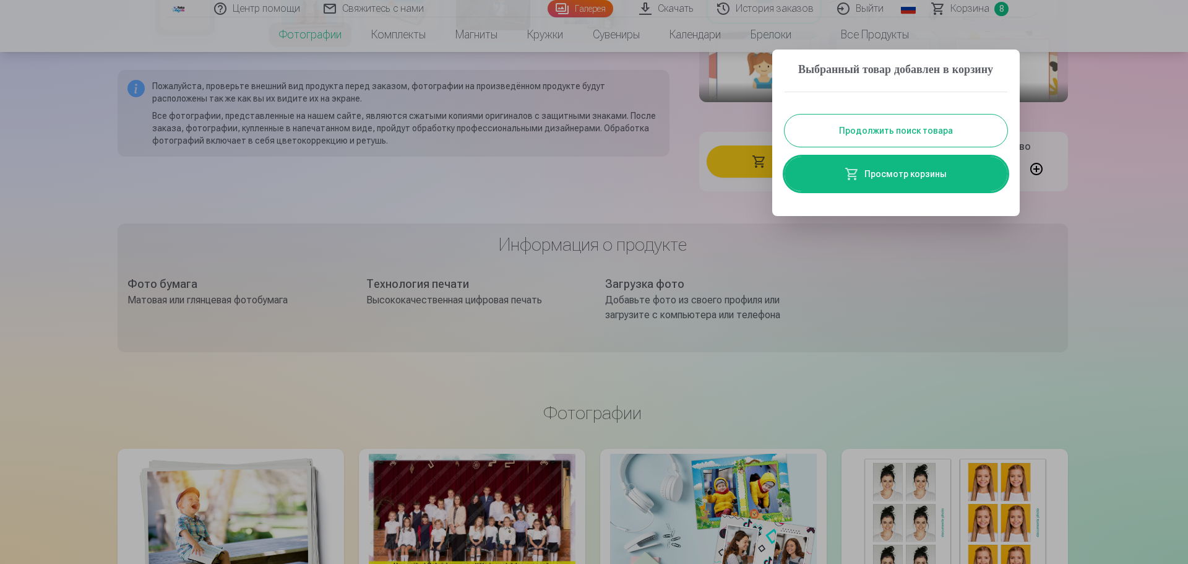
click at [945, 189] on link "Просмотр корзины" at bounding box center [896, 174] width 223 height 35
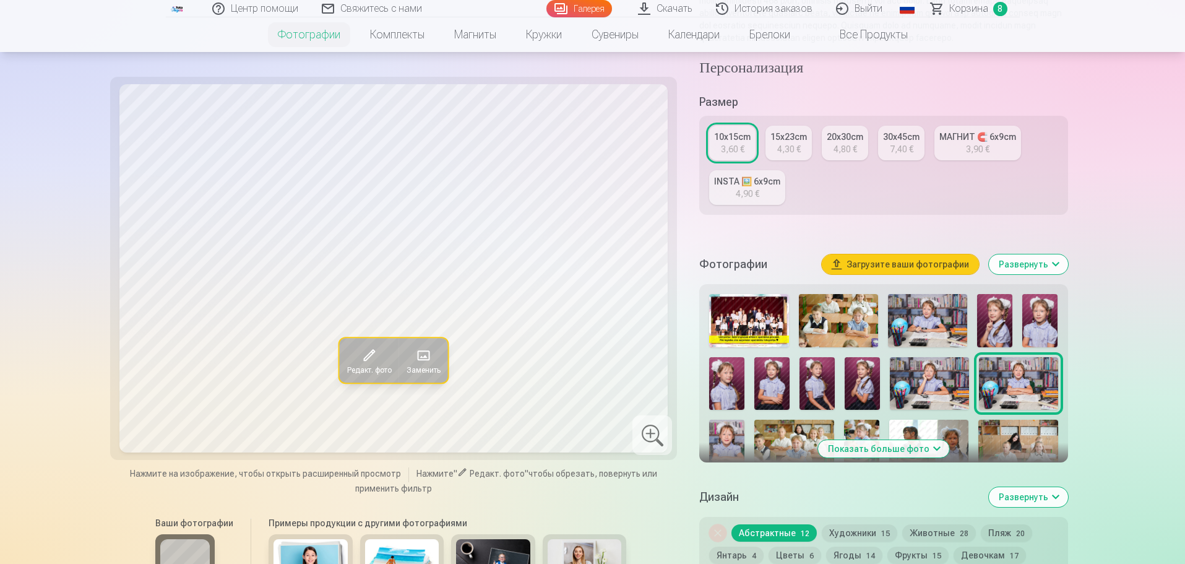
scroll to position [198, 0]
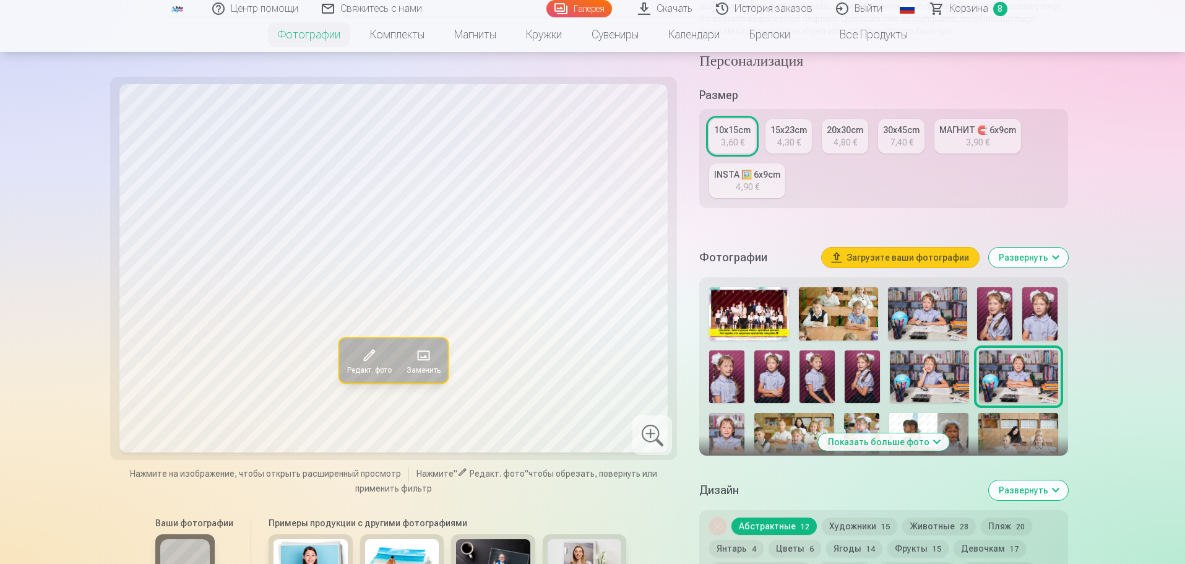
click at [732, 439] on img at bounding box center [726, 439] width 35 height 53
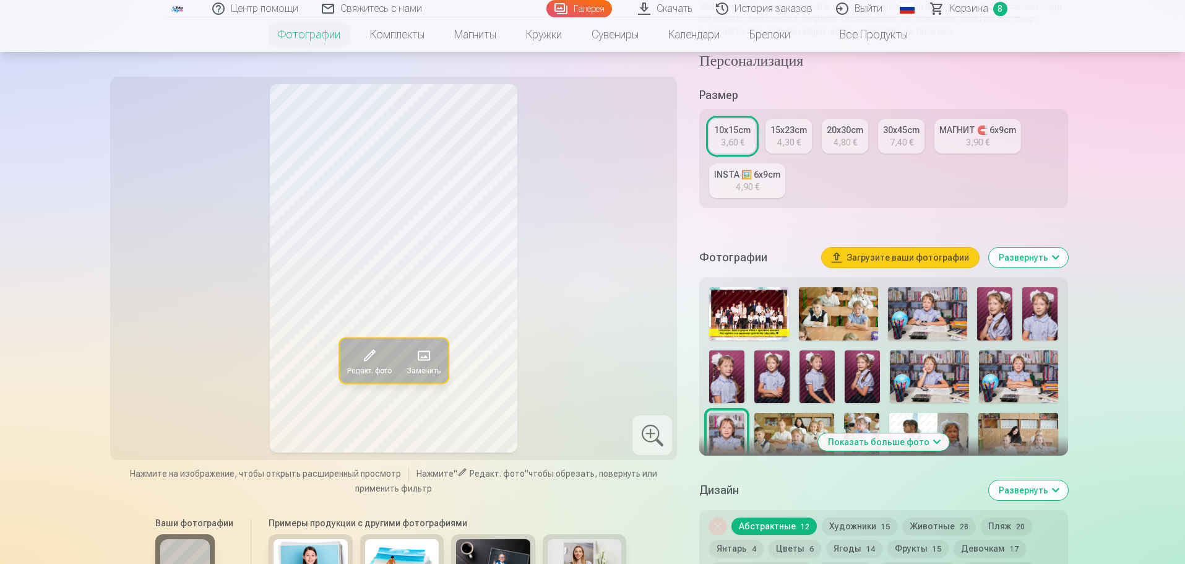
click at [778, 434] on img at bounding box center [793, 439] width 79 height 53
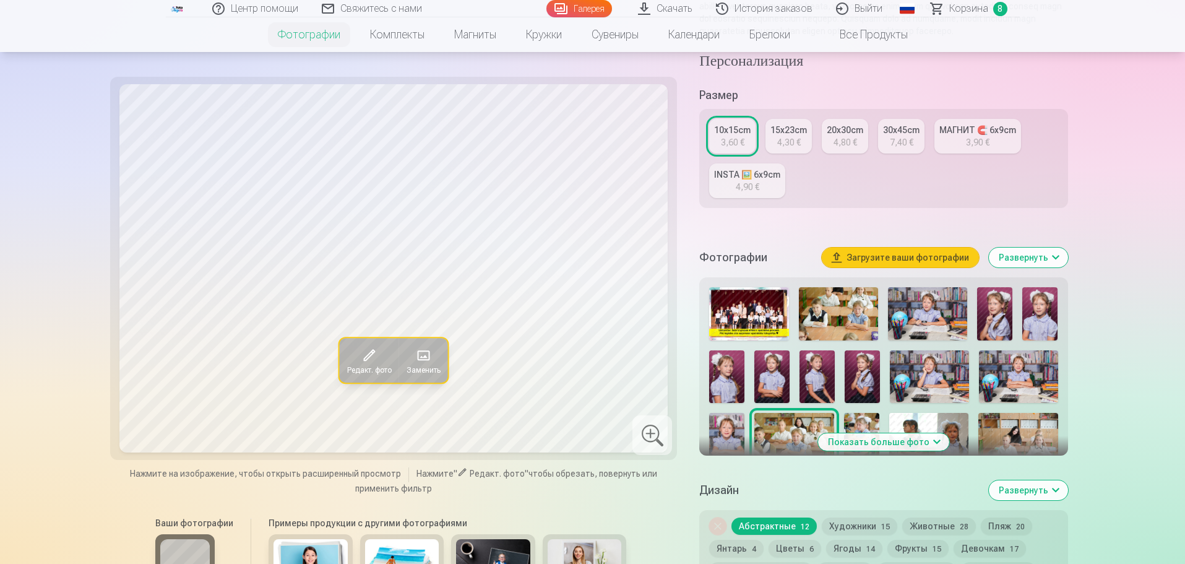
click at [725, 434] on img at bounding box center [726, 439] width 35 height 53
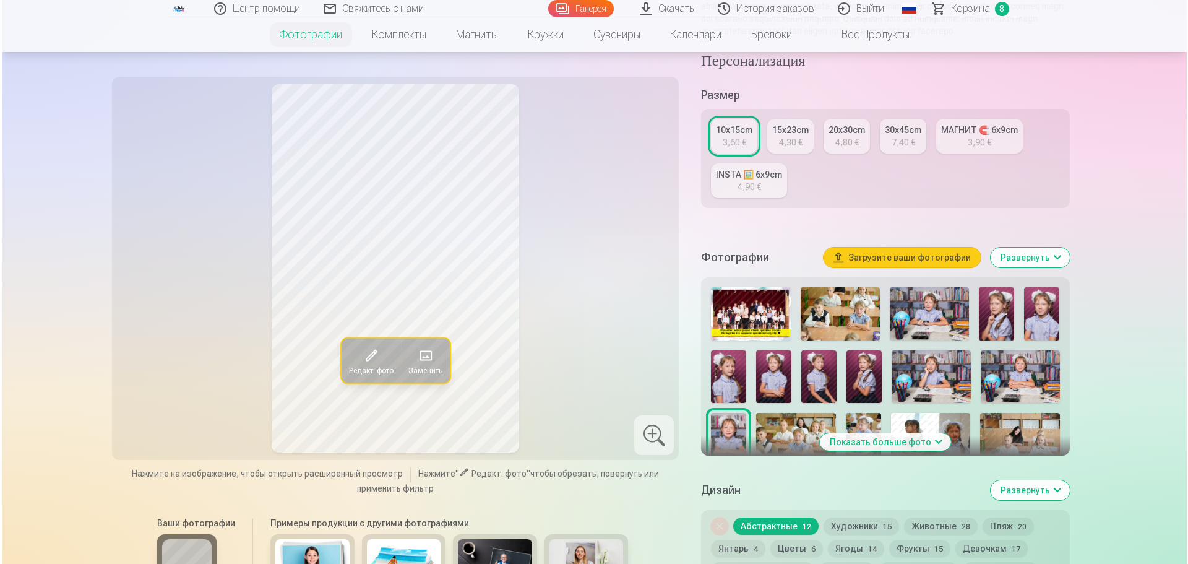
scroll to position [691, 0]
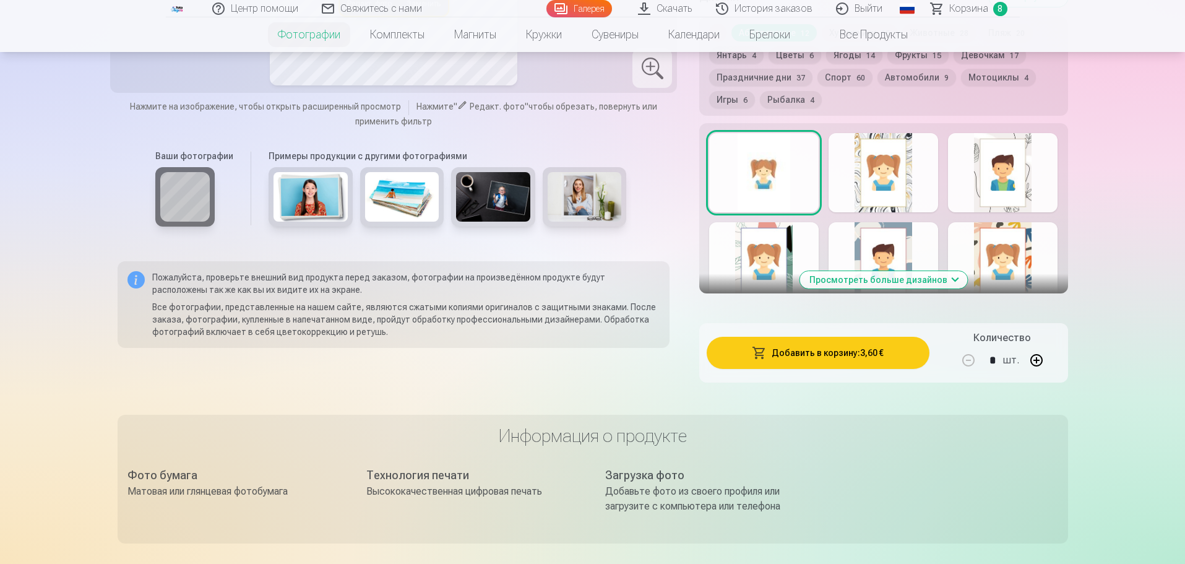
click at [884, 363] on button "Добавить в корзину : 3,60 €" at bounding box center [818, 353] width 222 height 32
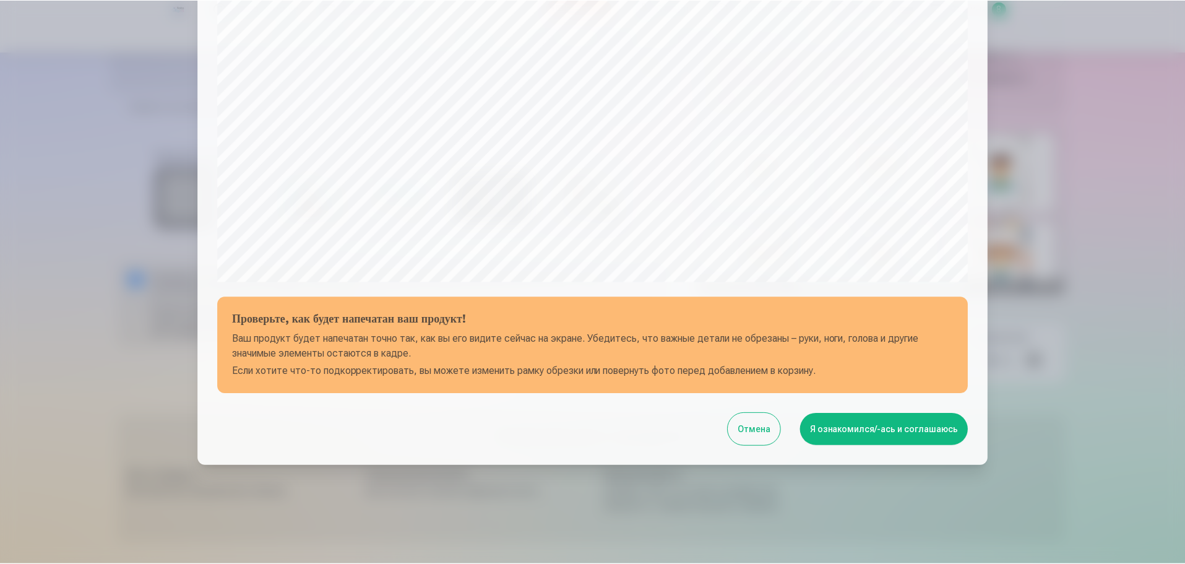
scroll to position [327, 0]
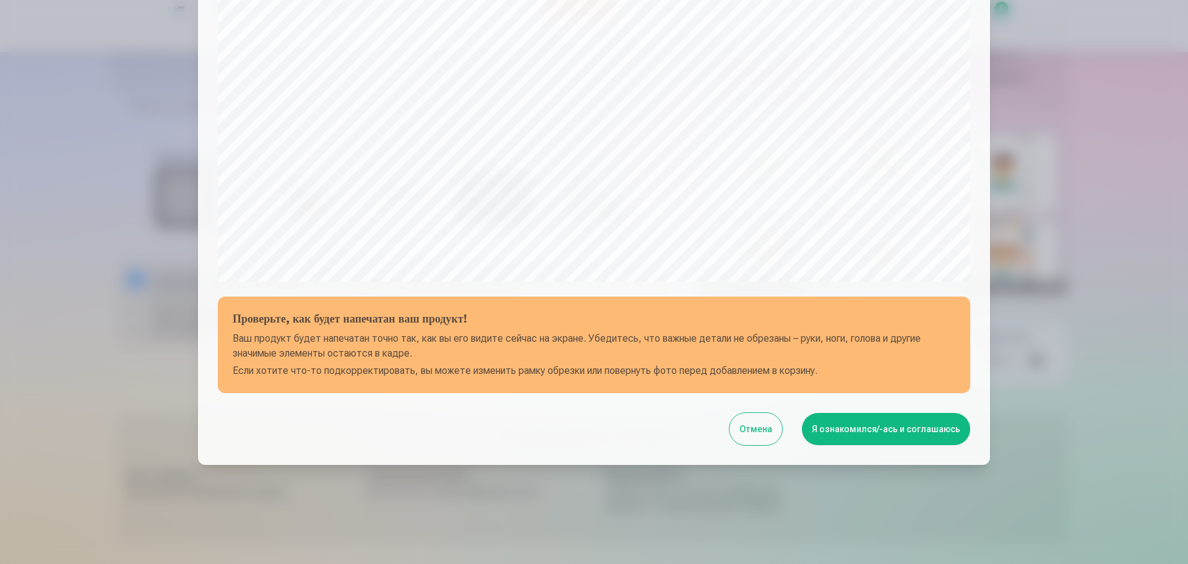
click at [865, 423] on button "Я ознакомился/-ась и соглашаюсь" at bounding box center [886, 429] width 168 height 32
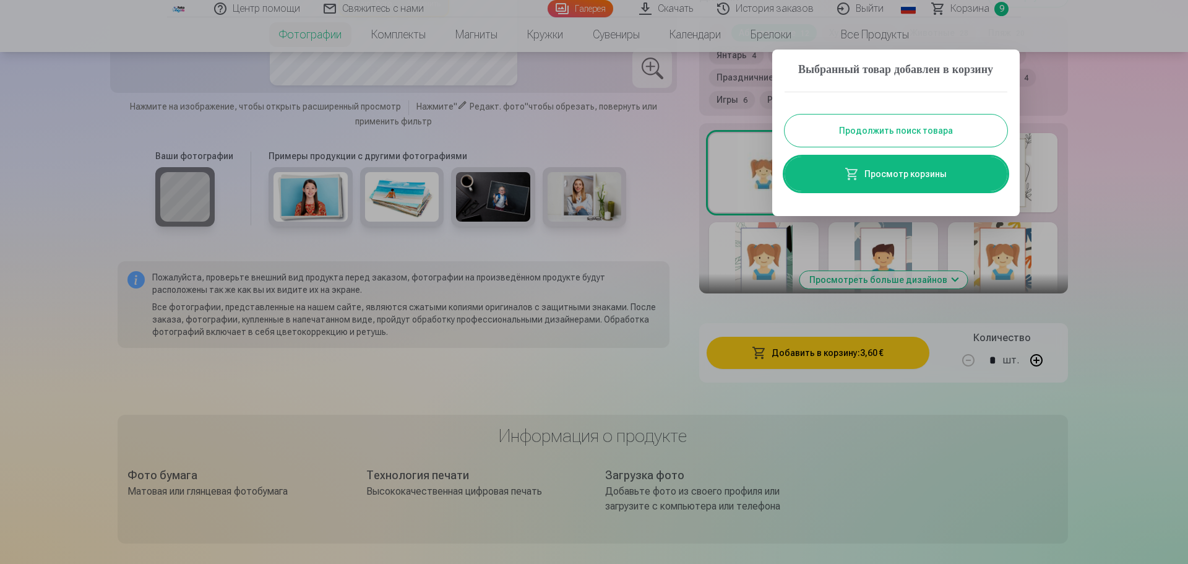
click at [933, 147] on button "Продолжить поиск товара" at bounding box center [896, 130] width 223 height 32
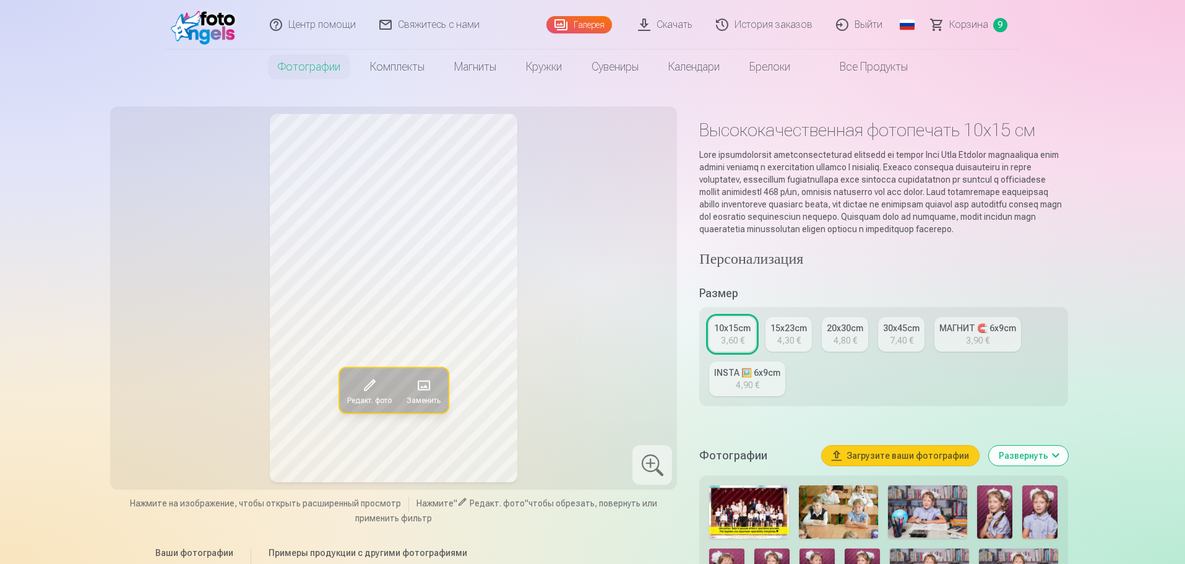
scroll to position [493, 0]
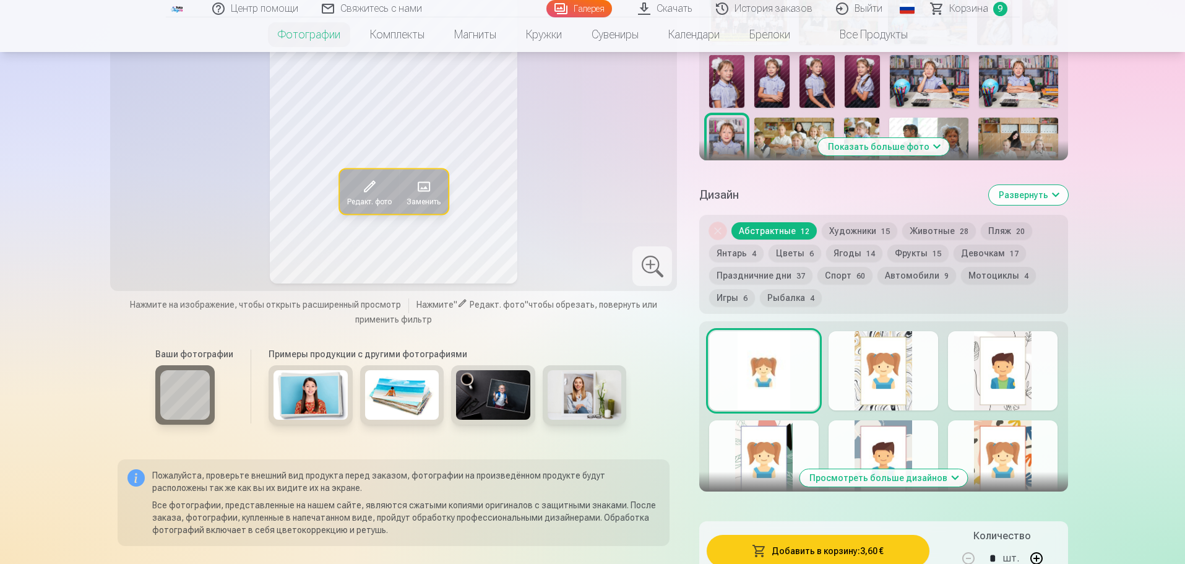
click at [801, 144] on img at bounding box center [793, 144] width 79 height 53
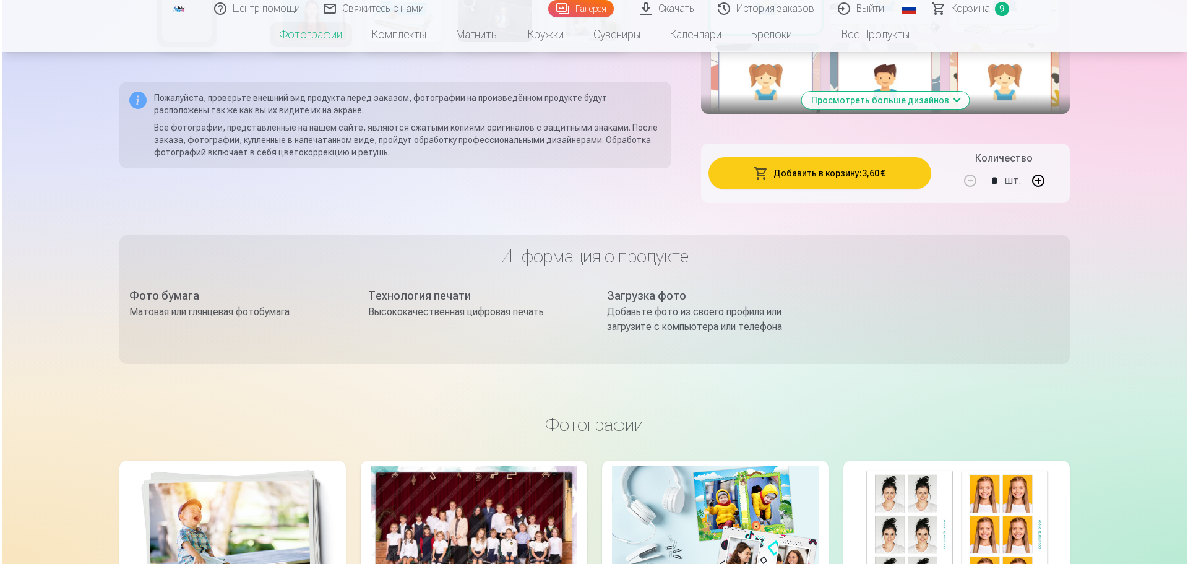
scroll to position [894, 0]
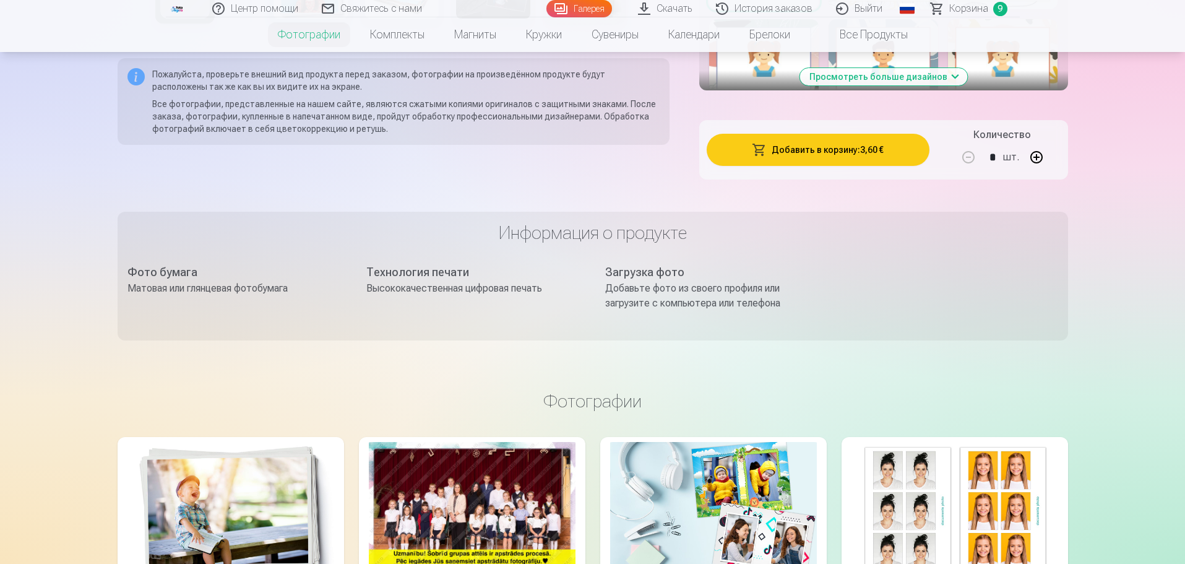
click at [888, 166] on button "Добавить в корзину : 3,60 €" at bounding box center [818, 150] width 222 height 32
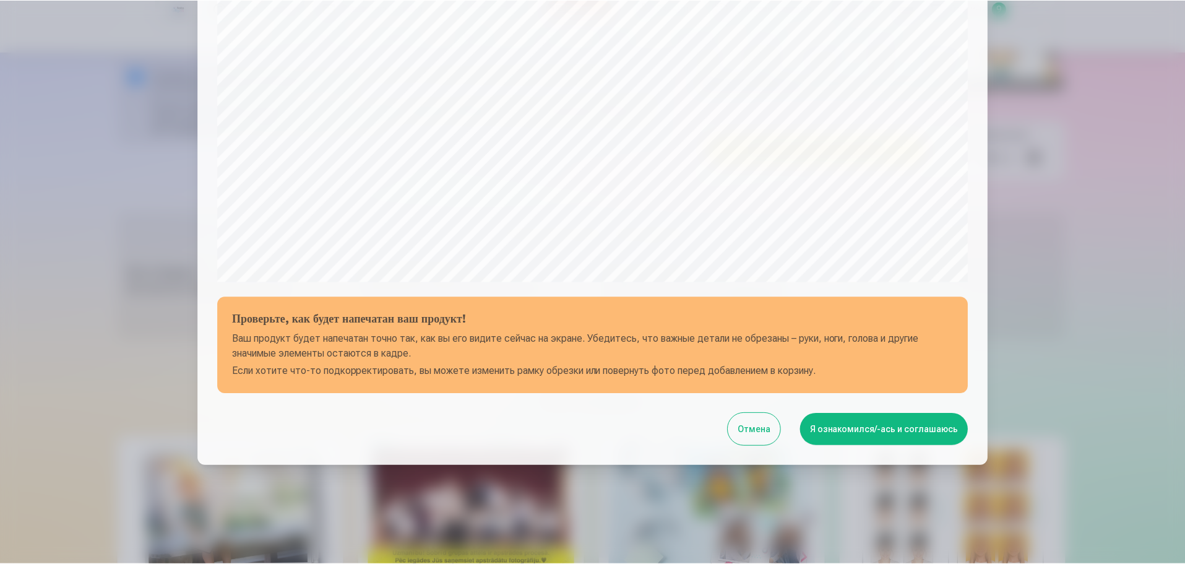
scroll to position [327, 0]
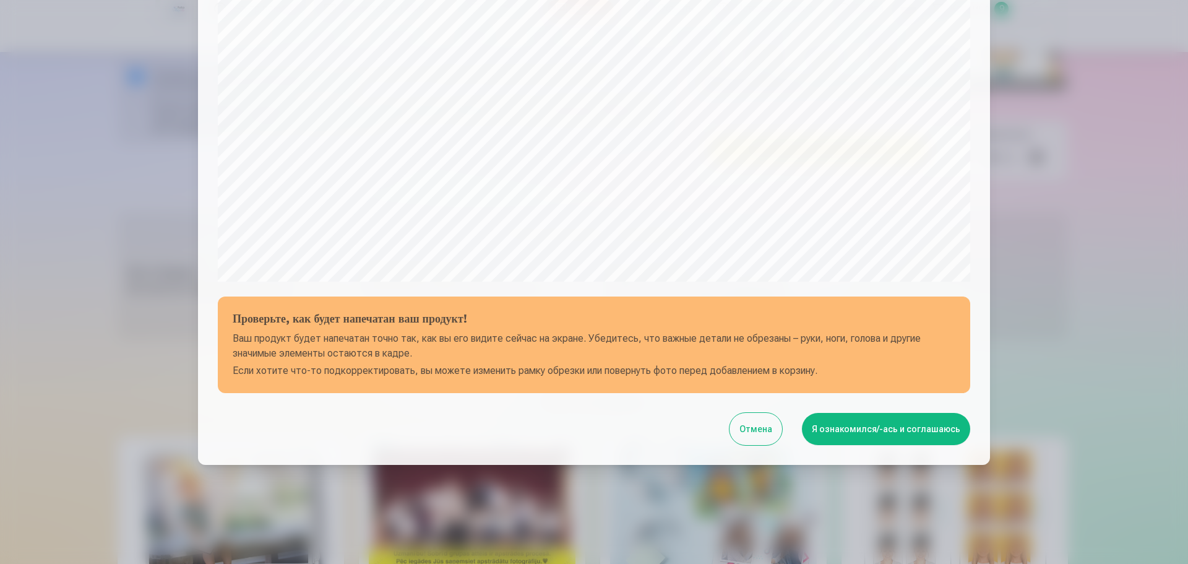
click at [874, 422] on button "Я ознакомился/-ась и соглашаюсь" at bounding box center [886, 429] width 168 height 32
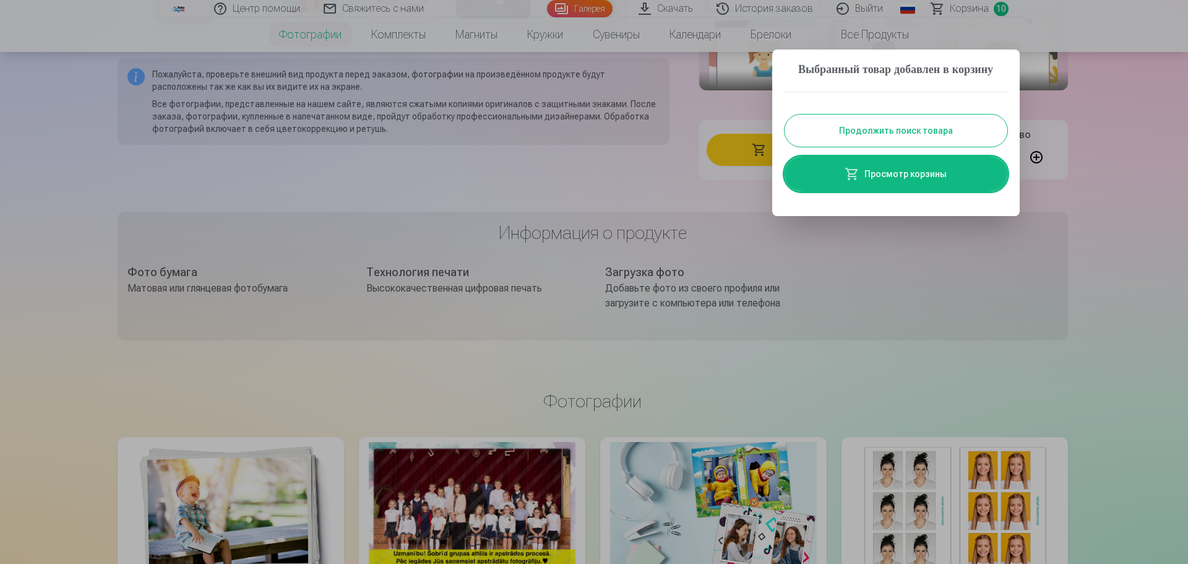
click at [918, 147] on button "Продолжить поиск товара" at bounding box center [896, 130] width 223 height 32
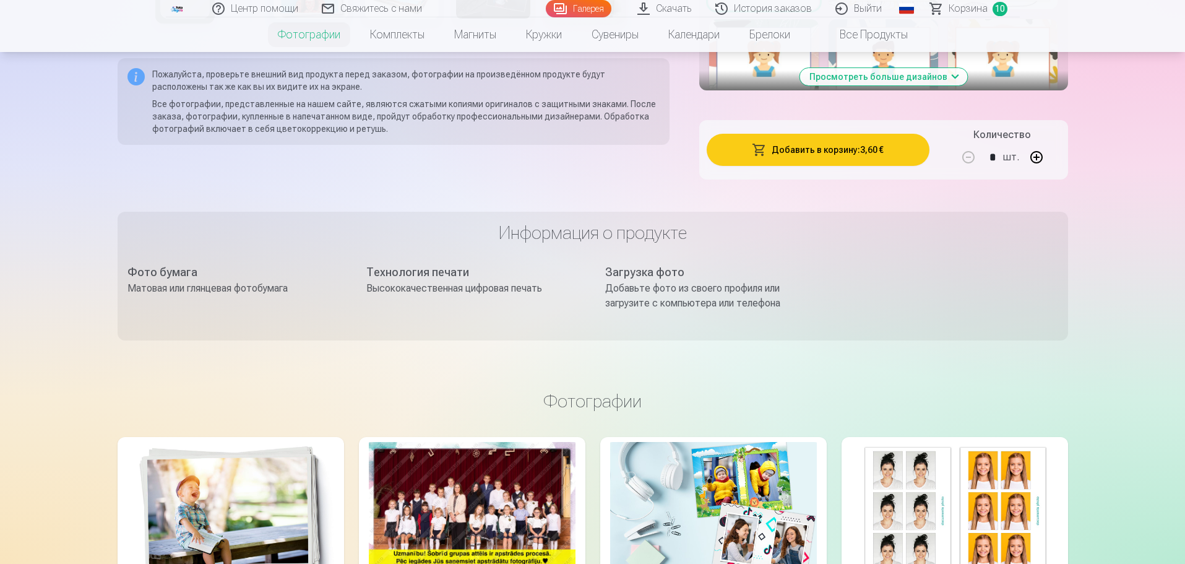
scroll to position [401, 0]
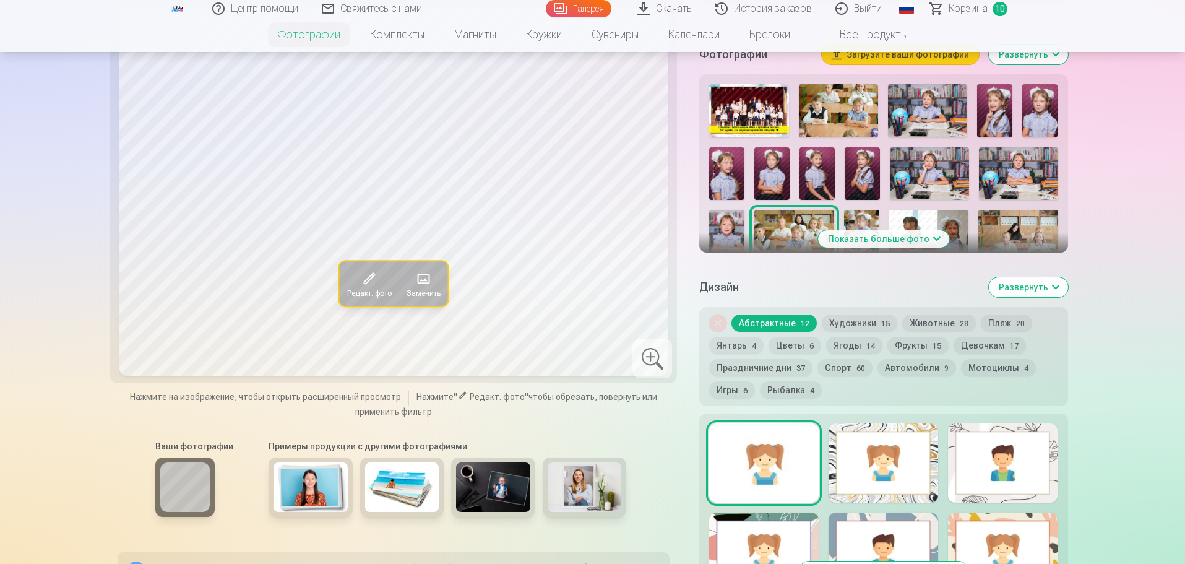
click at [866, 227] on img at bounding box center [861, 236] width 35 height 53
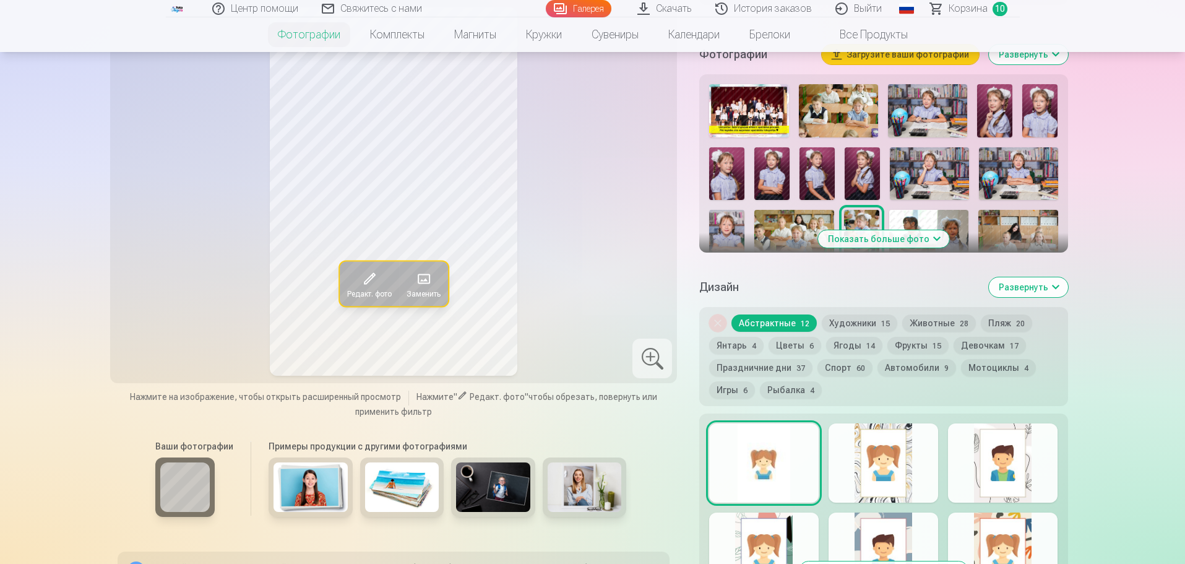
click at [915, 231] on img at bounding box center [928, 236] width 79 height 53
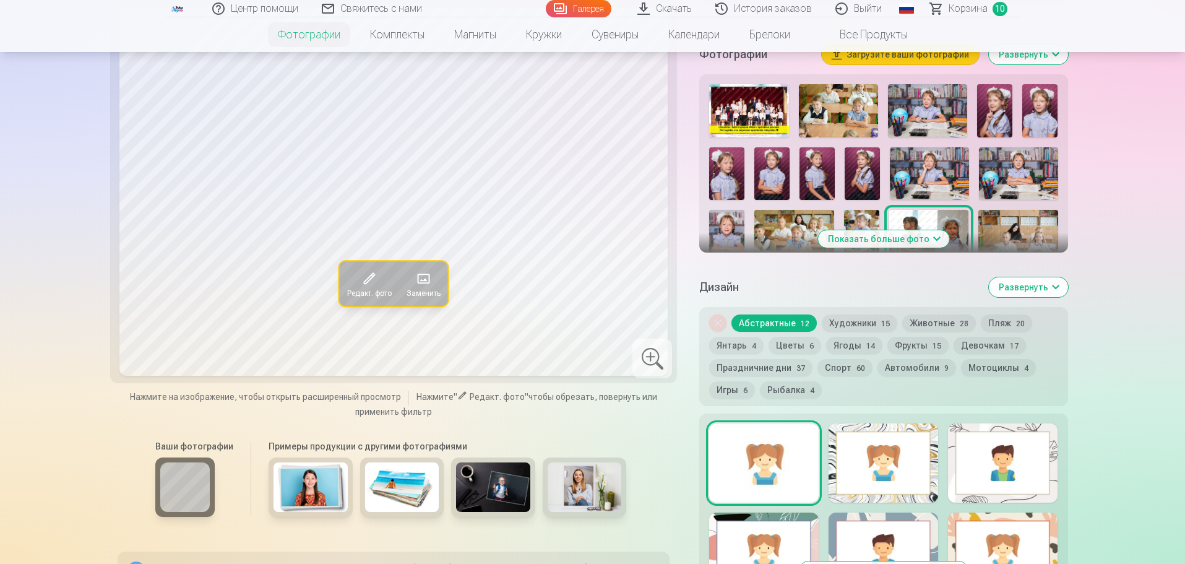
click at [999, 233] on img at bounding box center [1017, 236] width 79 height 53
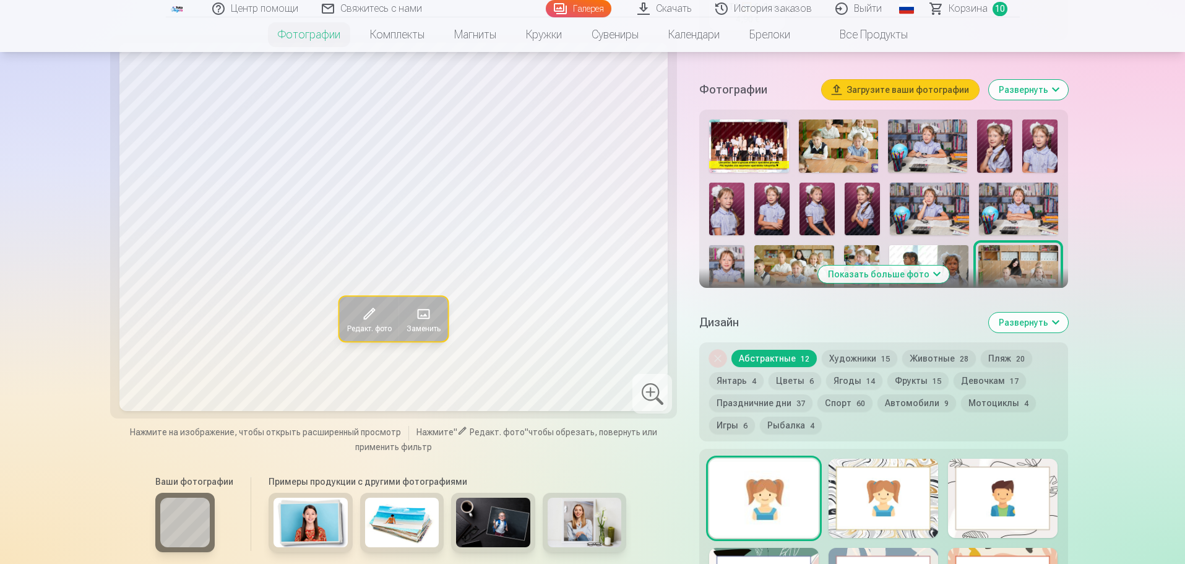
scroll to position [371, 0]
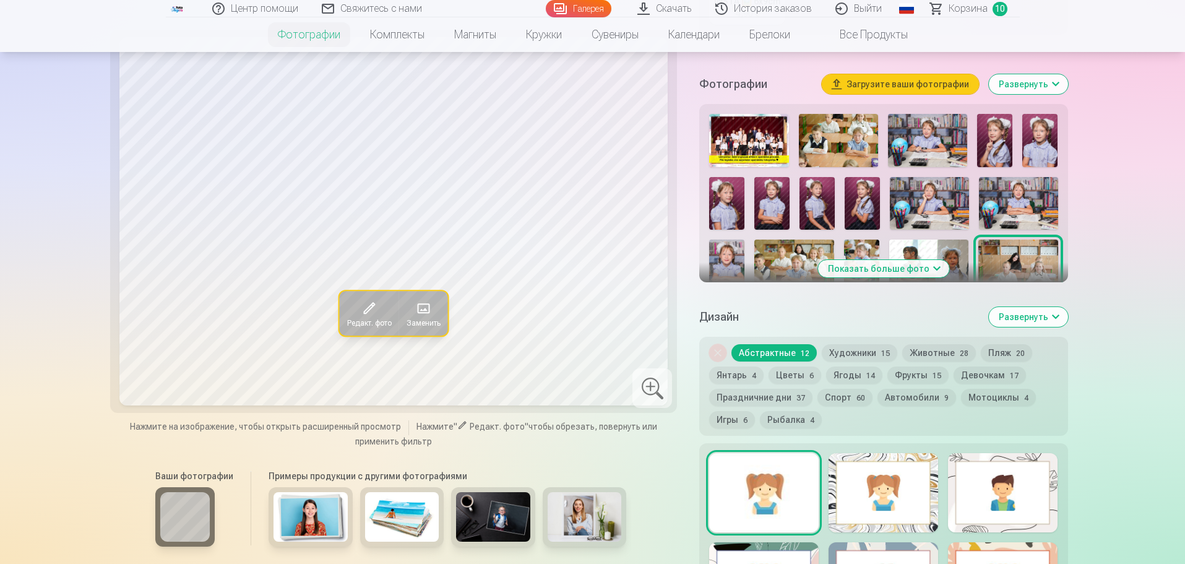
click at [922, 277] on button "Показать больше фото" at bounding box center [883, 268] width 131 height 17
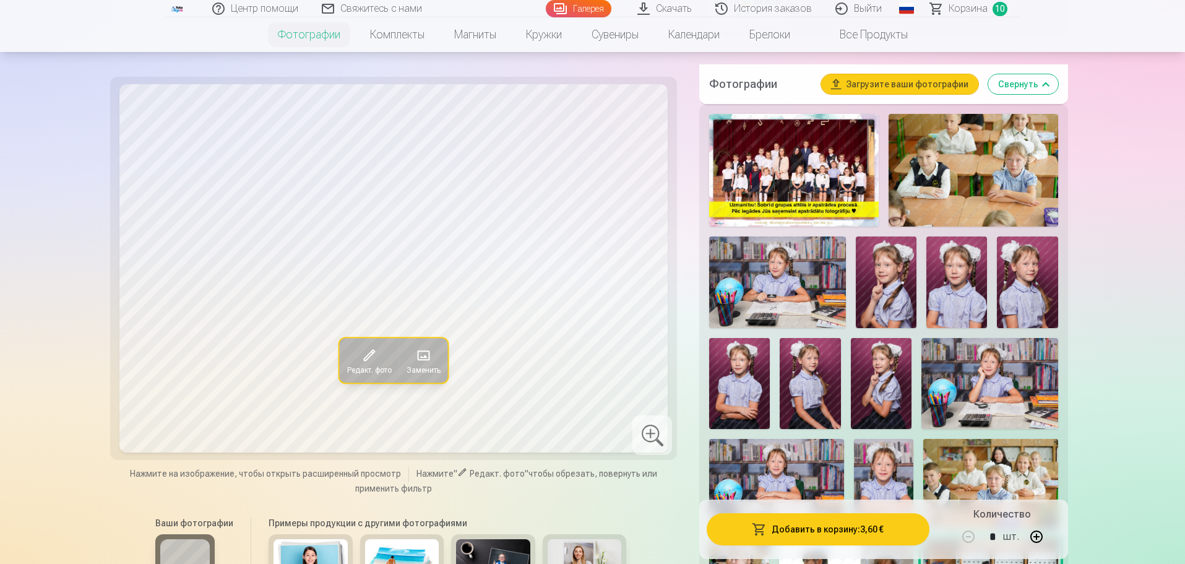
scroll to position [864, 0]
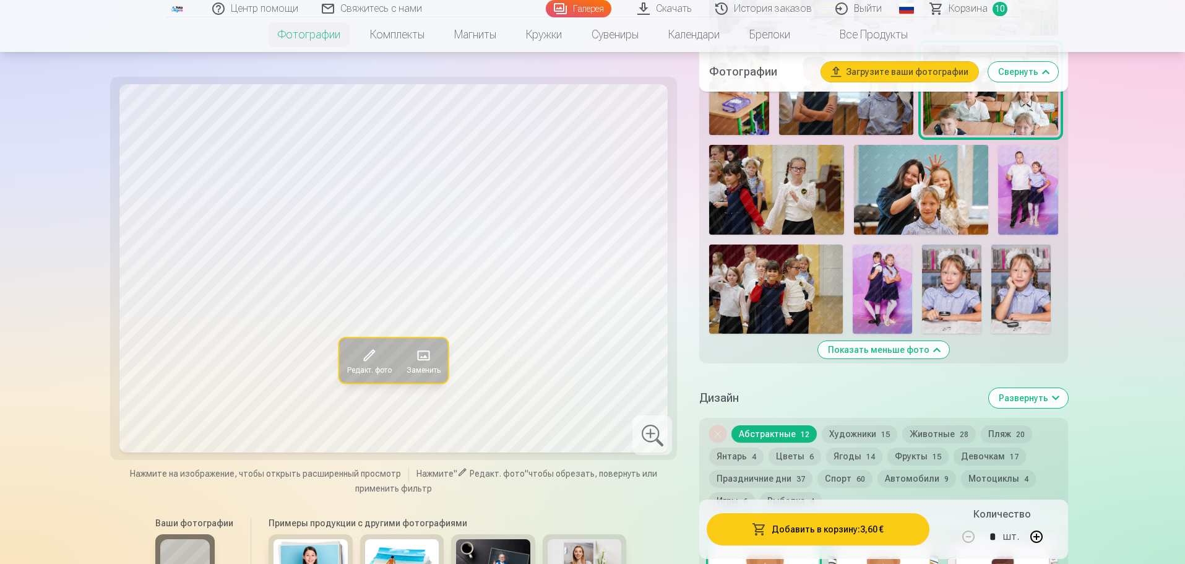
click at [1024, 117] on img at bounding box center [990, 90] width 134 height 90
click at [762, 189] on img at bounding box center [776, 190] width 134 height 90
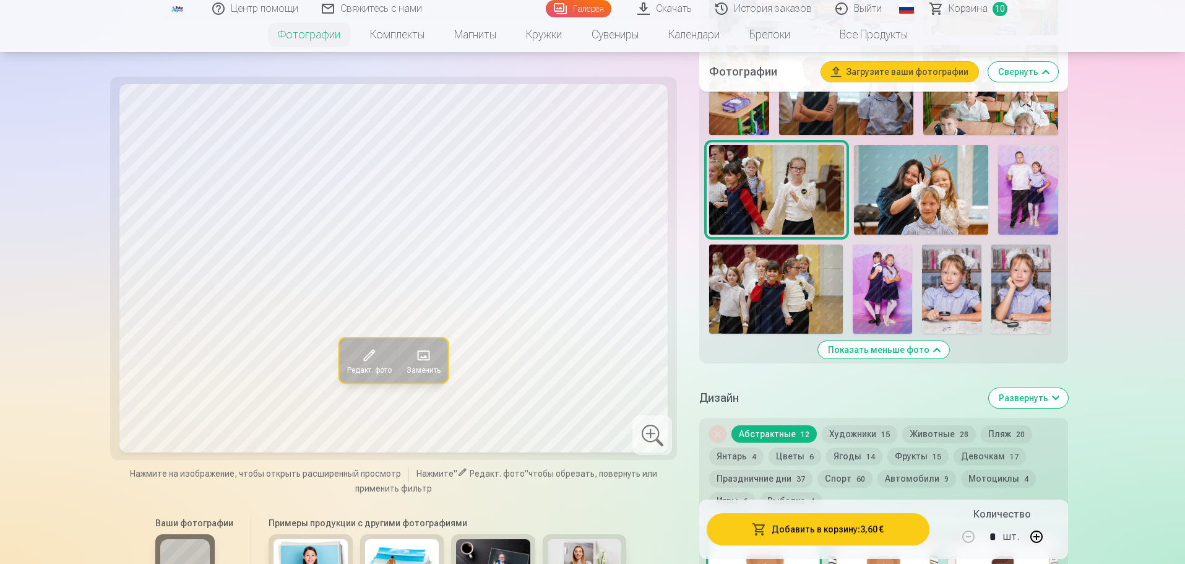
click at [918, 200] on img at bounding box center [921, 190] width 134 height 90
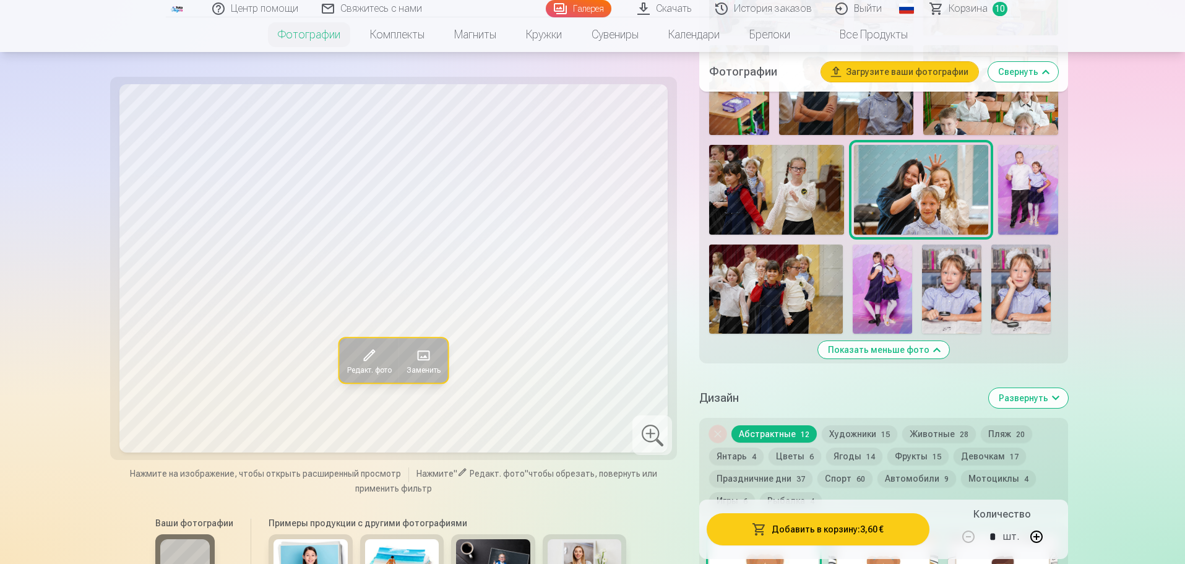
click at [861, 530] on button "Добавить в корзину : 3,60 €" at bounding box center [818, 529] width 222 height 32
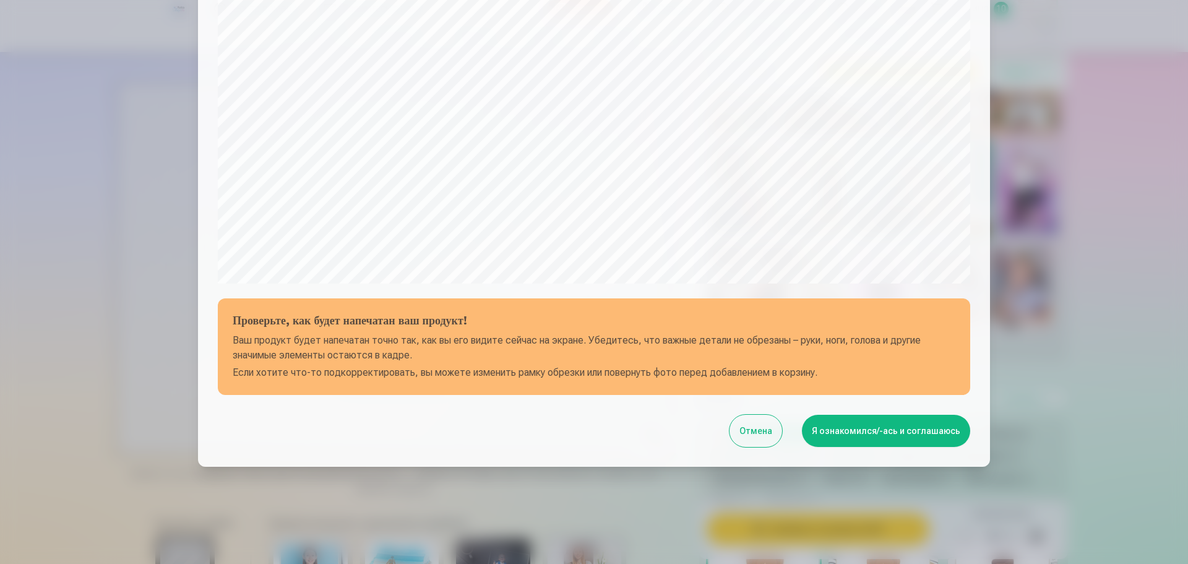
scroll to position [327, 0]
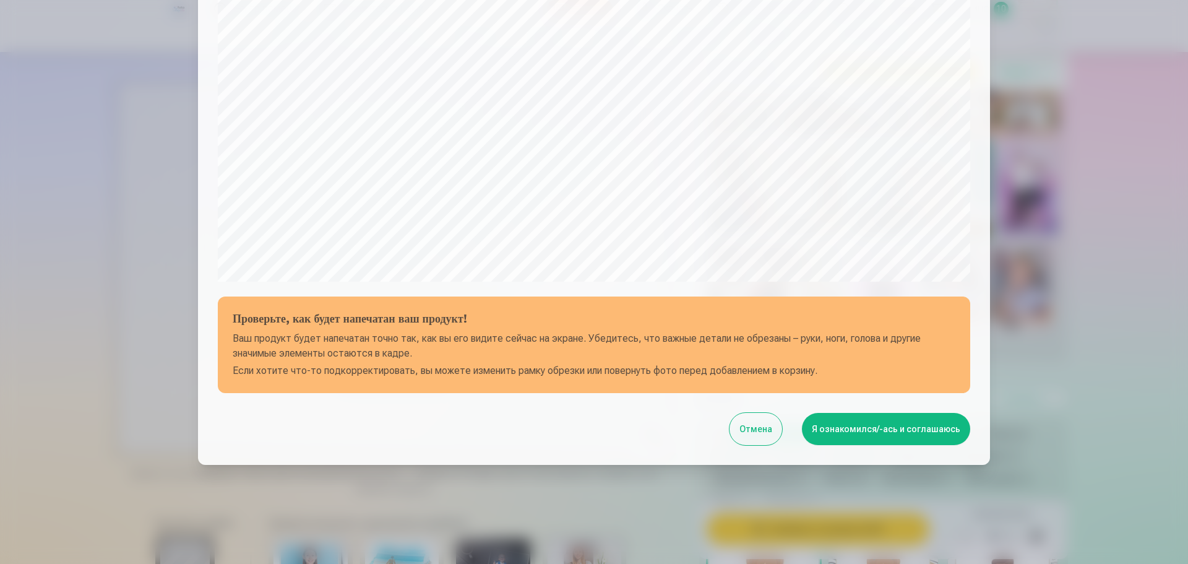
click at [893, 434] on button "Я ознакомился/-ась и соглашаюсь" at bounding box center [886, 429] width 168 height 32
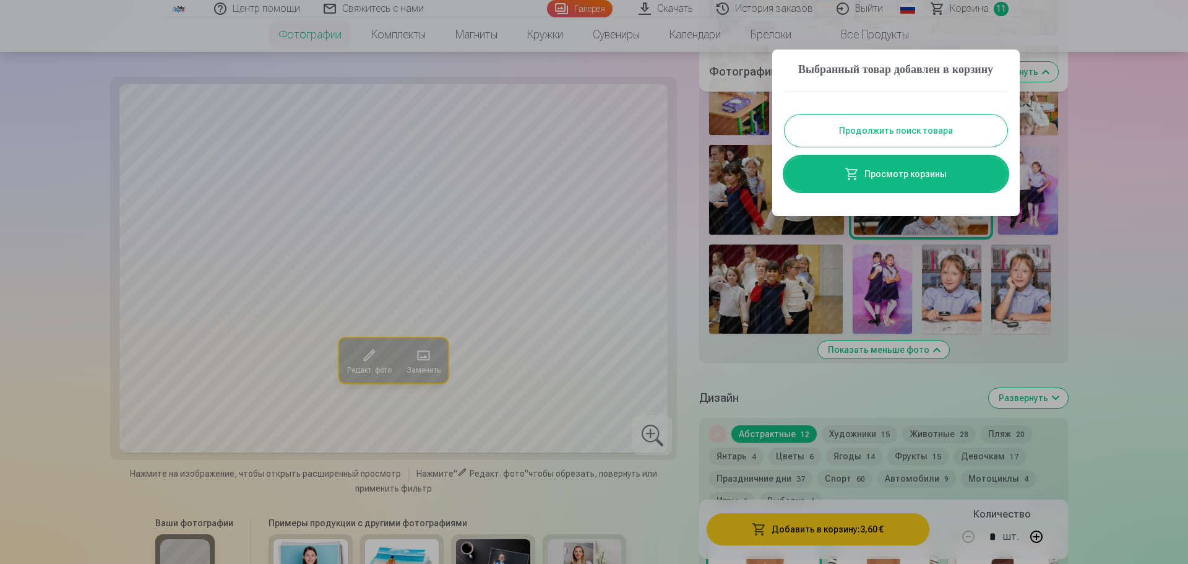
click at [942, 146] on button "Продолжить поиск товара" at bounding box center [896, 130] width 223 height 32
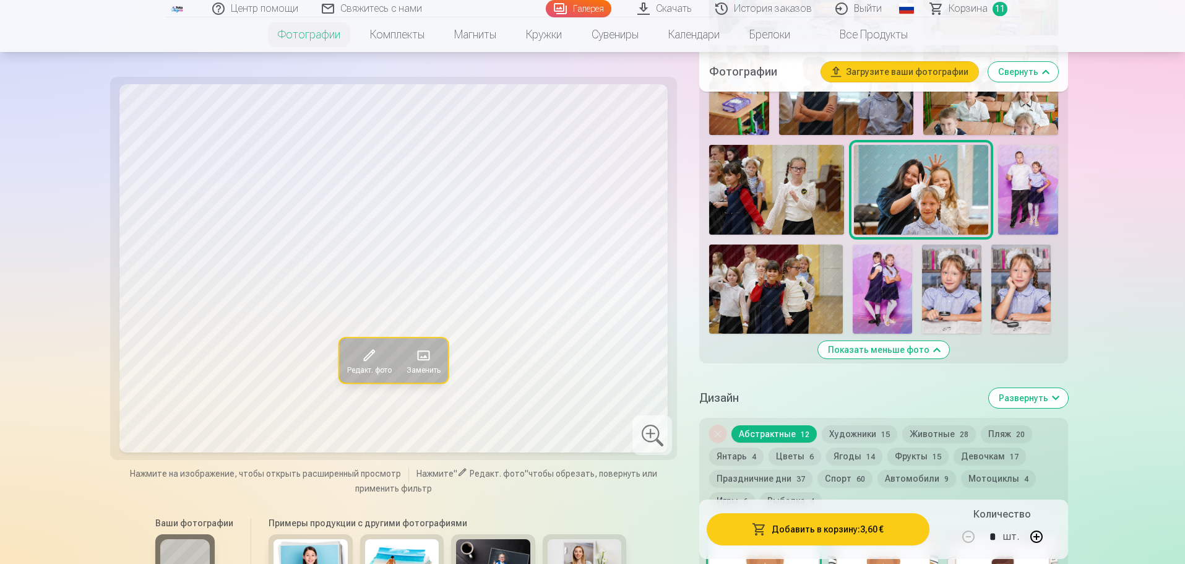
click at [1033, 200] on img at bounding box center [1028, 190] width 60 height 90
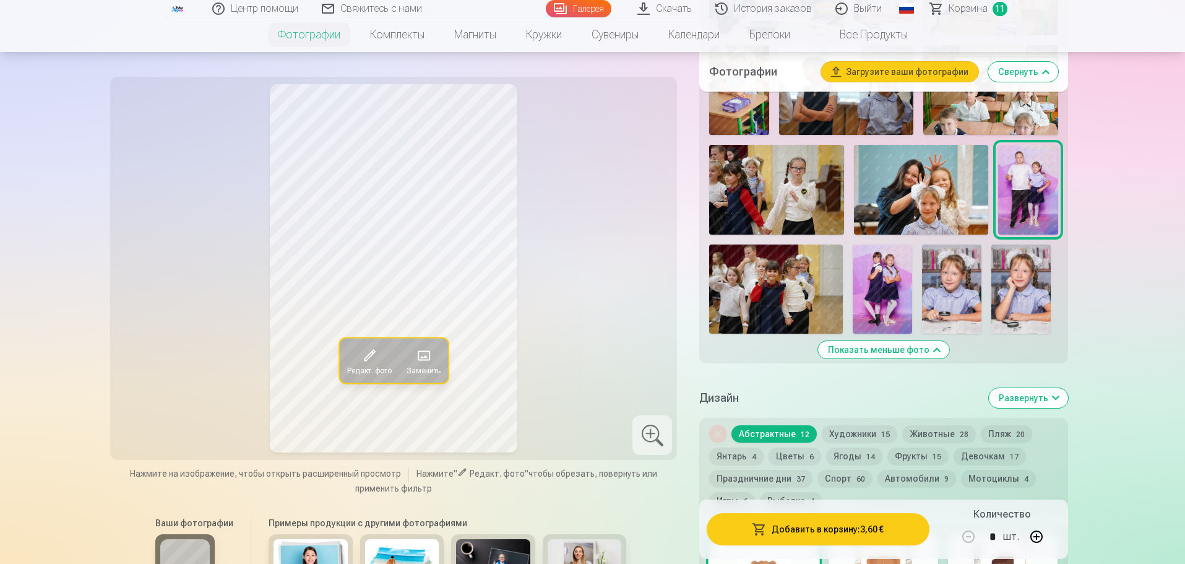
click at [845, 528] on button "Добавить в корзину : 3,60 €" at bounding box center [818, 529] width 222 height 32
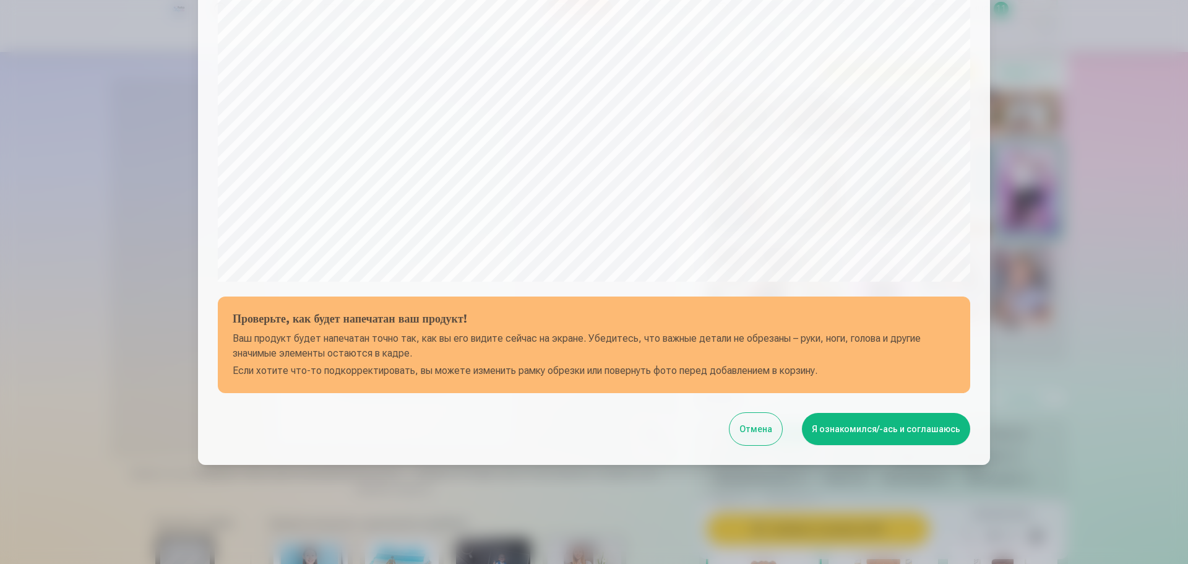
click at [869, 431] on button "Я ознакомился/-ась и соглашаюсь" at bounding box center [886, 429] width 168 height 32
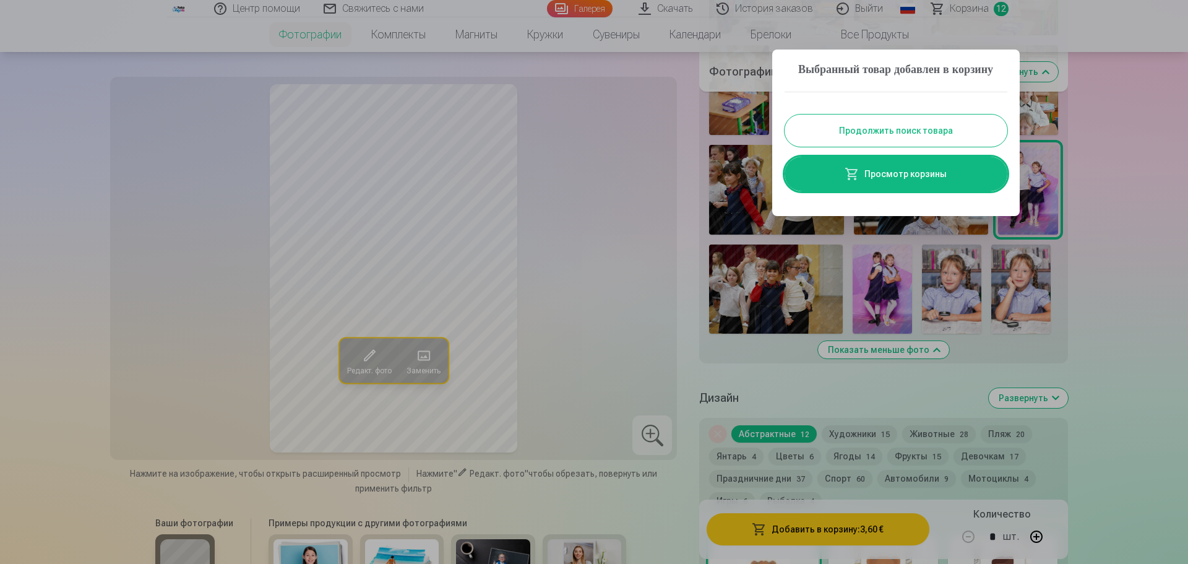
click at [918, 145] on button "Продолжить поиск товара" at bounding box center [896, 130] width 223 height 32
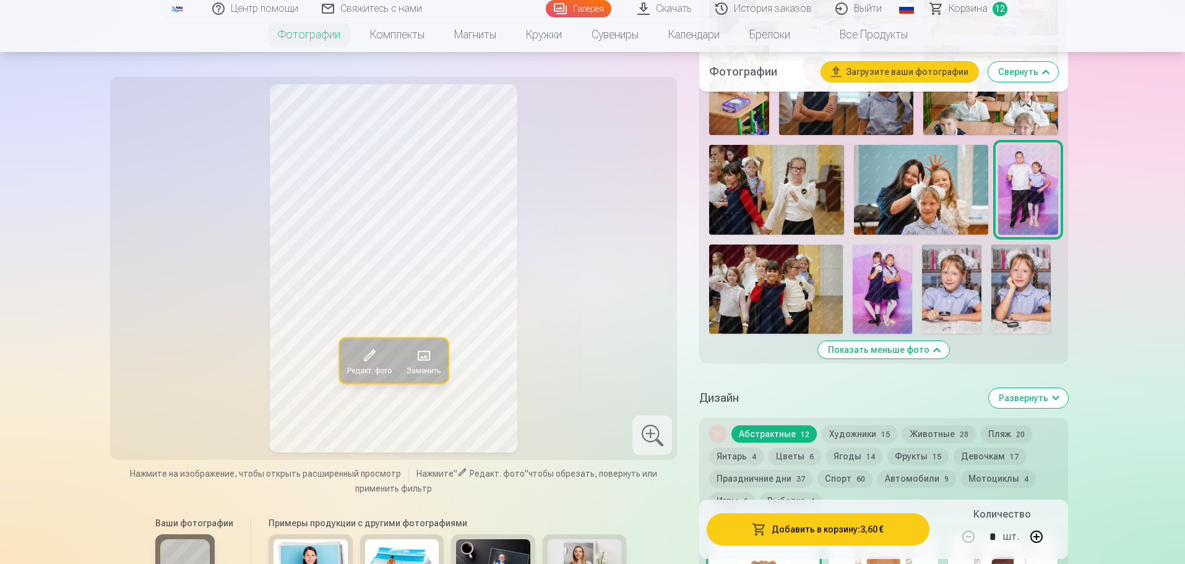
click at [758, 296] on img at bounding box center [776, 288] width 134 height 89
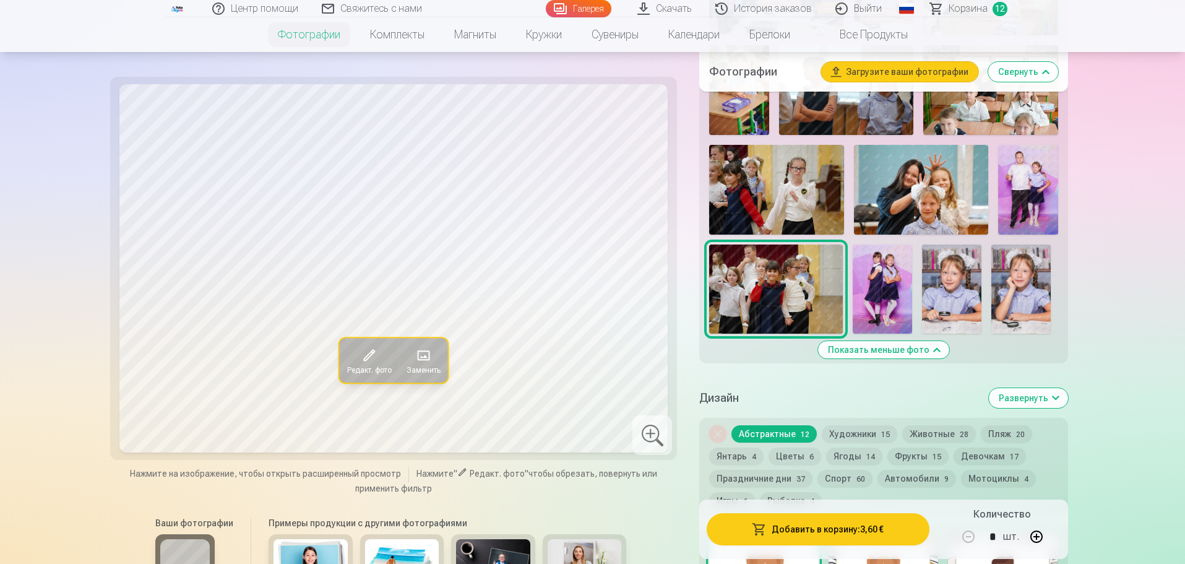
click at [873, 296] on img at bounding box center [882, 288] width 59 height 89
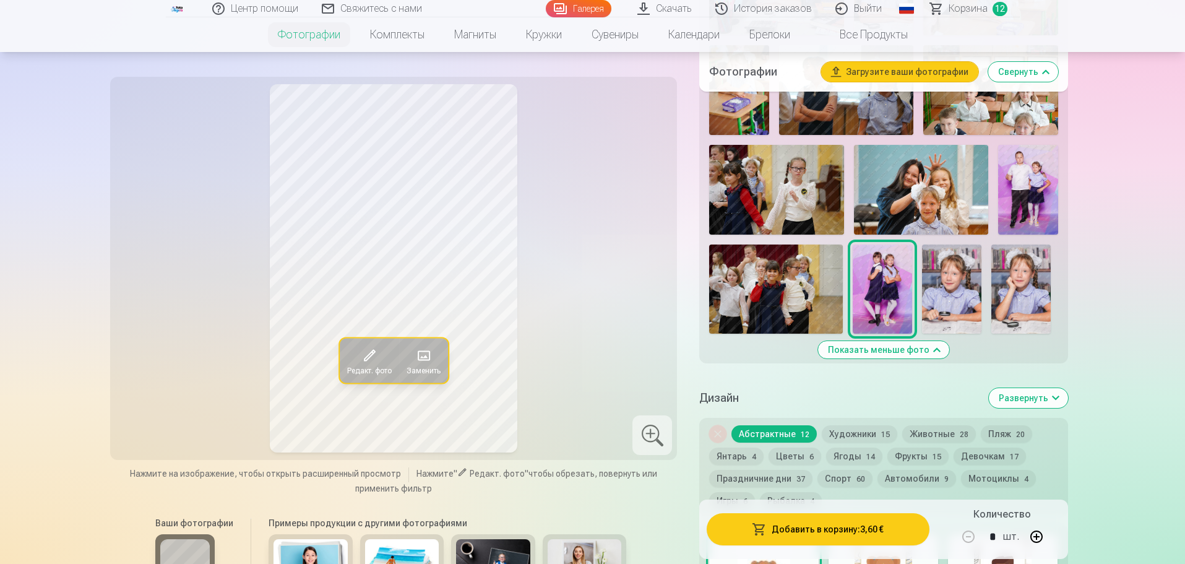
click at [816, 531] on button "Добавить в корзину : 3,60 €" at bounding box center [818, 529] width 222 height 32
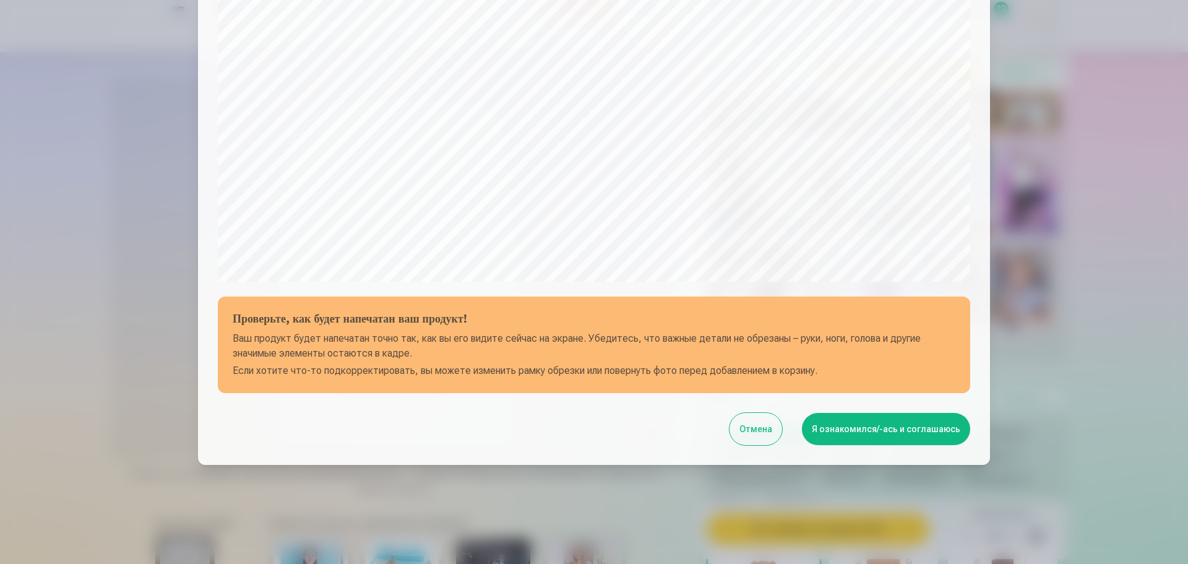
click at [832, 426] on button "Я ознакомился/-ась и соглашаюсь" at bounding box center [886, 429] width 168 height 32
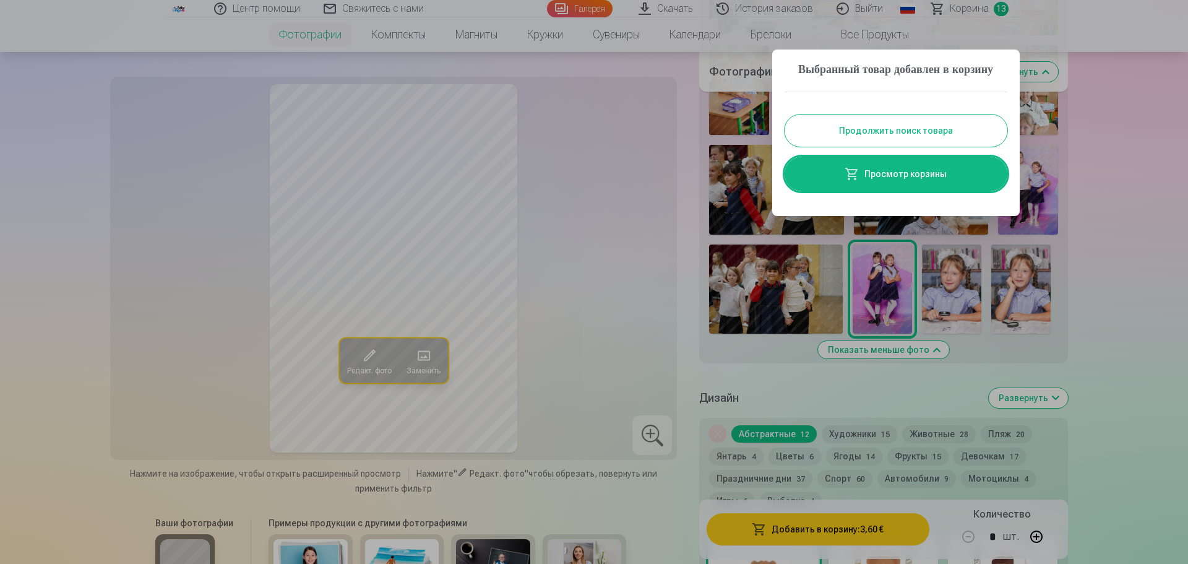
click at [907, 145] on button "Продолжить поиск товара" at bounding box center [896, 130] width 223 height 32
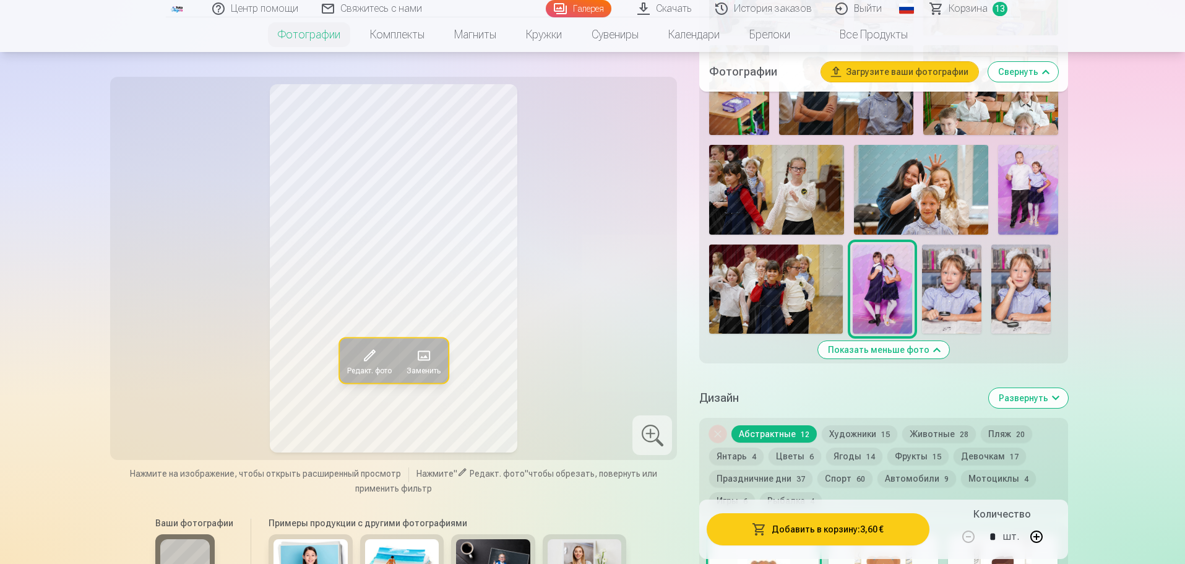
click at [942, 312] on img at bounding box center [951, 288] width 59 height 89
click at [1014, 314] on img at bounding box center [1020, 288] width 59 height 89
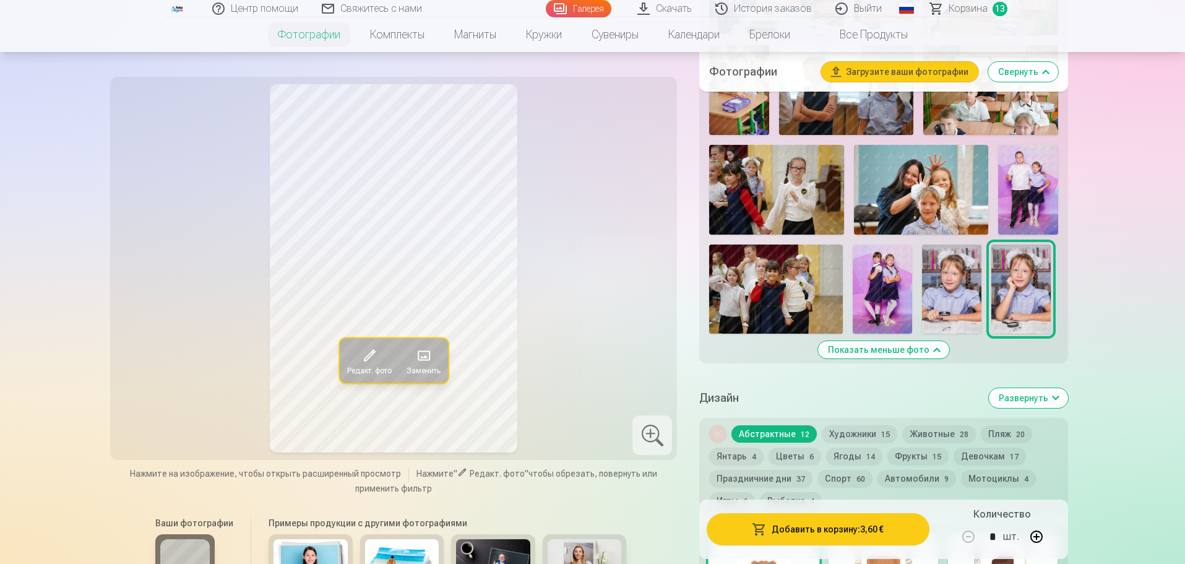
click at [963, 296] on img at bounding box center [951, 288] width 59 height 89
click at [858, 530] on button "Добавить в корзину : 3,60 €" at bounding box center [818, 529] width 222 height 32
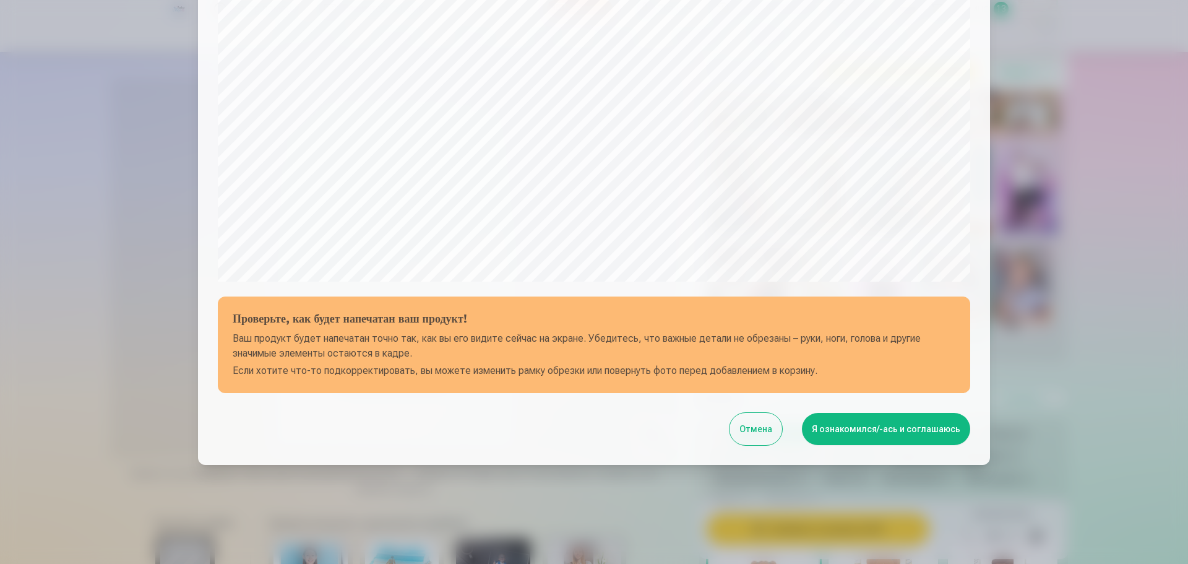
click at [835, 431] on button "Я ознакомился/-ась и соглашаюсь" at bounding box center [886, 429] width 168 height 32
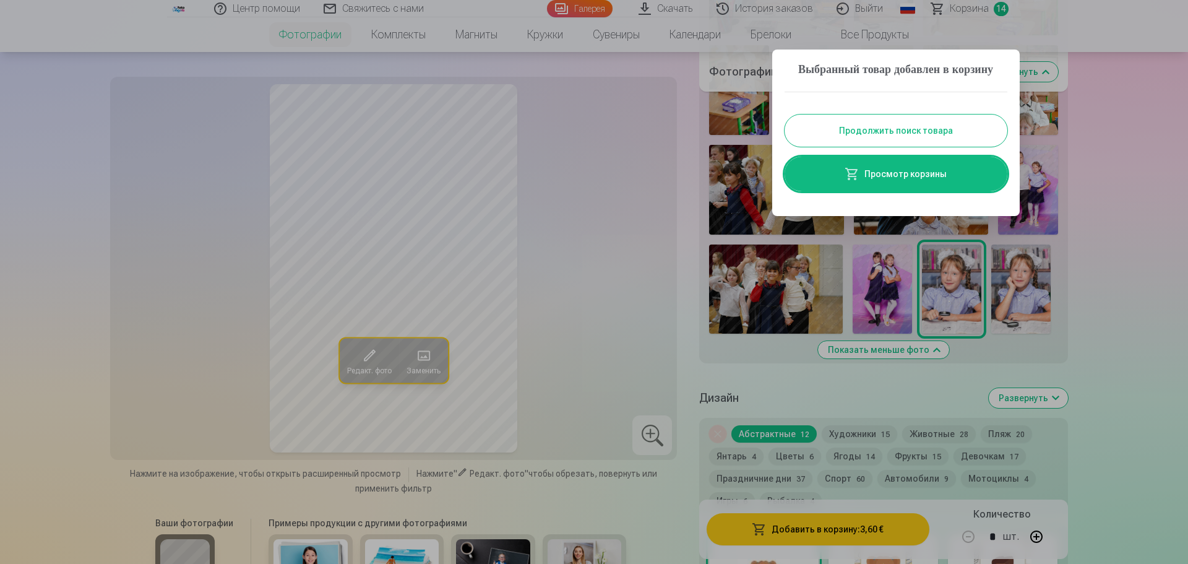
click at [908, 147] on button "Продолжить поиск товара" at bounding box center [896, 130] width 223 height 32
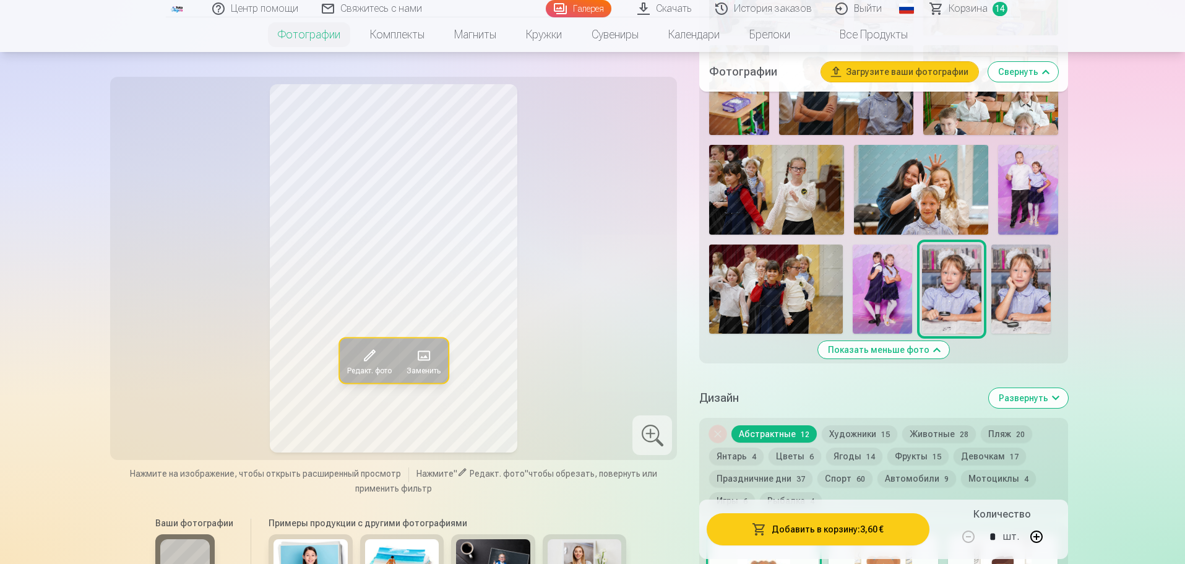
click at [1027, 408] on button "Развернуть" at bounding box center [1028, 398] width 79 height 20
click at [1049, 408] on button "Свернуть" at bounding box center [1033, 398] width 70 height 20
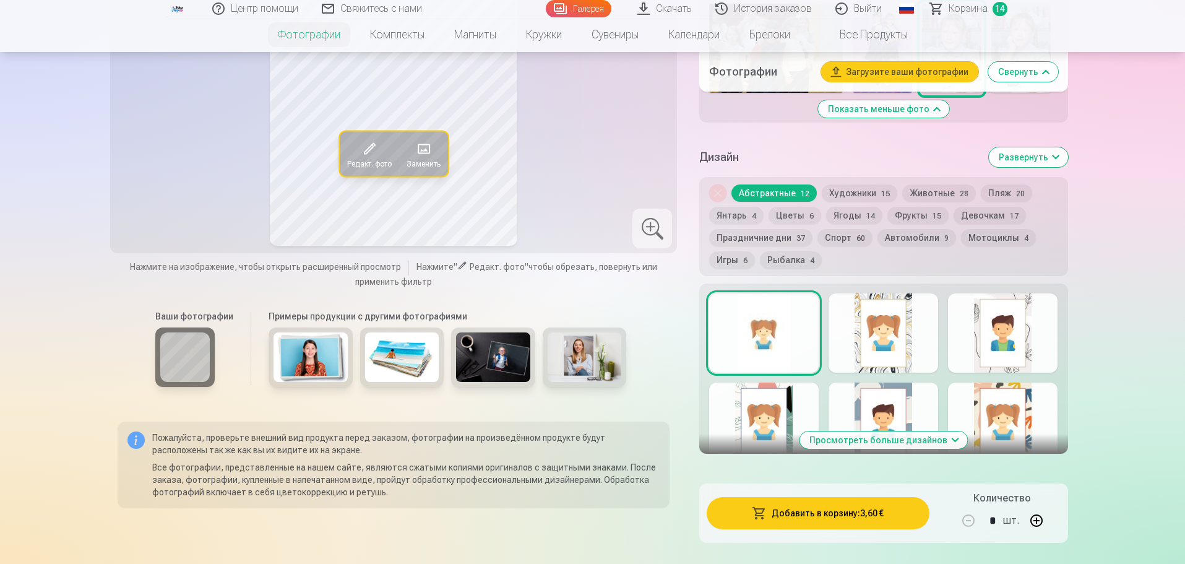
scroll to position [1139, 0]
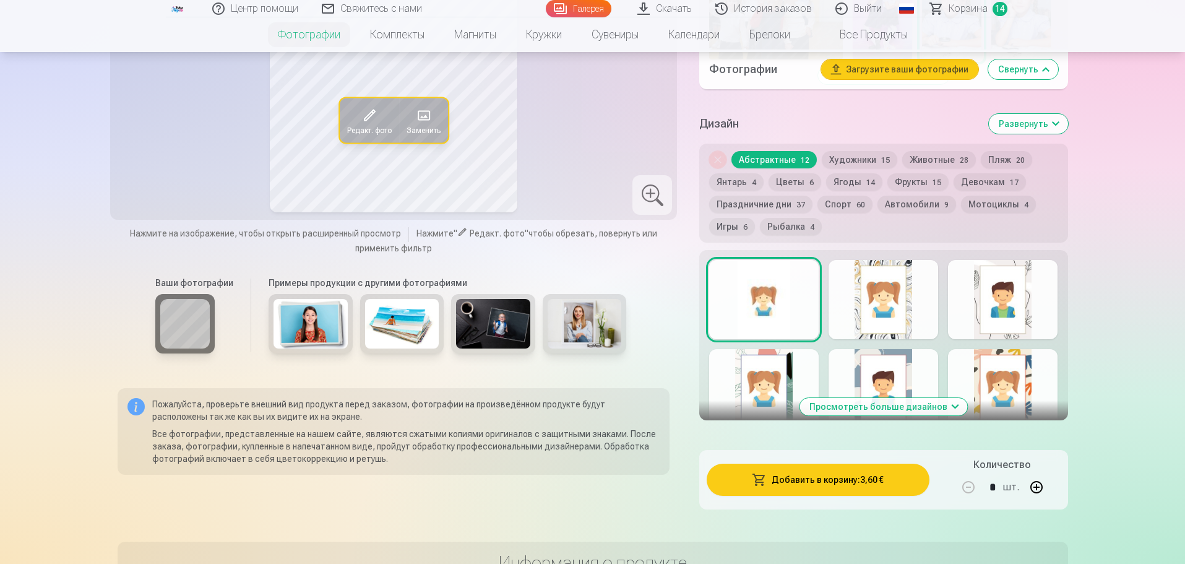
click at [1028, 134] on button "Развернуть" at bounding box center [1028, 124] width 79 height 20
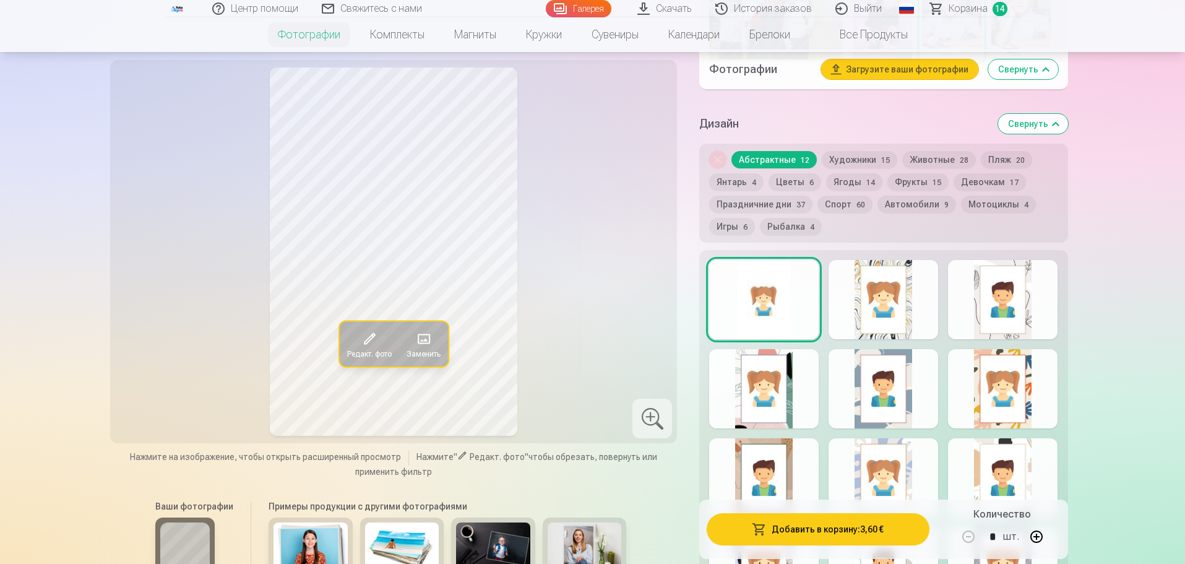
click at [1042, 132] on button "Свернуть" at bounding box center [1033, 124] width 70 height 20
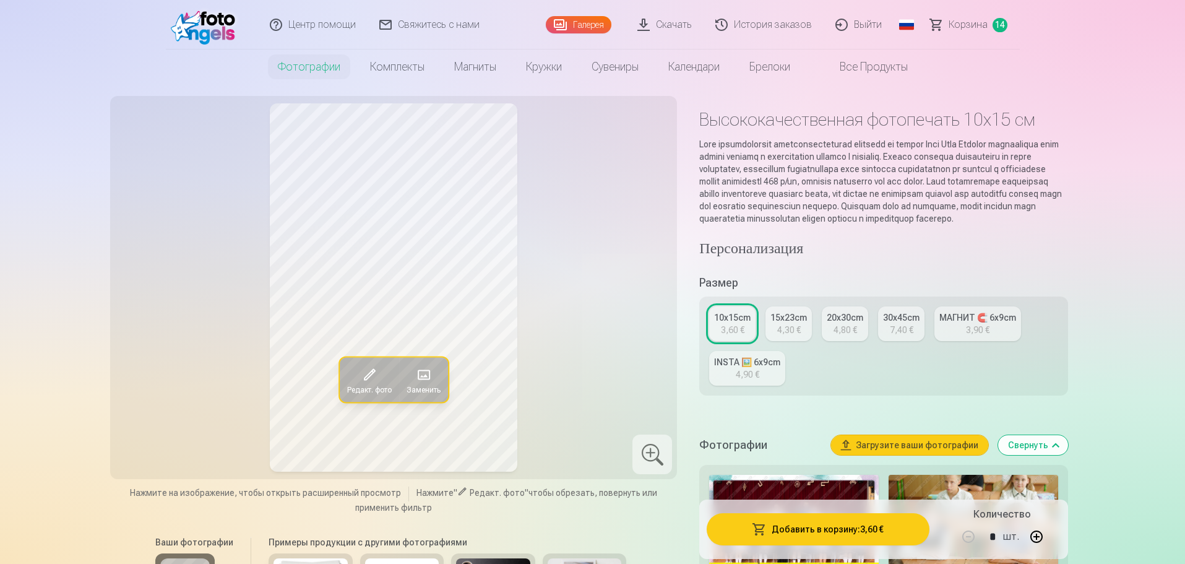
scroll to position [0, 0]
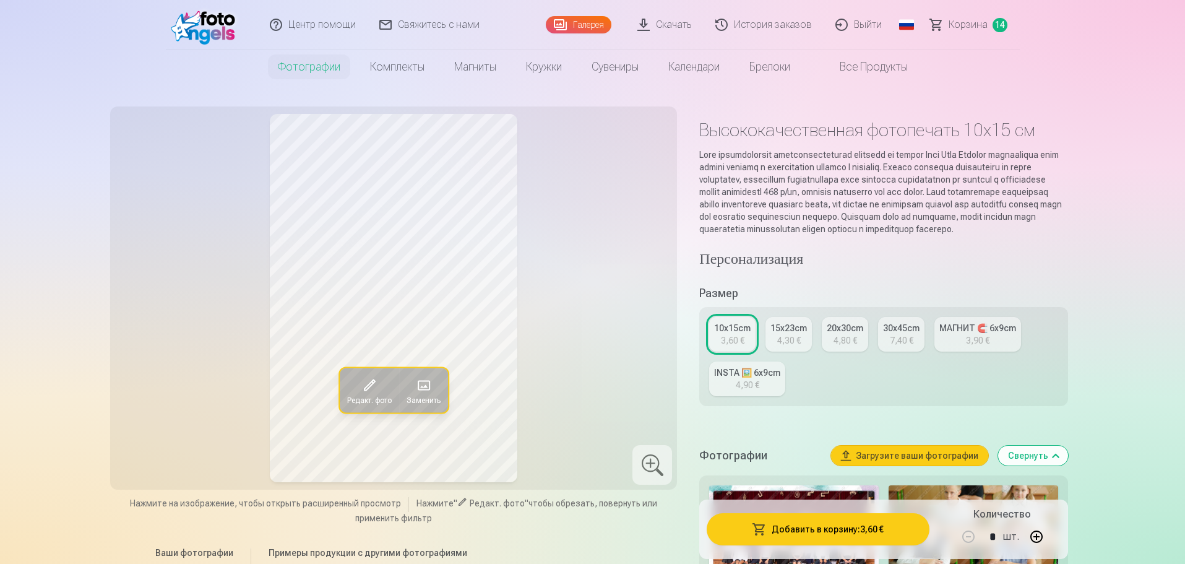
click at [979, 24] on span "Корзина" at bounding box center [968, 24] width 39 height 15
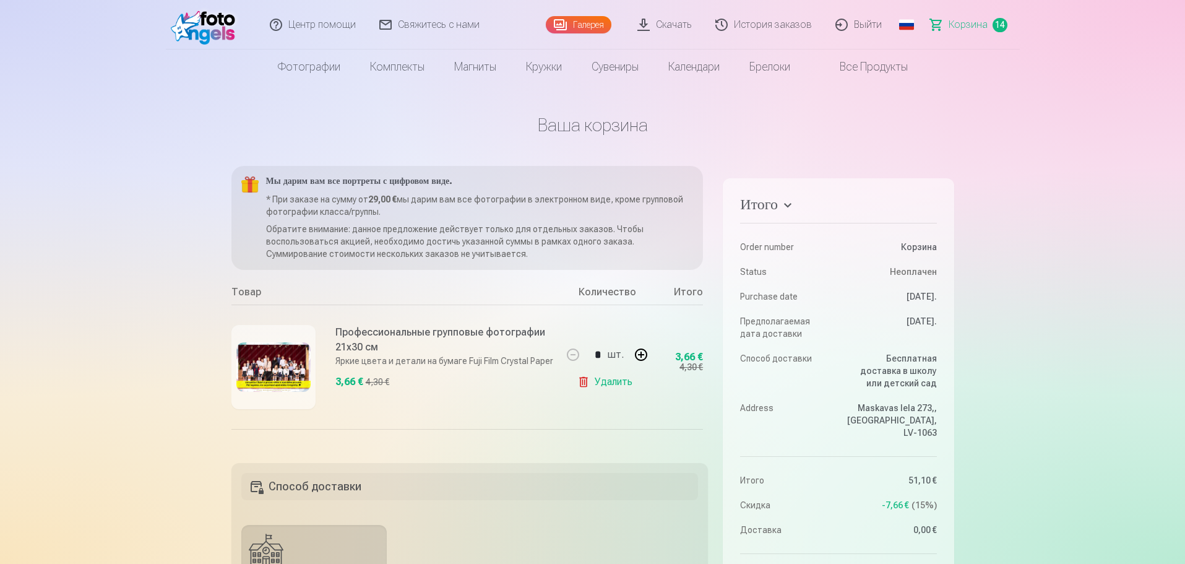
click at [1001, 23] on span "14" at bounding box center [1000, 25] width 15 height 14
click at [792, 203] on h4 "Итого" at bounding box center [838, 207] width 196 height 22
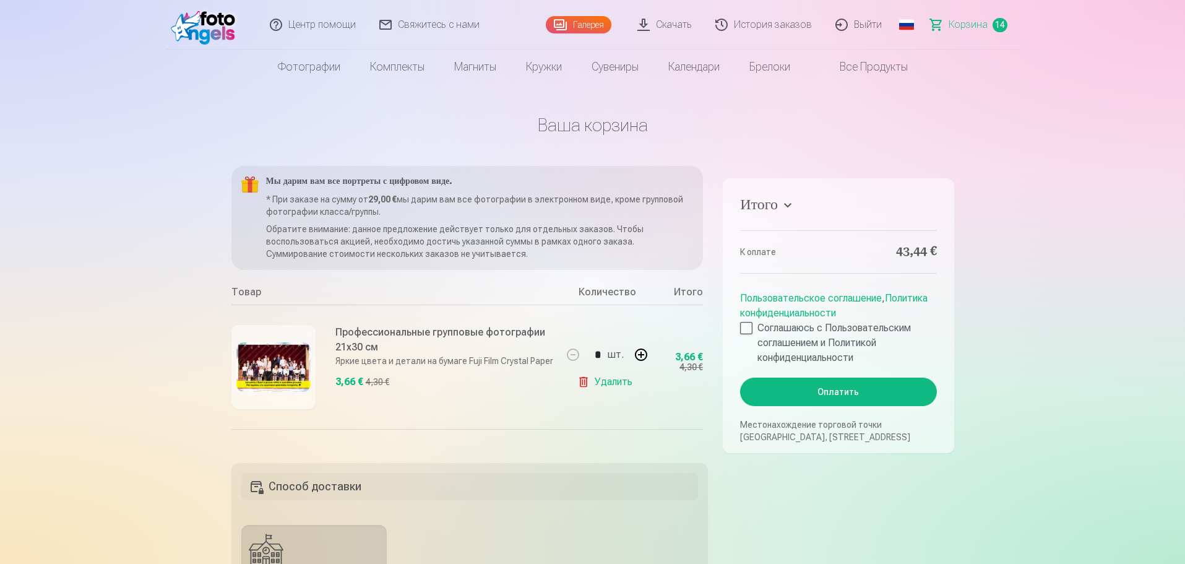
scroll to position [0, 30]
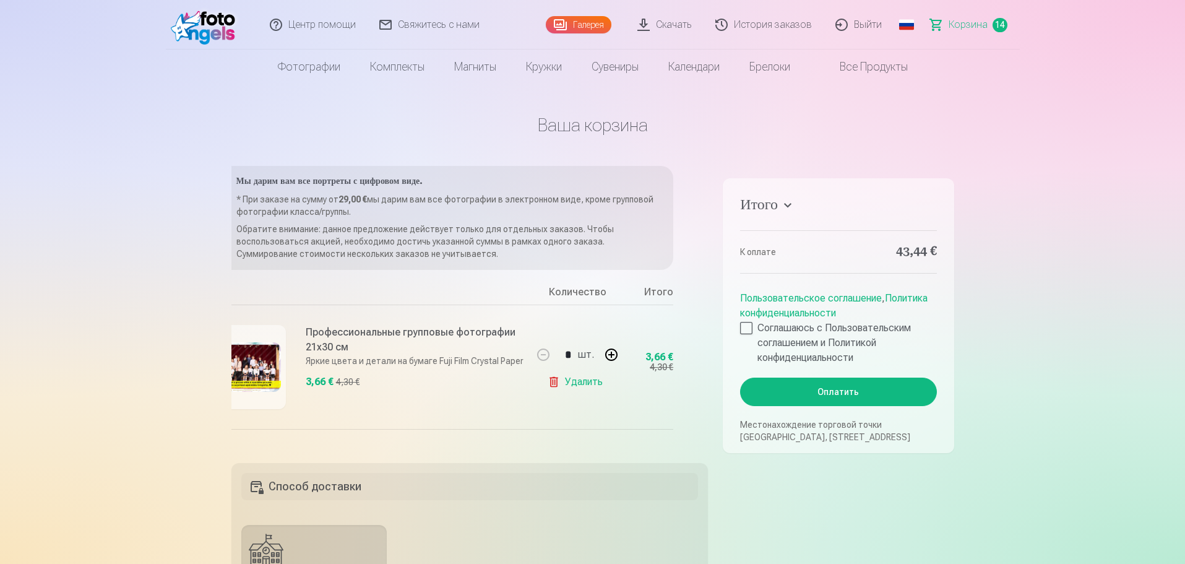
drag, startPoint x: 707, startPoint y: 183, endPoint x: 704, endPoint y: 207, distance: 24.4
click at [704, 207] on div "Мы дарим вам все портреты с цифровом виде. * При заказе на сумму от 29,00 € мы …" at bounding box center [469, 307] width 477 height 282
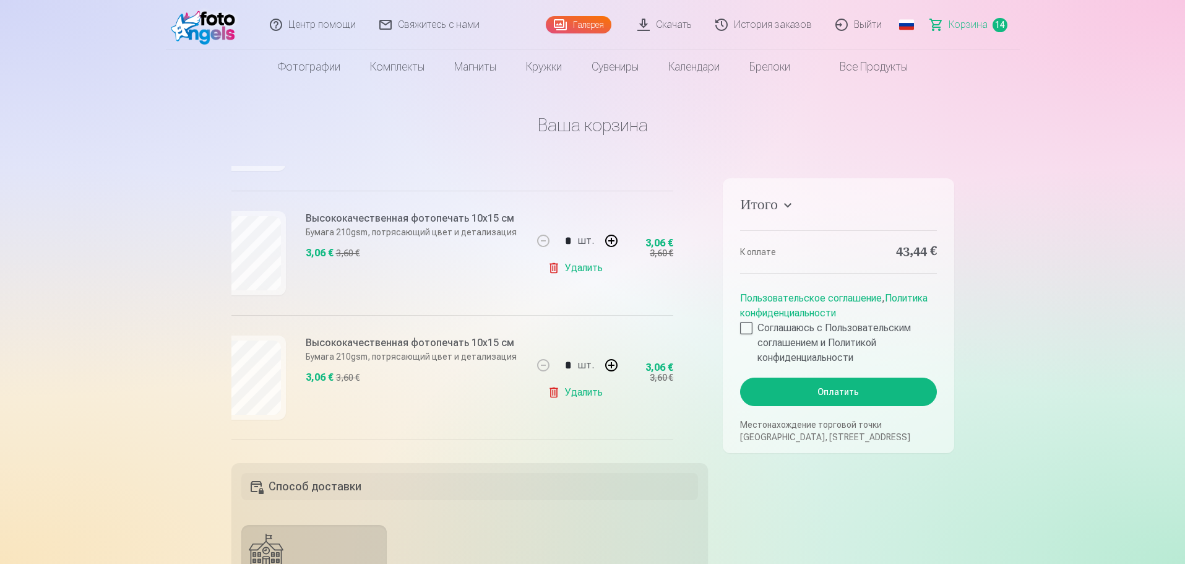
scroll to position [244, 30]
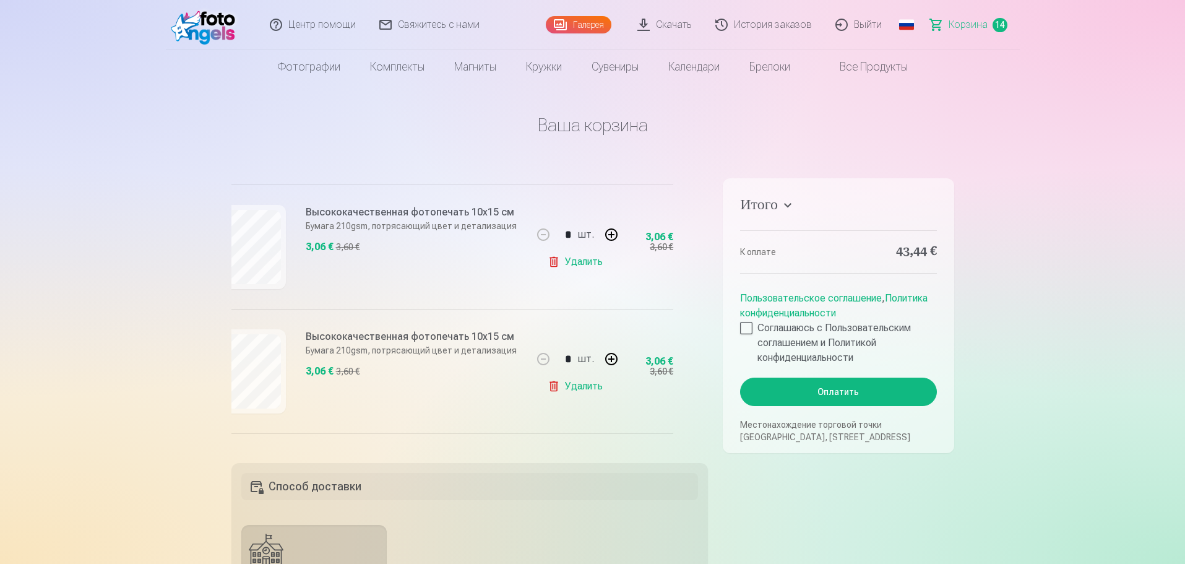
drag, startPoint x: 702, startPoint y: 236, endPoint x: 707, endPoint y: 230, distance: 8.4
click at [707, 230] on div "Мы дарим вам все портреты с цифровом виде. * При заказе на сумму от 29,00 € мы …" at bounding box center [469, 307] width 477 height 282
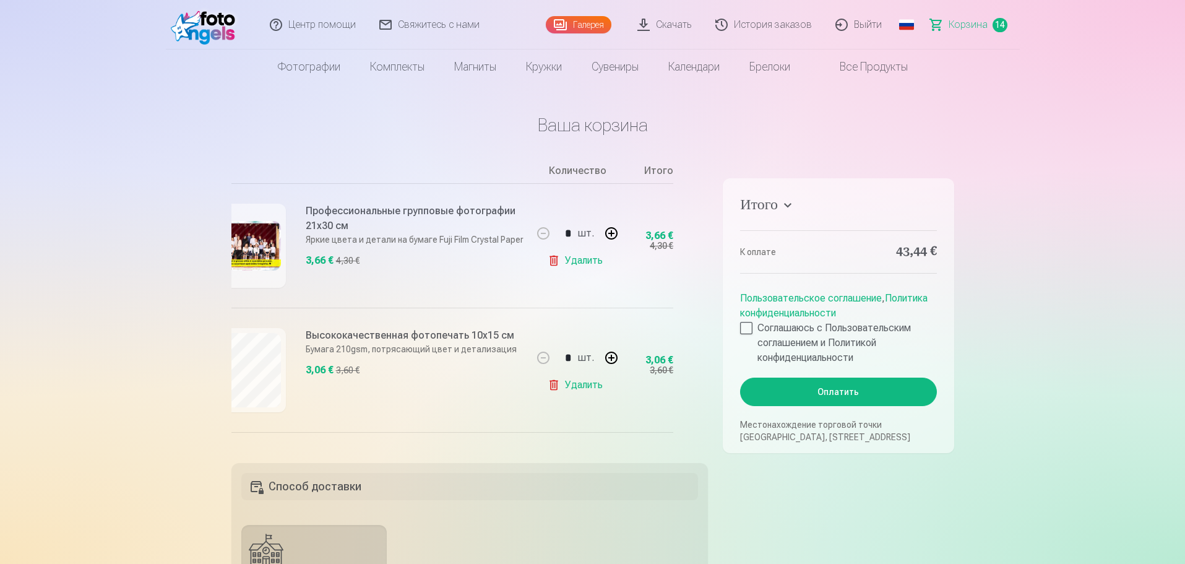
scroll to position [129, 30]
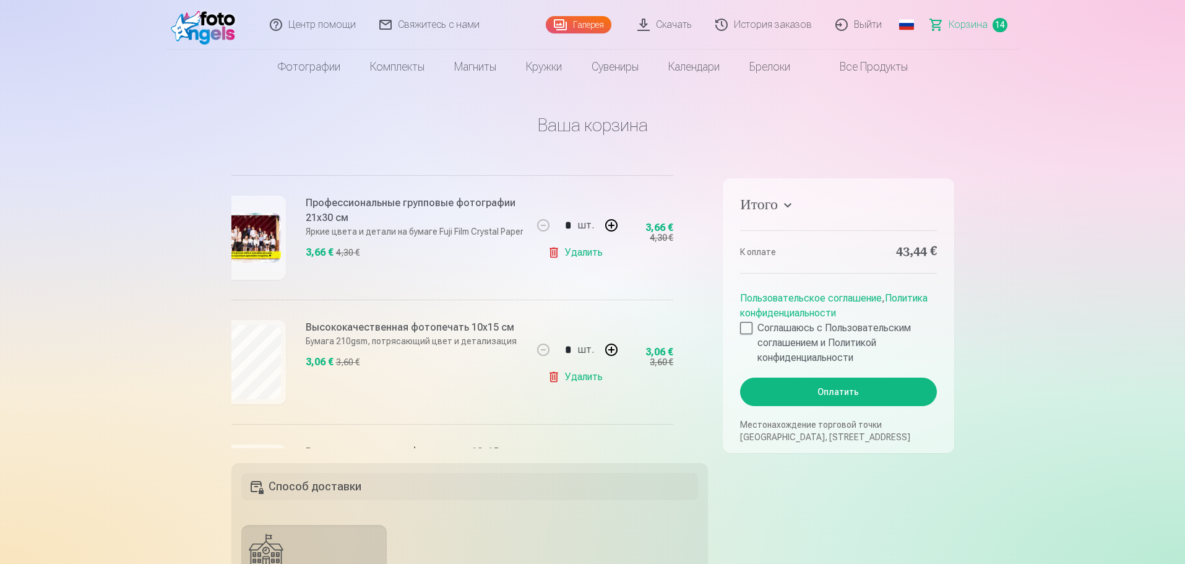
click at [569, 374] on link "Удалить" at bounding box center [578, 376] width 60 height 25
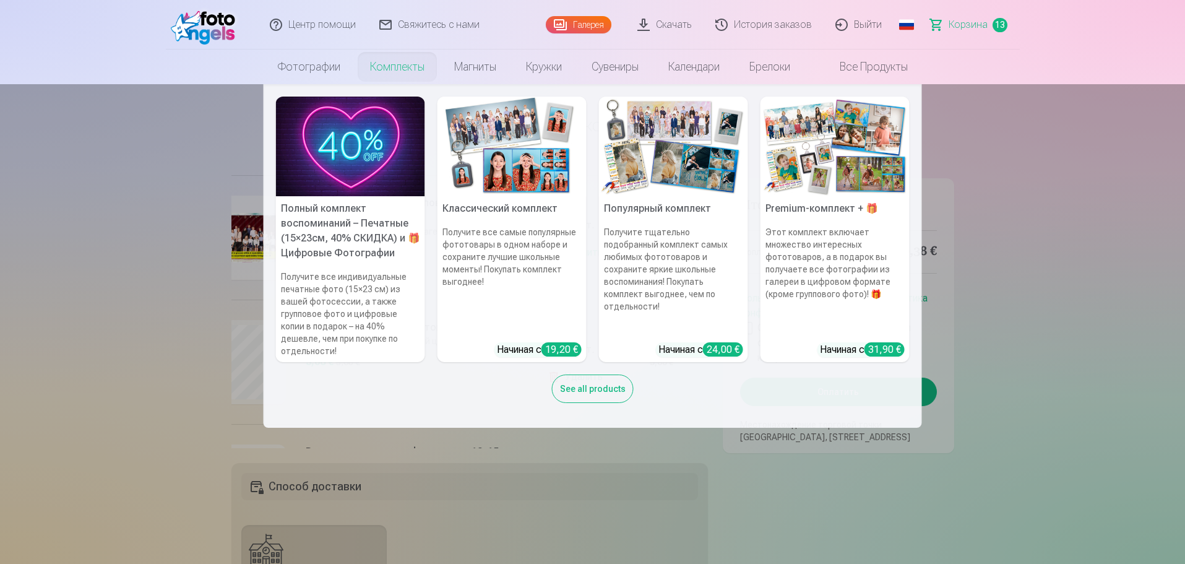
click at [395, 67] on link "Комплекты" at bounding box center [397, 67] width 84 height 35
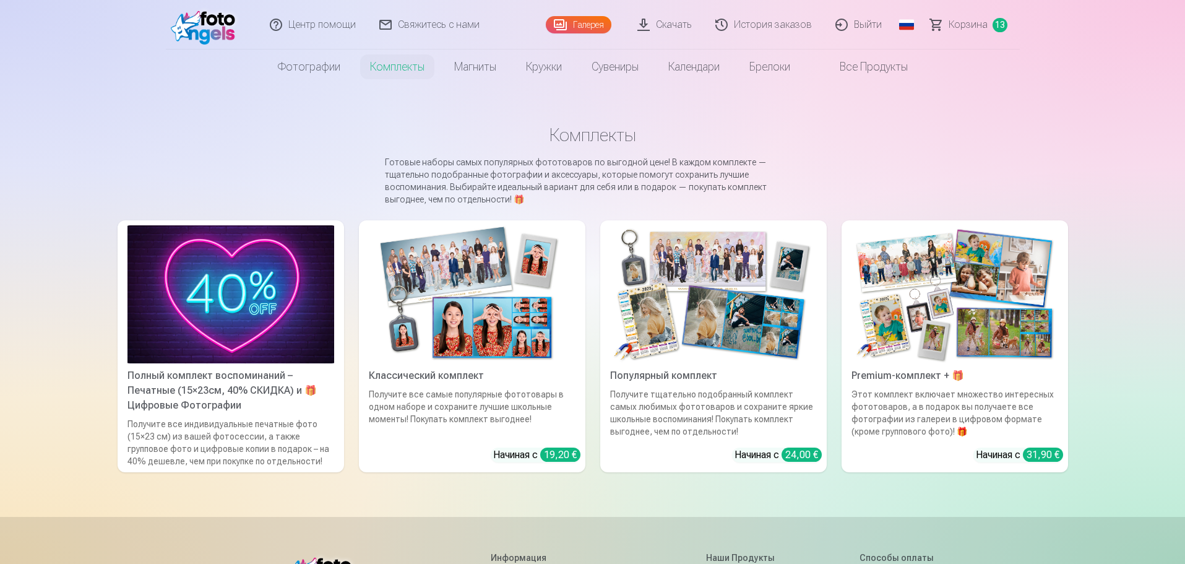
click at [248, 305] on img at bounding box center [230, 294] width 207 height 138
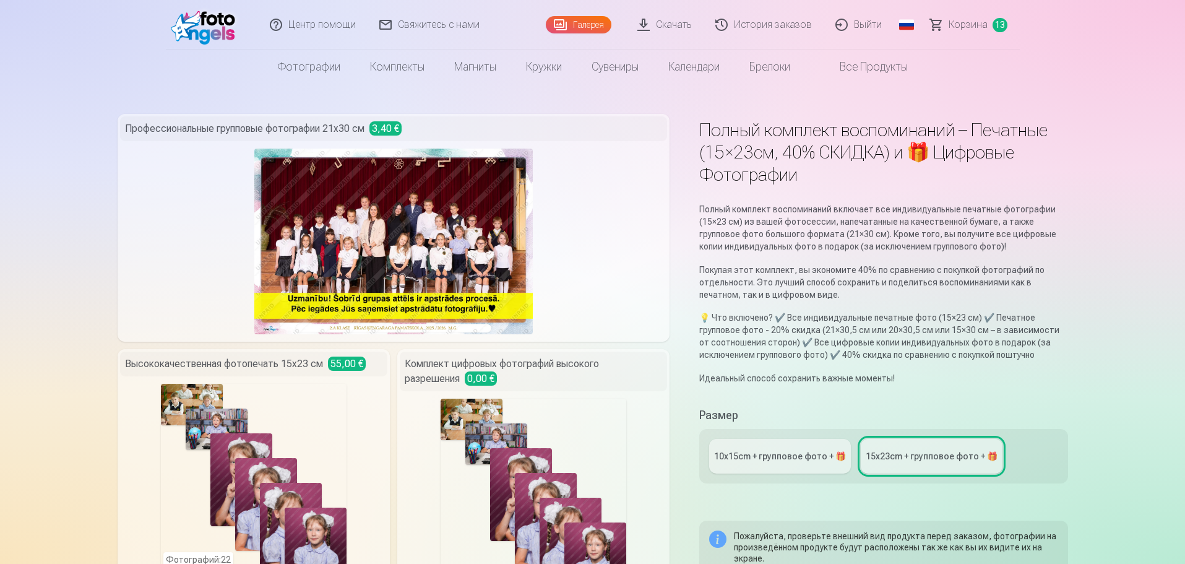
click at [772, 453] on div "10x15сm + групповое фото + 🎁" at bounding box center [780, 456] width 132 height 12
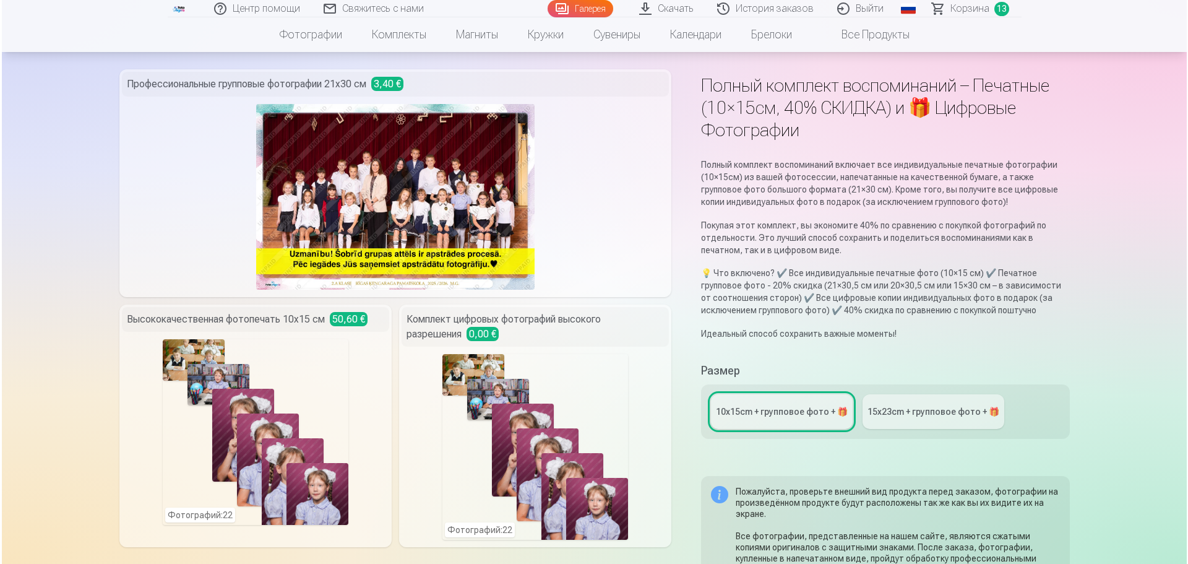
scroll to position [61, 0]
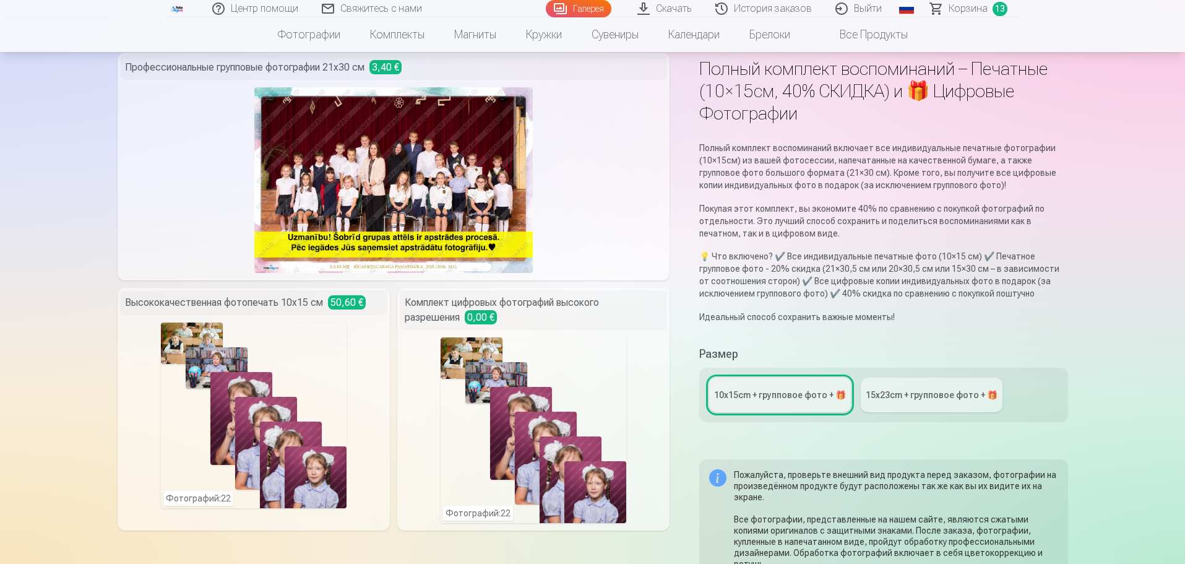
click at [282, 400] on div "Фотографий : 22" at bounding box center [254, 415] width 186 height 186
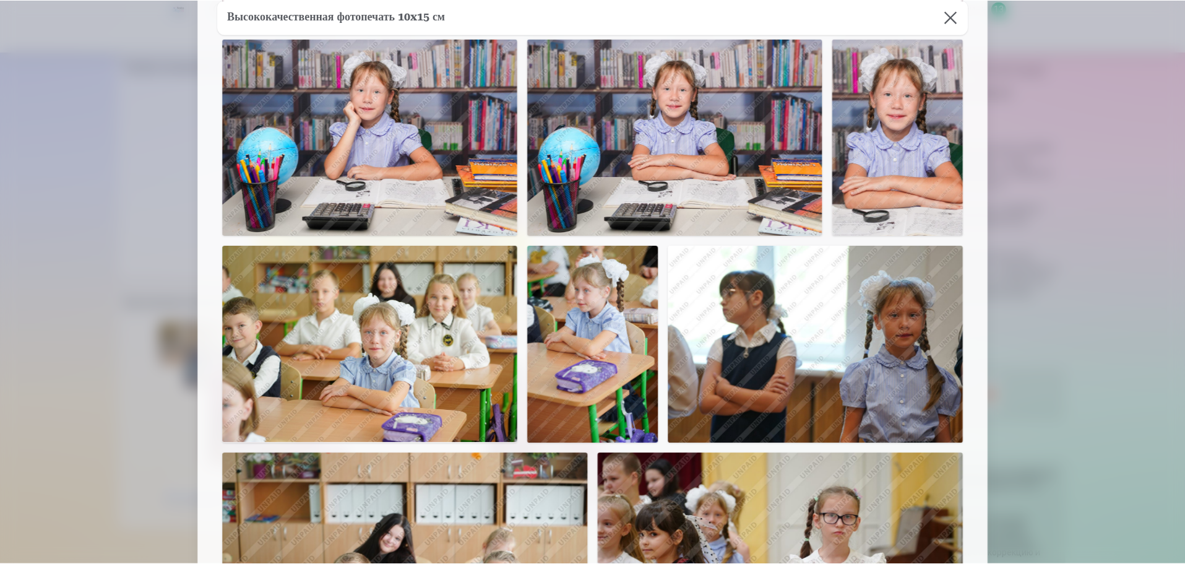
scroll to position [0, 0]
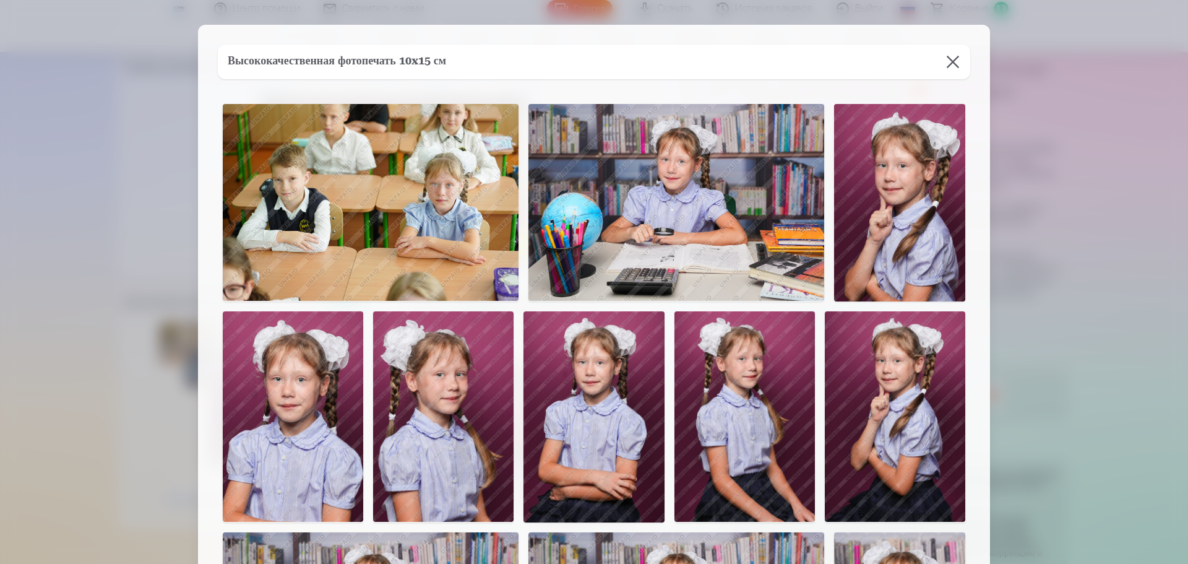
click at [957, 63] on button at bounding box center [953, 62] width 35 height 35
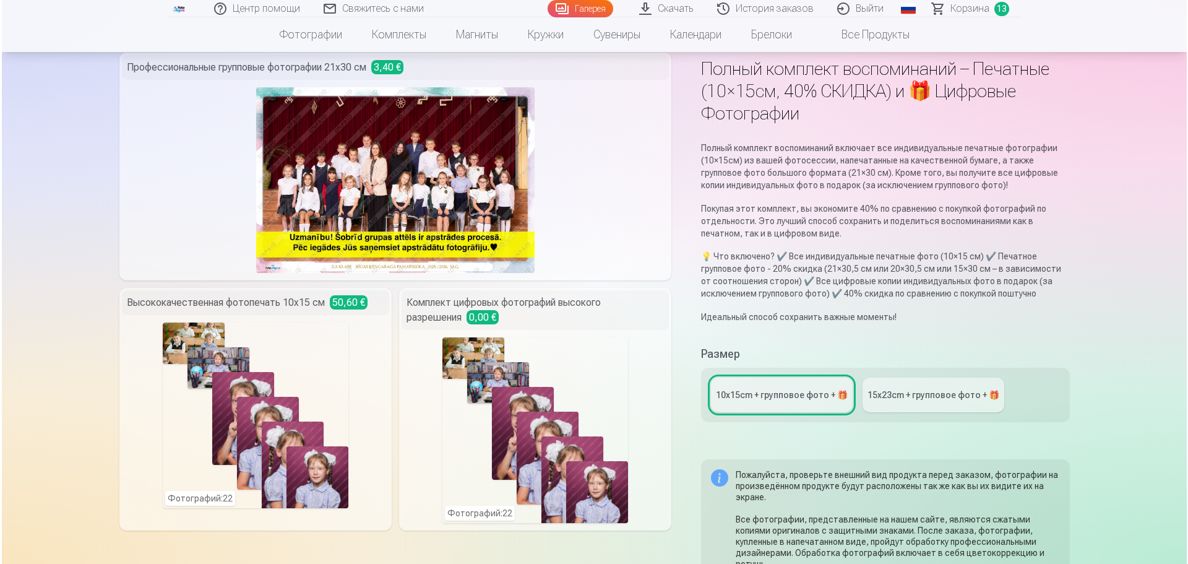
scroll to position [554, 0]
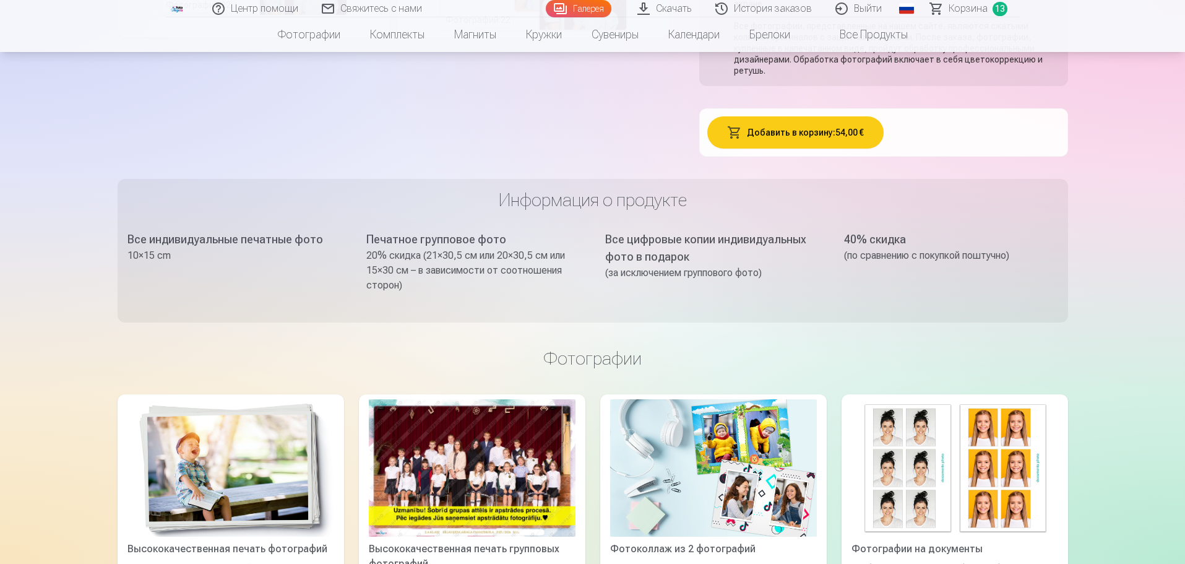
click at [833, 127] on button "Добавить в корзину : 54,00 €" at bounding box center [795, 132] width 176 height 32
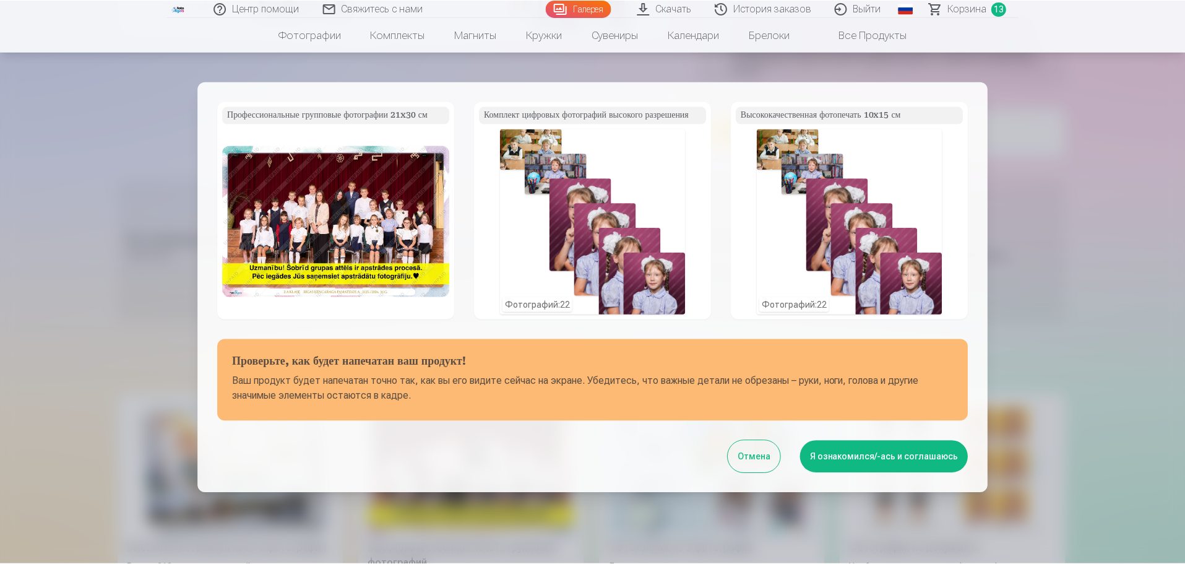
scroll to position [84, 0]
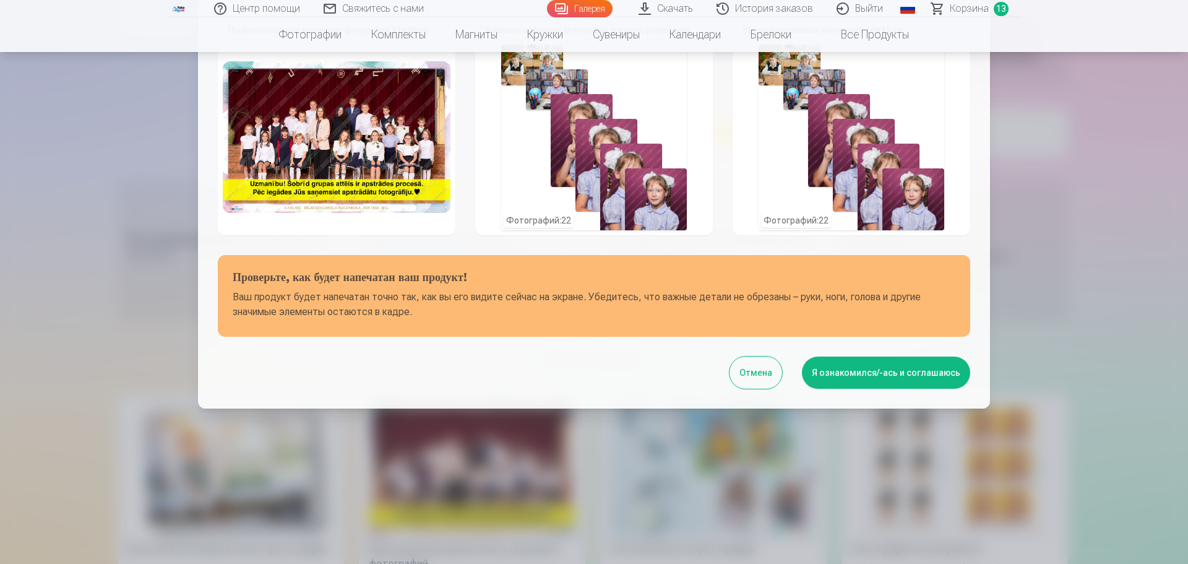
click at [890, 376] on button "Я ознакомился/-ась и соглашаюсь" at bounding box center [886, 372] width 168 height 32
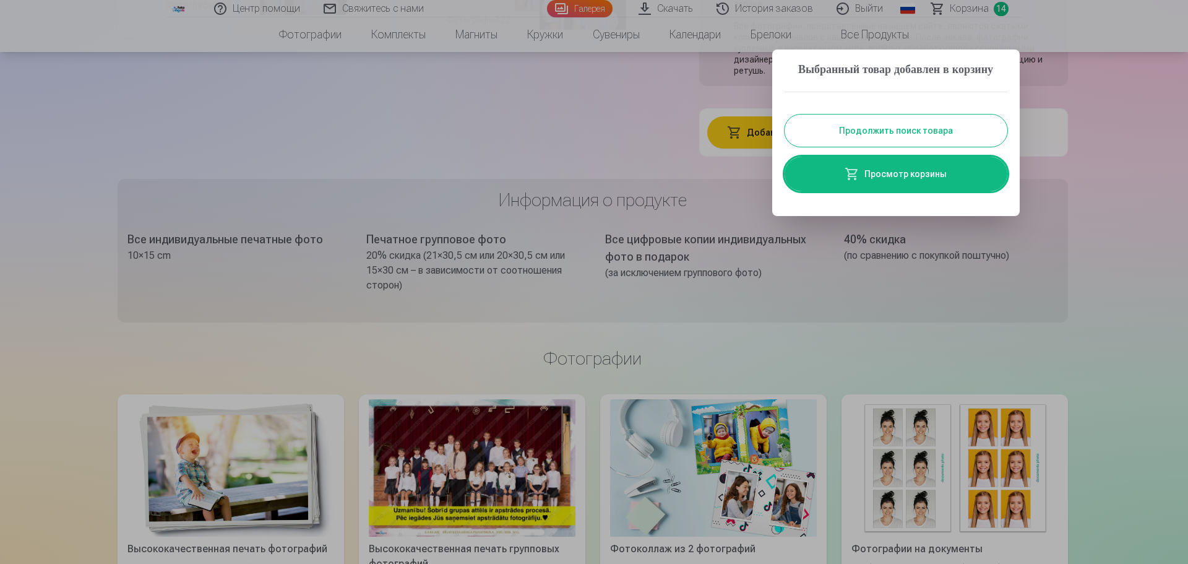
click at [949, 187] on link "Просмотр корзины" at bounding box center [896, 174] width 223 height 35
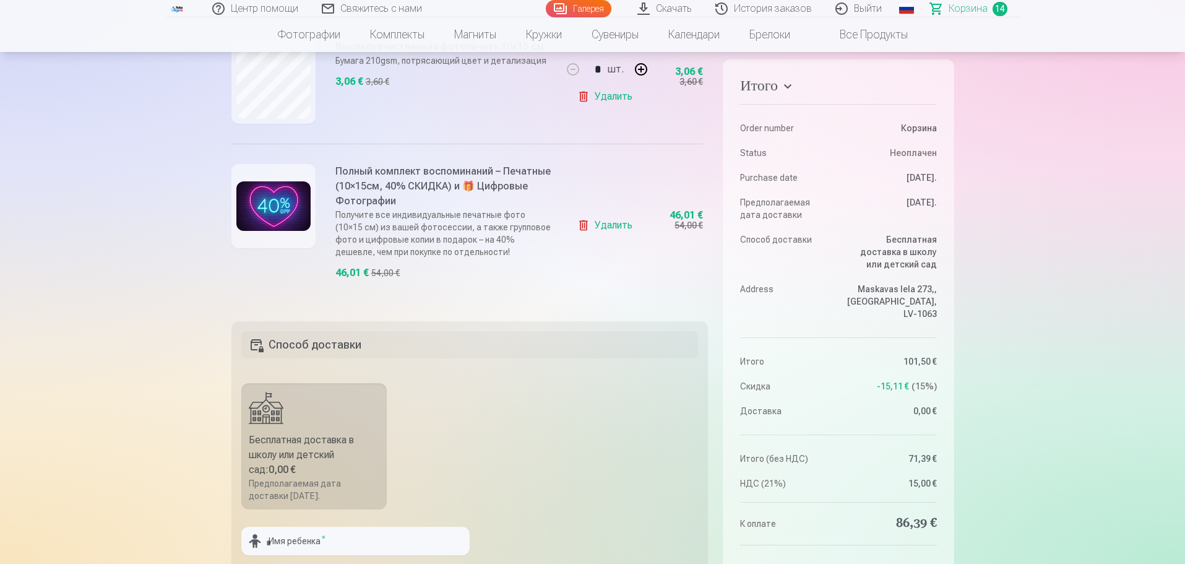
scroll to position [196, 0]
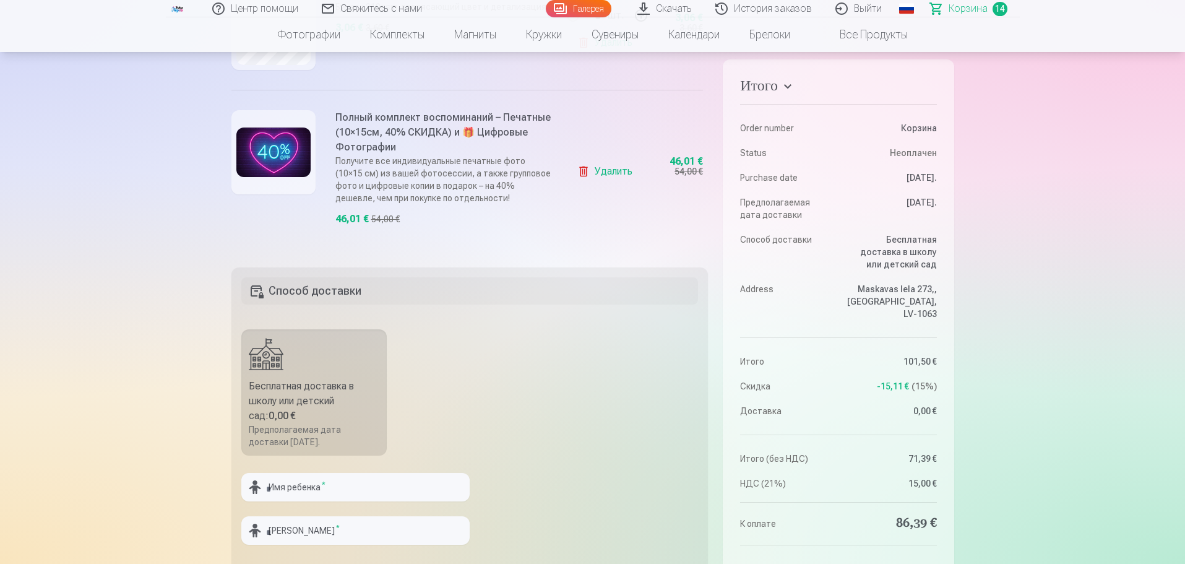
click at [593, 165] on link "Удалить" at bounding box center [607, 171] width 60 height 25
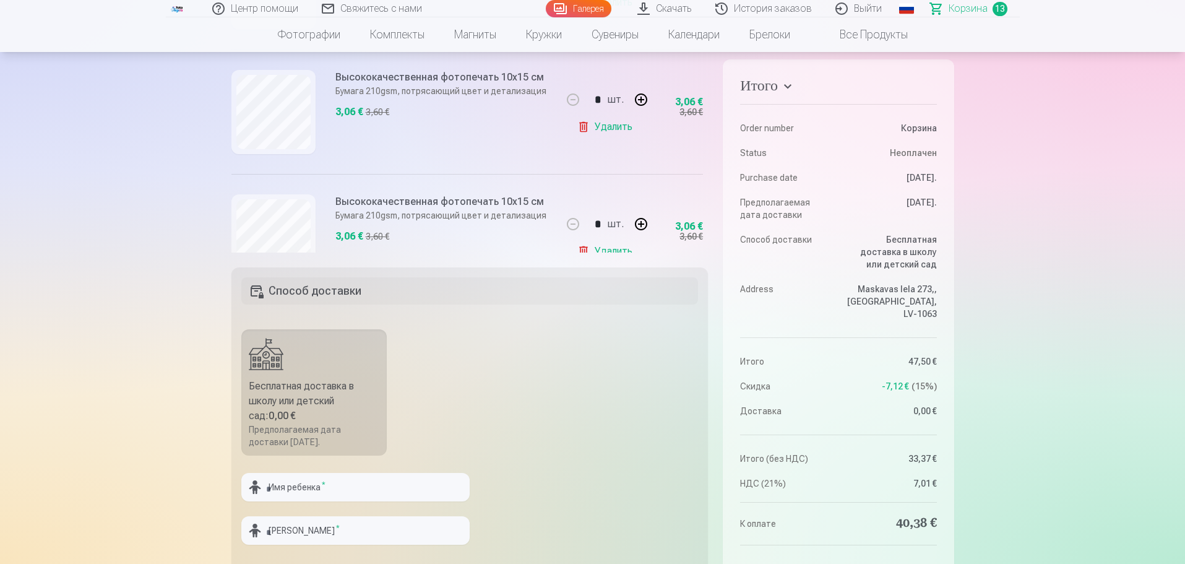
scroll to position [1476, 0]
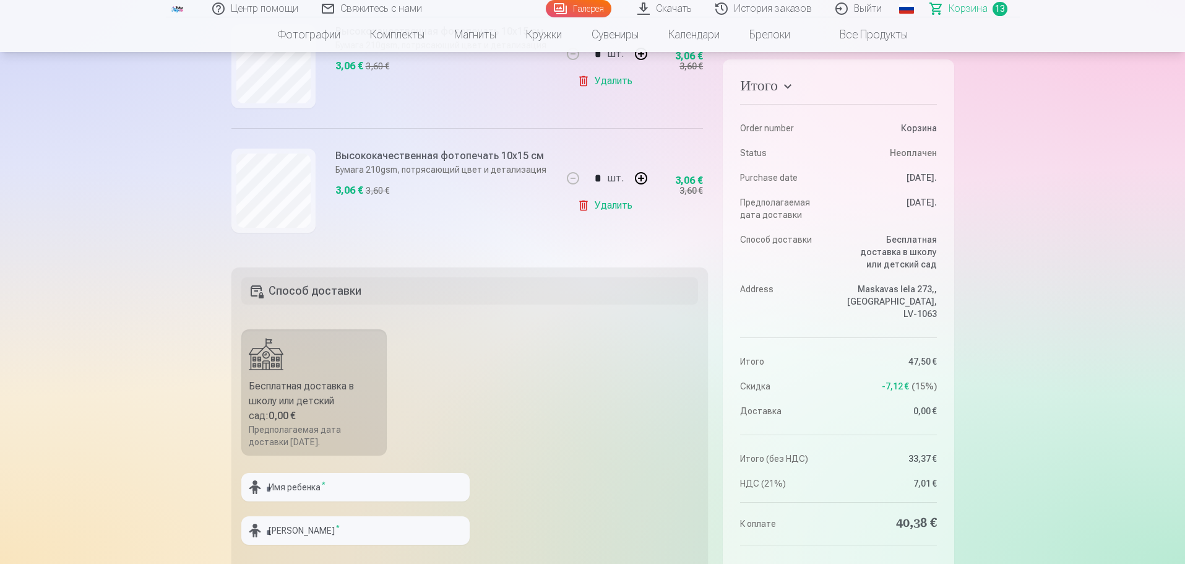
drag, startPoint x: 707, startPoint y: 224, endPoint x: 714, endPoint y: 218, distance: 8.8
click at [715, 211] on div "Итого Order number Корзина Status Неоплачен Purchase date [DATE]. Предполагаема…" at bounding box center [592, 386] width 723 height 832
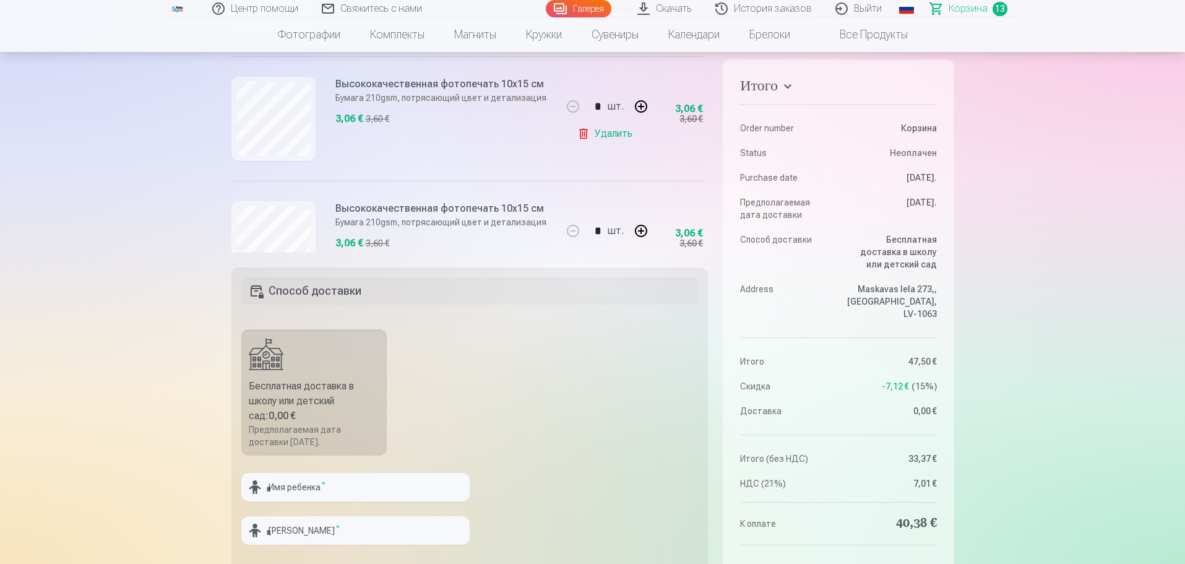
scroll to position [827, 0]
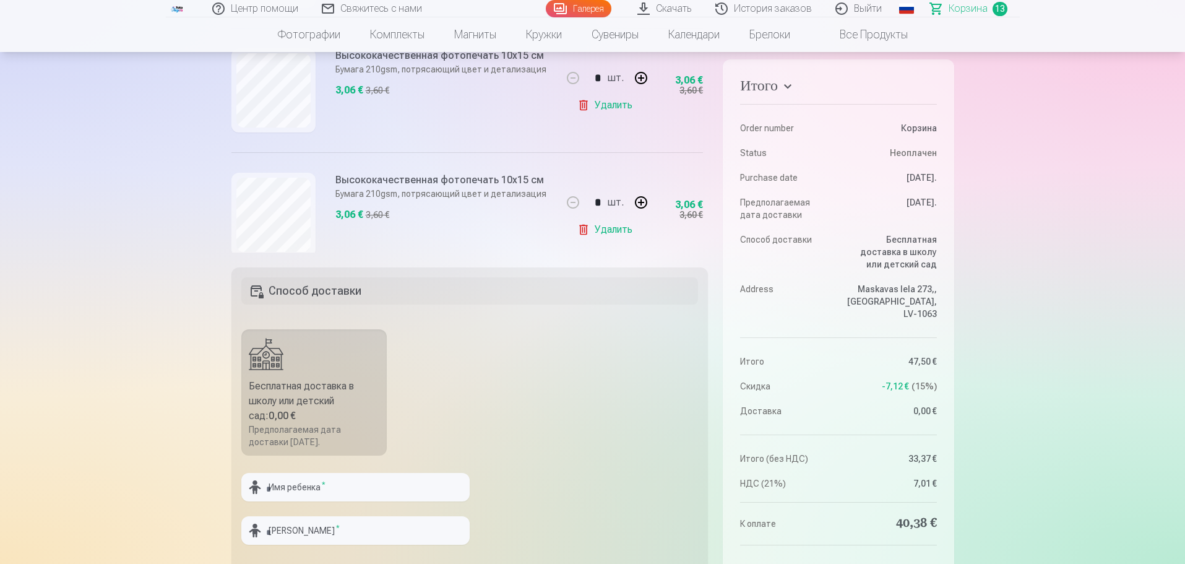
drag, startPoint x: 707, startPoint y: 119, endPoint x: 711, endPoint y: 104, distance: 15.9
click at [711, 104] on div "Итого Order number Корзина Status Неоплачен Purchase date [DATE]. Предполагаема…" at bounding box center [592, 386] width 723 height 832
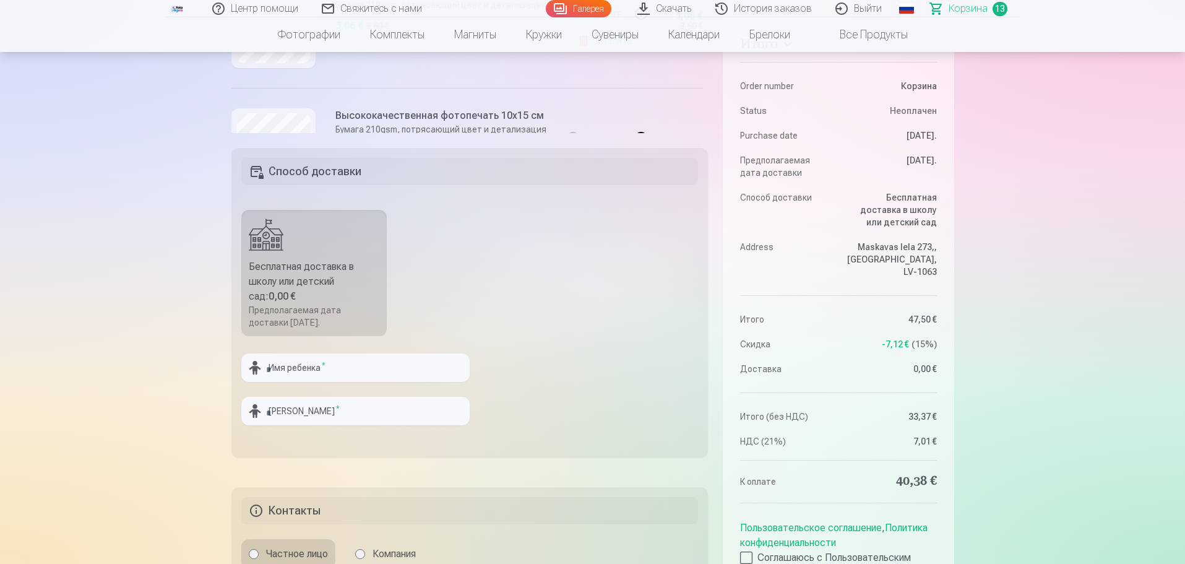
scroll to position [331, 0]
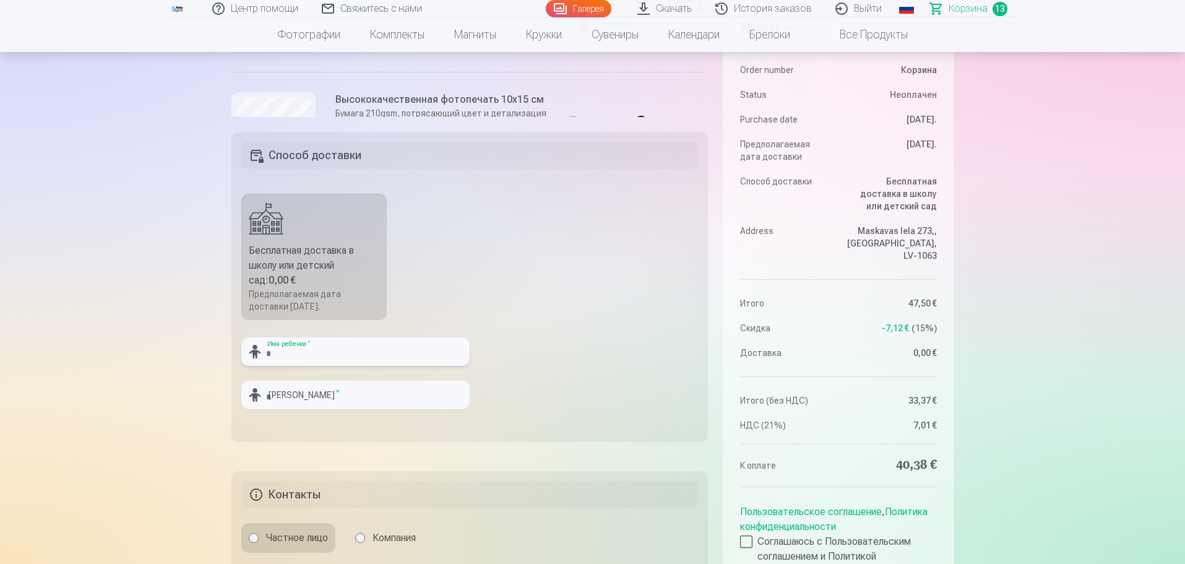
click at [406, 348] on input "text" at bounding box center [355, 351] width 228 height 28
drag, startPoint x: 406, startPoint y: 348, endPoint x: 312, endPoint y: 360, distance: 94.7
click at [312, 360] on input "***" at bounding box center [355, 351] width 228 height 28
type input "********"
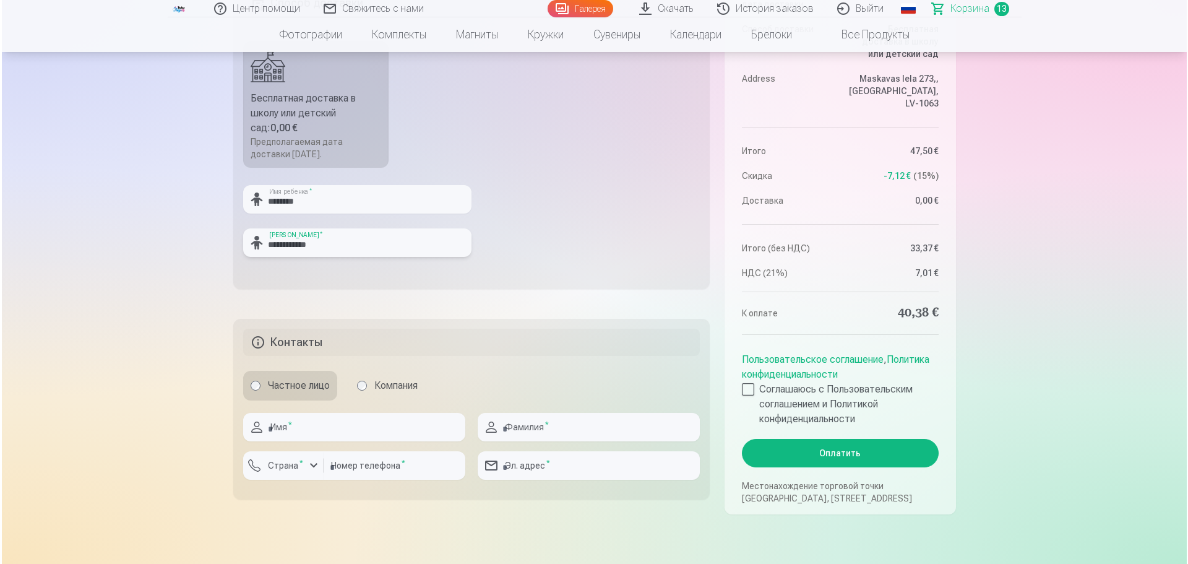
scroll to position [522, 0]
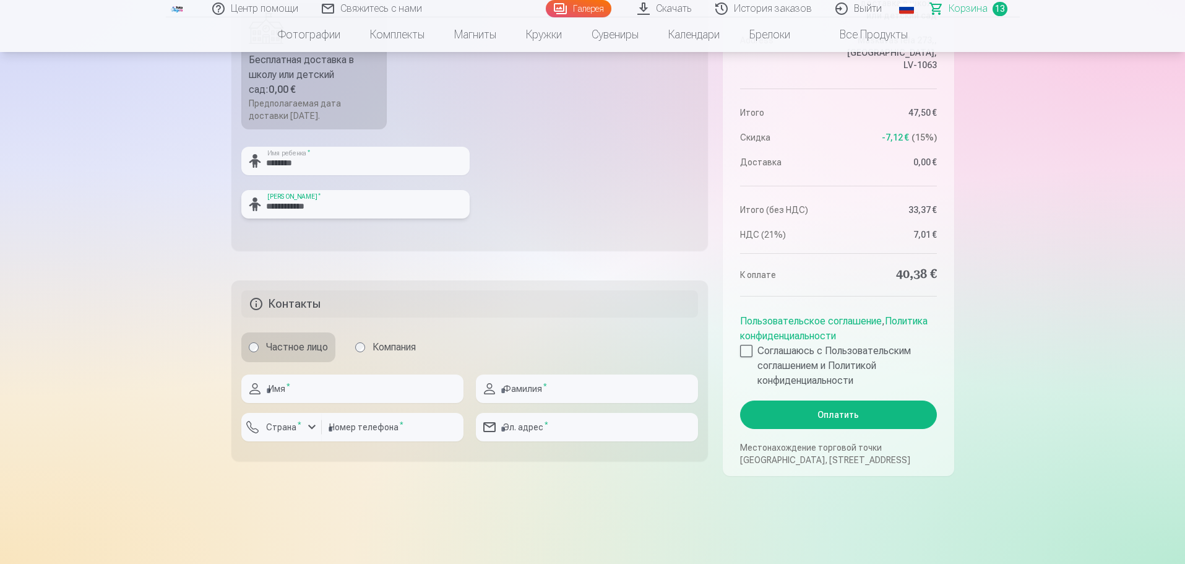
type input "**********"
click at [349, 392] on input "text" at bounding box center [352, 388] width 222 height 28
type input "********"
click at [562, 396] on input "text" at bounding box center [587, 388] width 222 height 28
type input "**********"
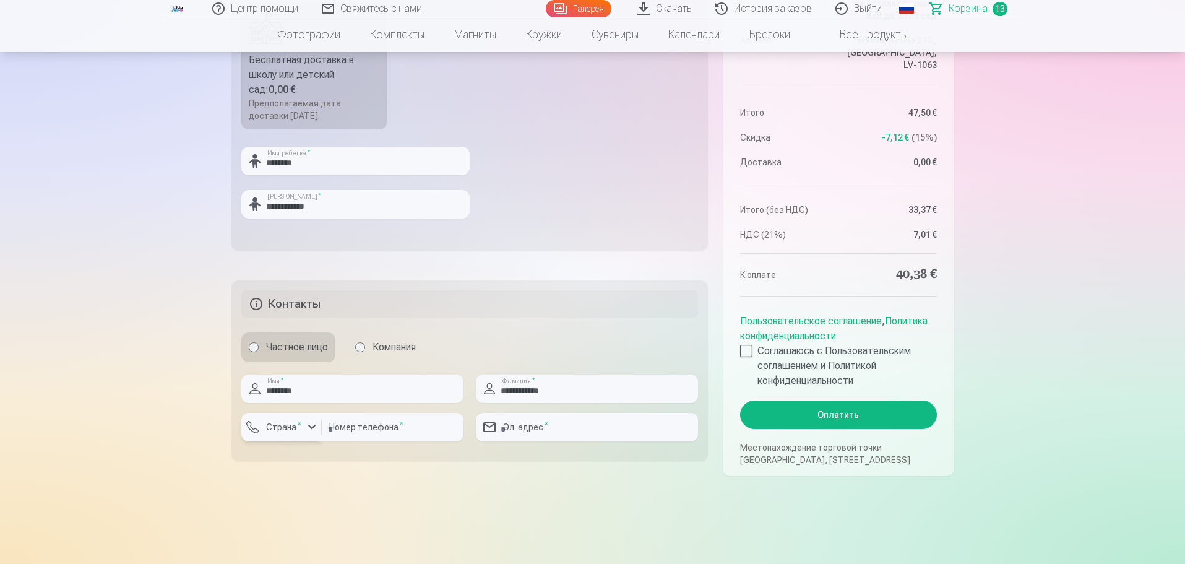
click at [308, 427] on div "button" at bounding box center [311, 427] width 15 height 15
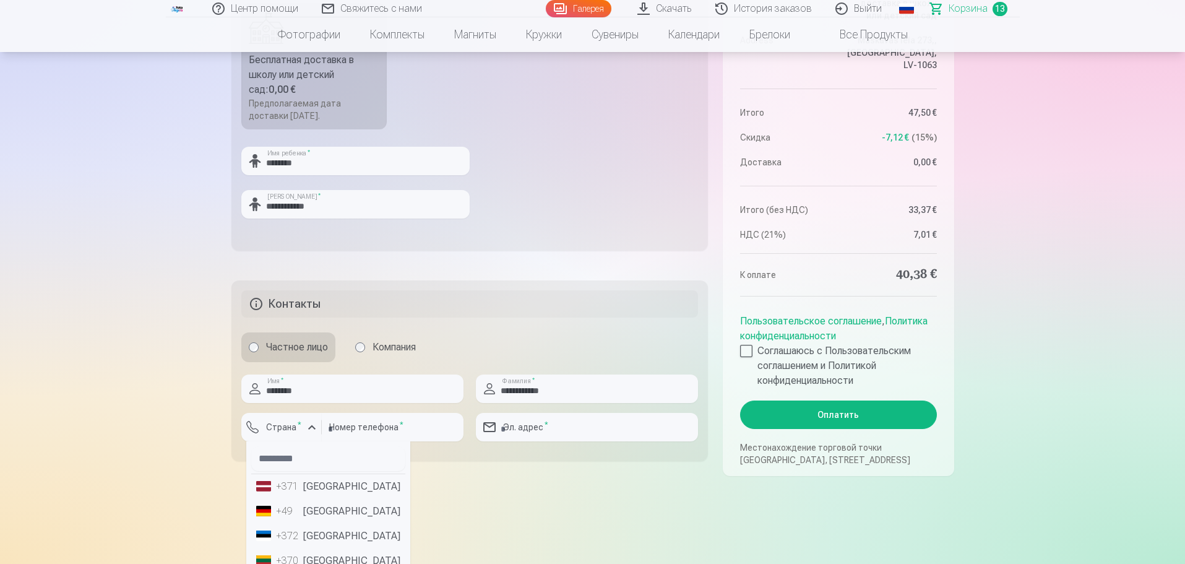
click at [315, 483] on li "+371 [GEOGRAPHIC_DATA]" at bounding box center [328, 486] width 154 height 25
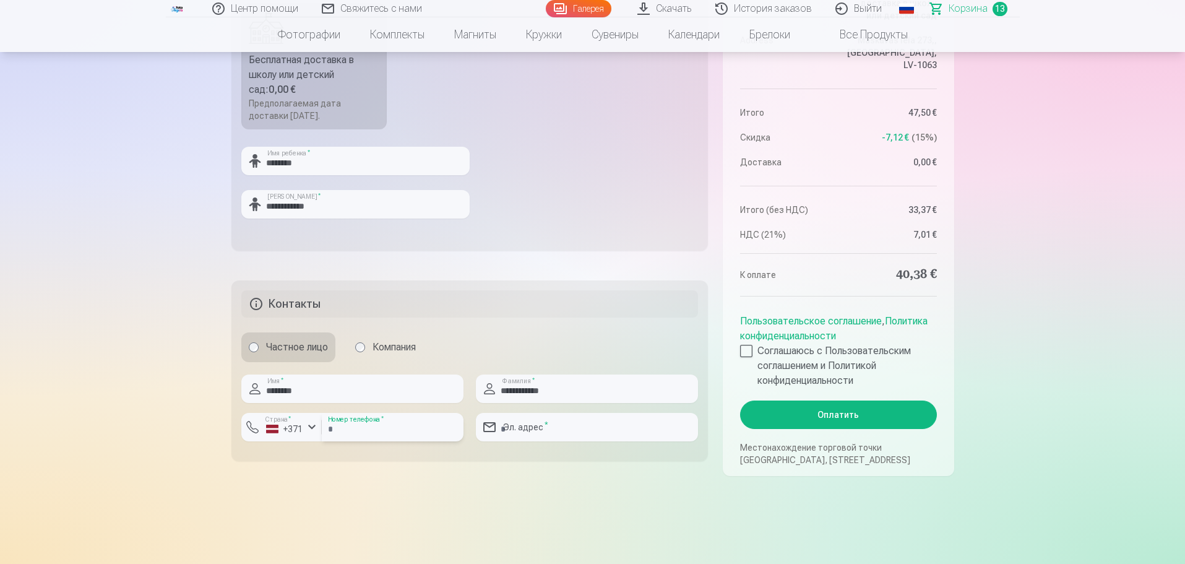
click at [355, 429] on input "number" at bounding box center [393, 427] width 142 height 28
type input "********"
click at [604, 424] on input "email" at bounding box center [587, 427] width 222 height 28
type input "**********"
click at [748, 353] on div at bounding box center [746, 351] width 12 height 12
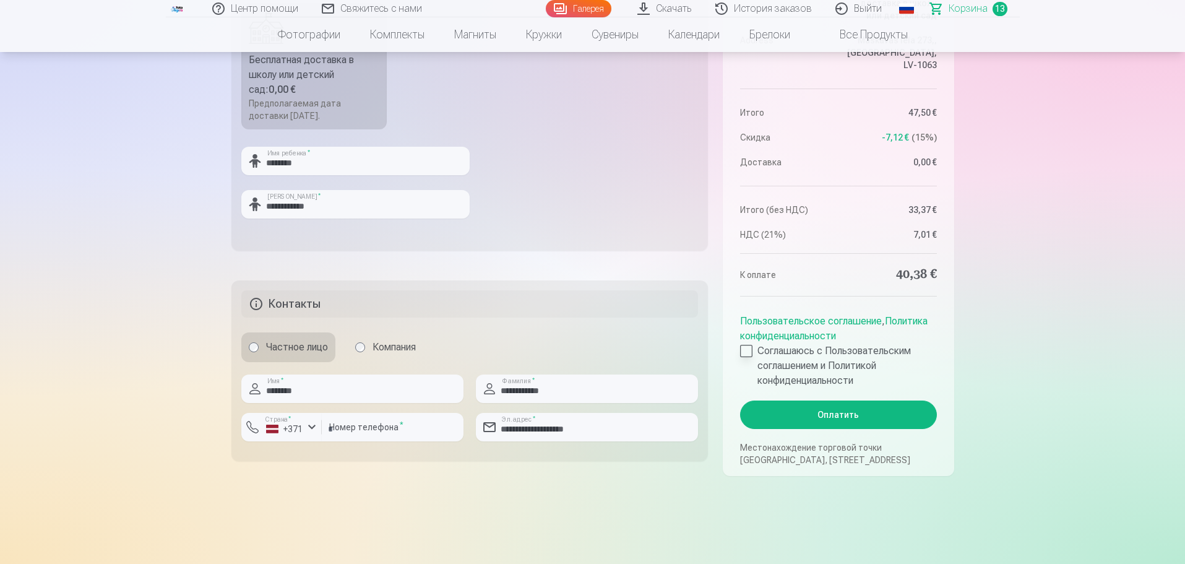
click at [746, 351] on div at bounding box center [746, 351] width 12 height 12
click at [657, 392] on input "**********" at bounding box center [587, 388] width 222 height 28
click at [751, 352] on div at bounding box center [746, 351] width 12 height 12
click at [822, 415] on button "Оплатить" at bounding box center [838, 414] width 196 height 28
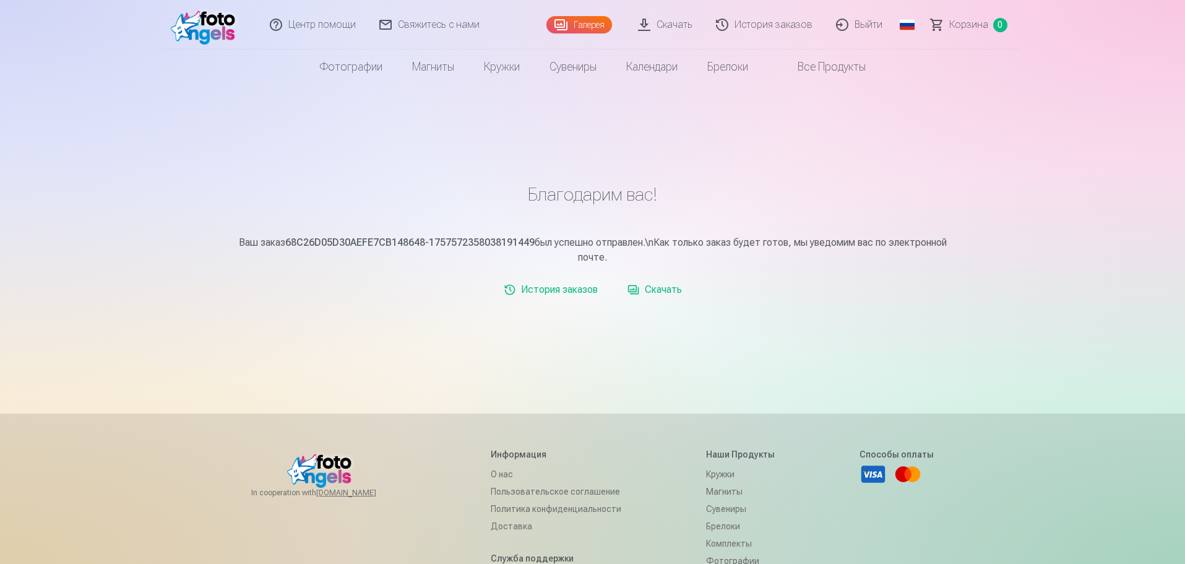
click at [670, 18] on link "Скачать" at bounding box center [666, 25] width 78 height 50
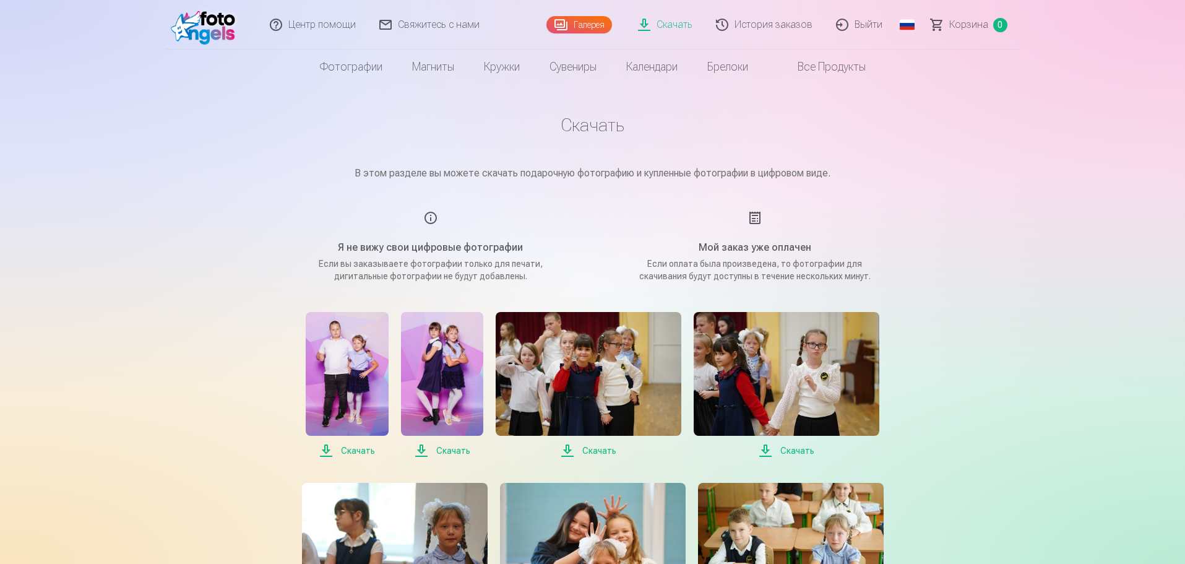
click at [345, 447] on span "Скачать" at bounding box center [347, 450] width 82 height 15
click at [446, 451] on span "Скачать" at bounding box center [442, 450] width 82 height 15
click at [587, 449] on span "Скачать" at bounding box center [589, 450] width 186 height 15
click at [795, 452] on span "Скачать" at bounding box center [787, 450] width 186 height 15
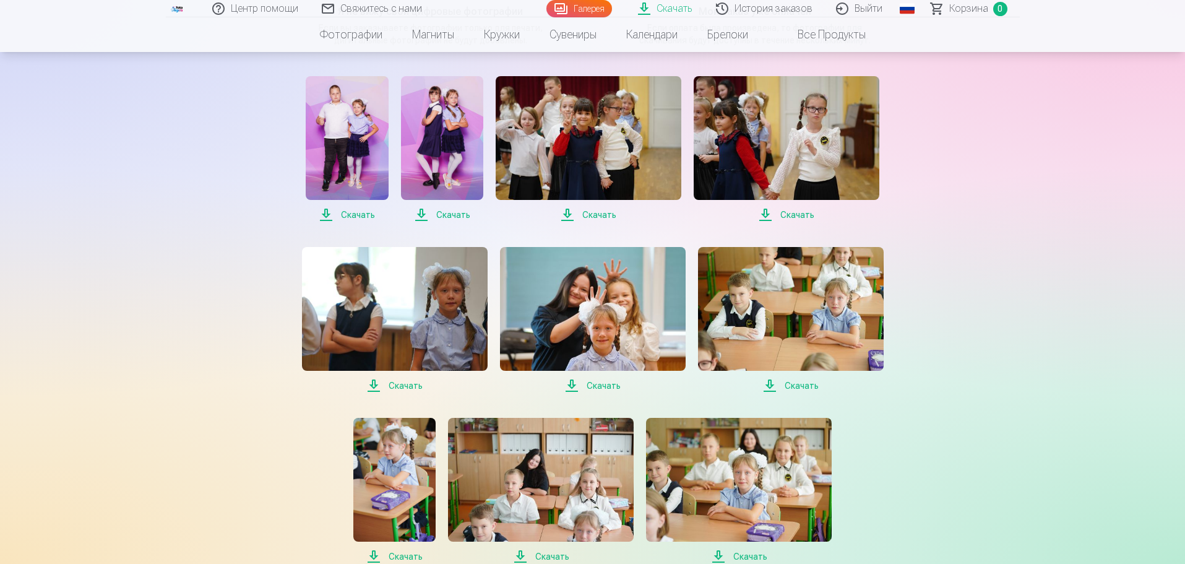
scroll to position [258, 0]
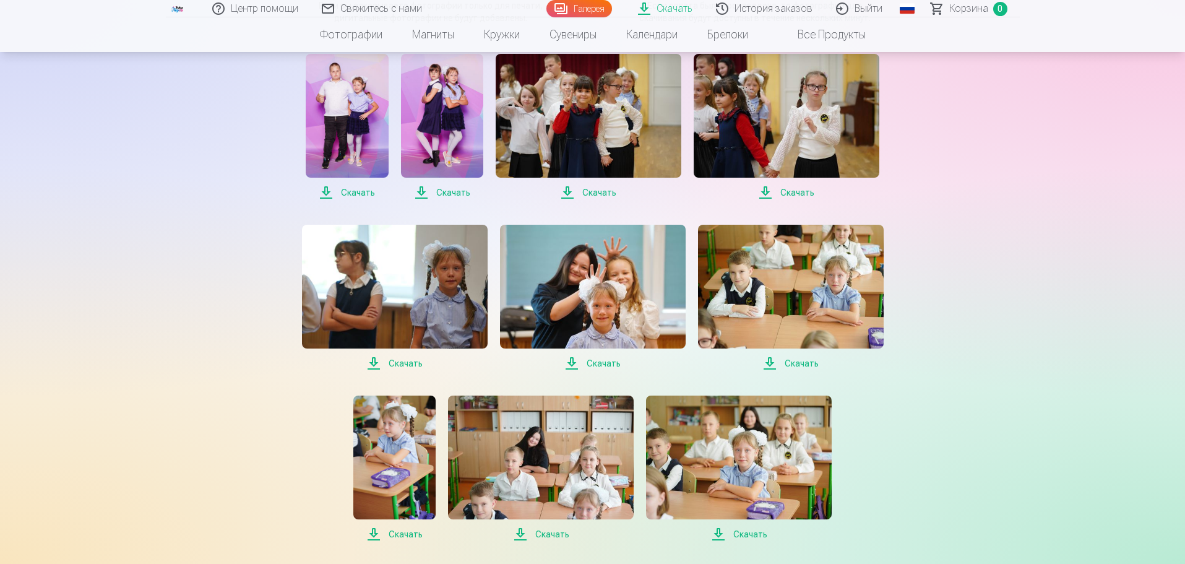
click at [398, 363] on span "Скачать" at bounding box center [395, 363] width 186 height 15
click at [599, 363] on span "Скачать" at bounding box center [593, 363] width 186 height 15
click at [796, 364] on span "Скачать" at bounding box center [791, 363] width 186 height 15
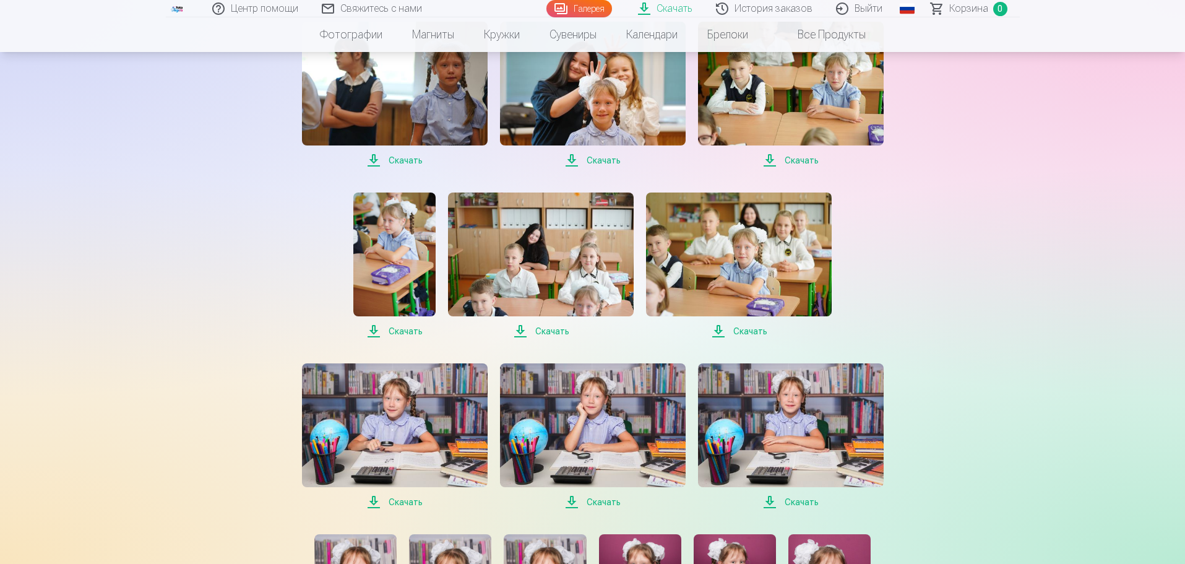
scroll to position [463, 0]
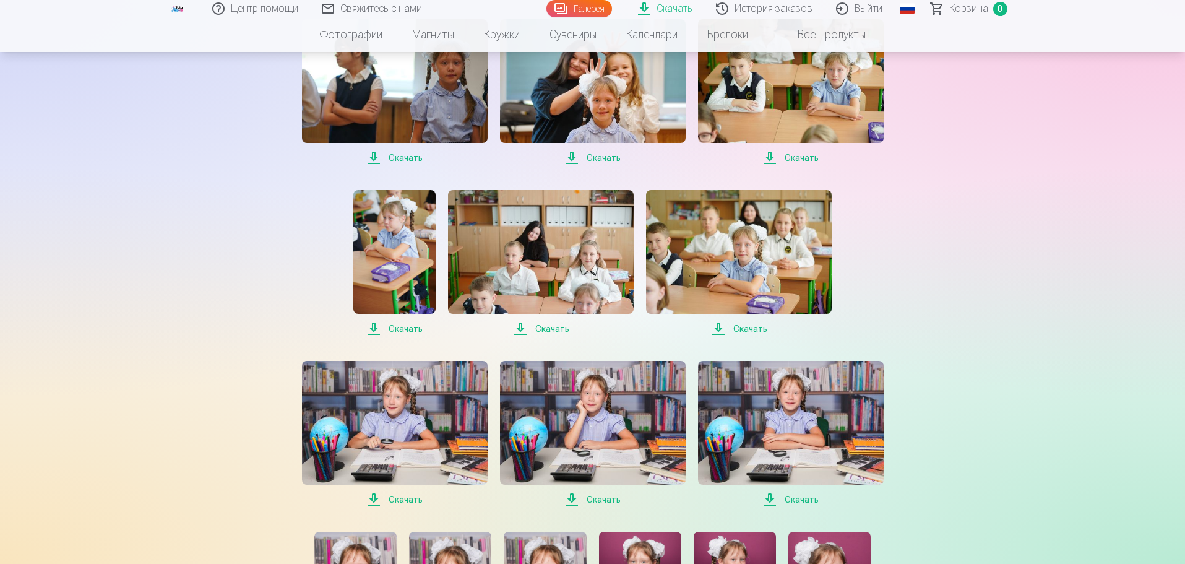
click at [405, 329] on span "Скачать" at bounding box center [394, 328] width 82 height 15
click at [547, 328] on span "Скачать" at bounding box center [541, 328] width 186 height 15
click at [748, 329] on span "Скачать" at bounding box center [739, 328] width 186 height 15
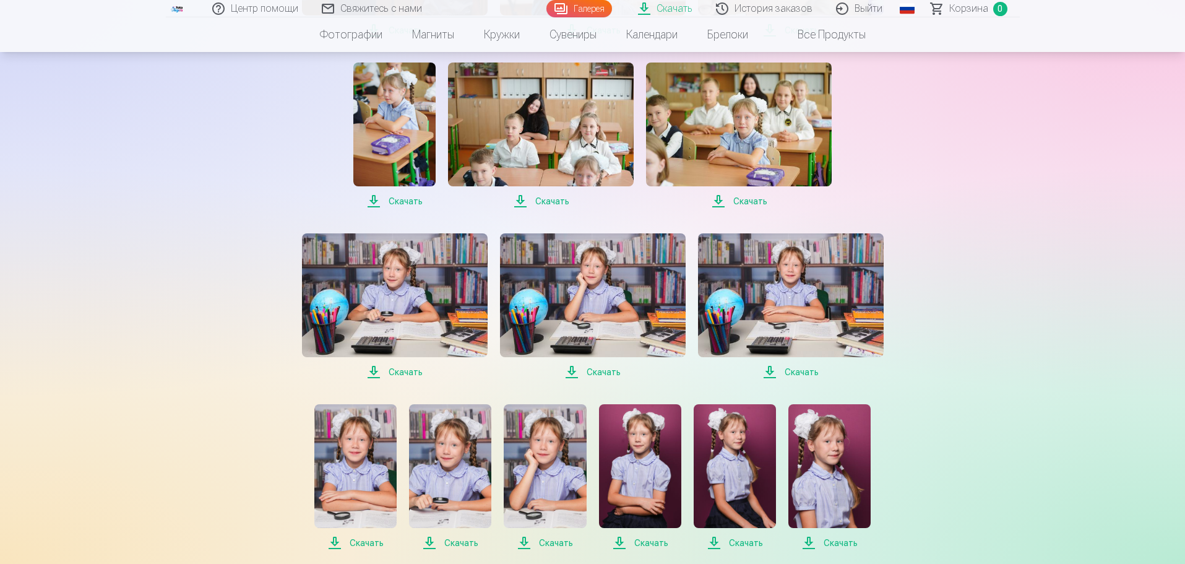
scroll to position [629, 0]
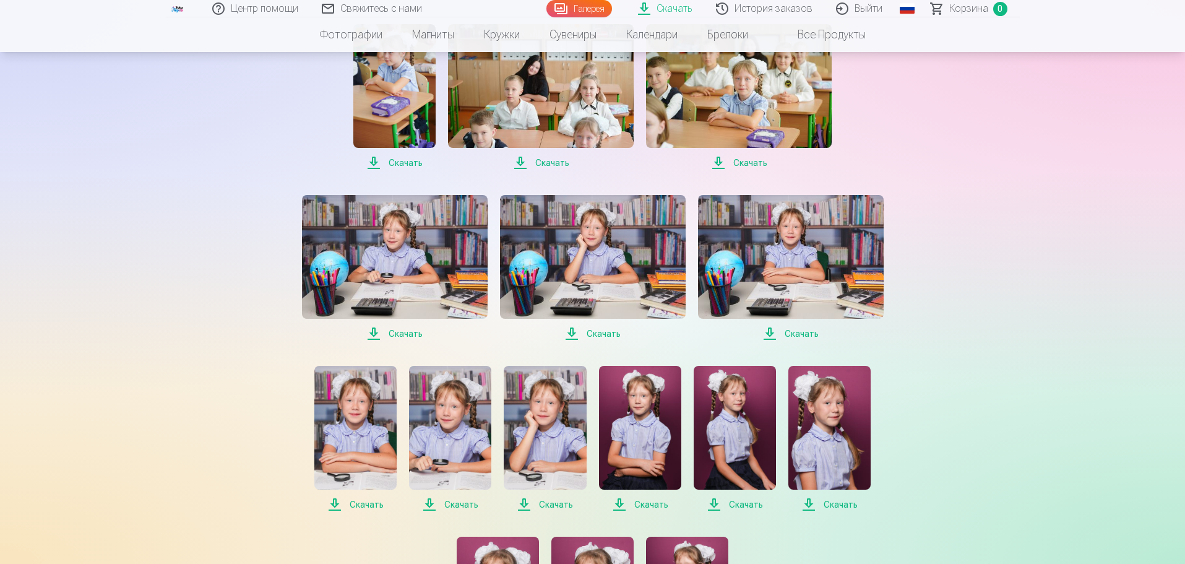
click at [403, 337] on span "Скачать" at bounding box center [395, 333] width 186 height 15
click at [601, 332] on span "Скачать" at bounding box center [593, 333] width 186 height 15
click at [795, 333] on span "Скачать" at bounding box center [791, 333] width 186 height 15
click at [360, 505] on span "Скачать" at bounding box center [355, 504] width 82 height 15
click at [450, 502] on span "Скачать" at bounding box center [450, 504] width 82 height 15
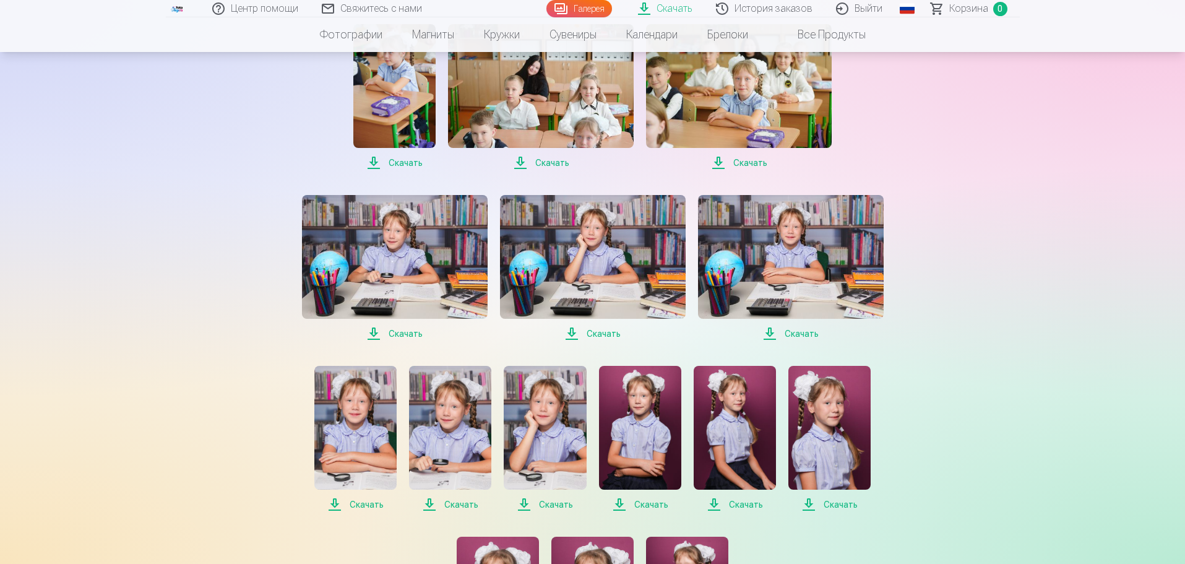
click at [545, 504] on span "Скачать" at bounding box center [545, 504] width 82 height 15
click at [641, 505] on span "Скачать" at bounding box center [640, 504] width 82 height 15
click at [741, 506] on span "Скачать" at bounding box center [735, 504] width 82 height 15
click at [840, 505] on span "Скачать" at bounding box center [829, 504] width 82 height 15
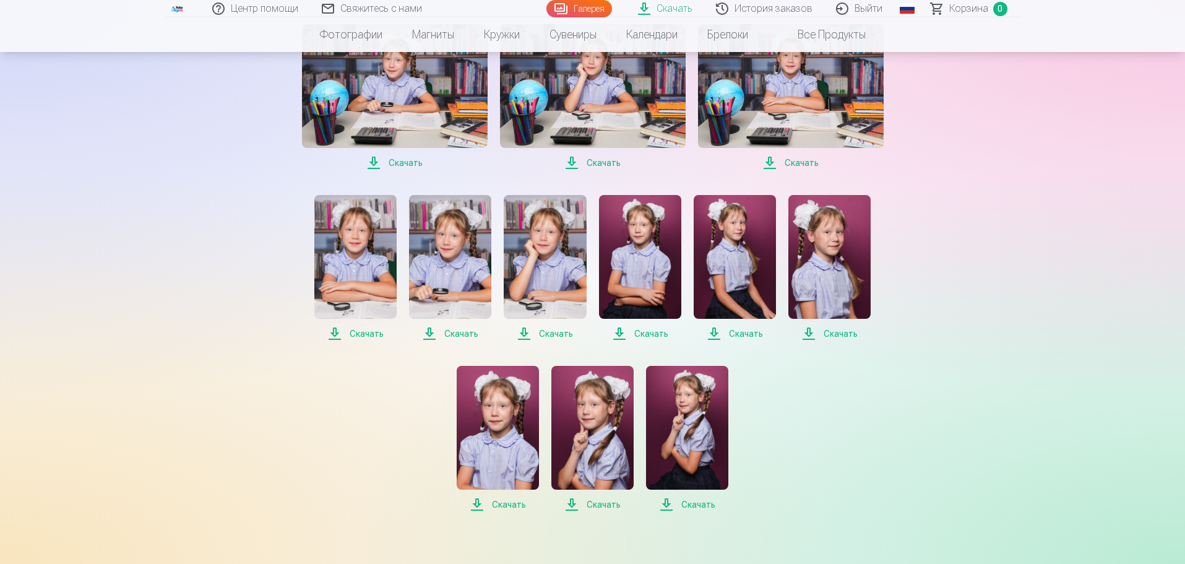
scroll to position [817, 0]
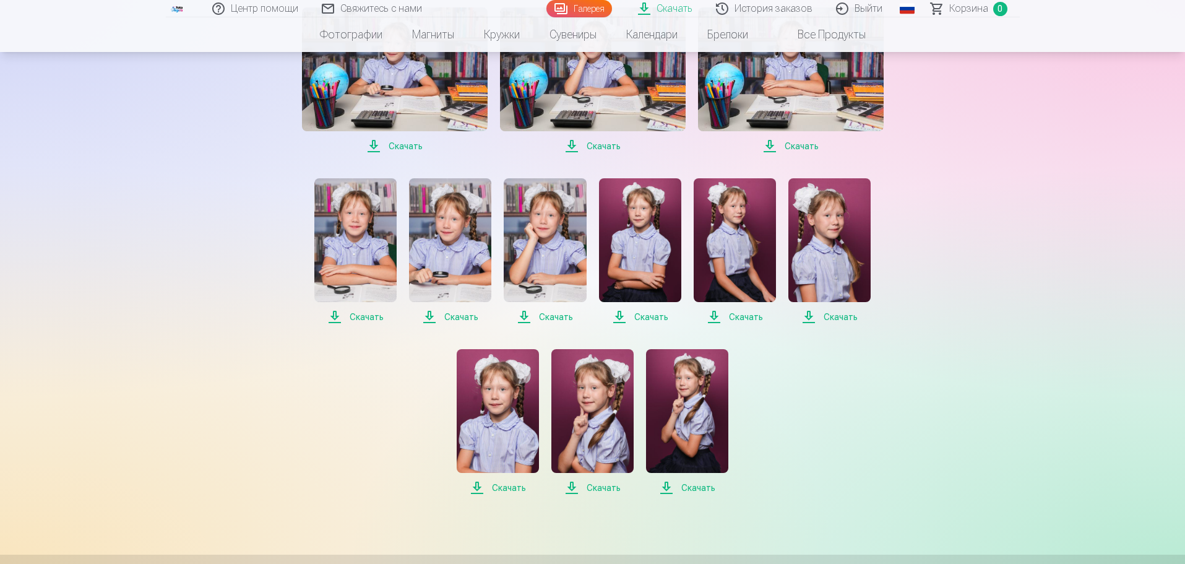
click at [505, 488] on span "Скачать" at bounding box center [498, 487] width 82 height 15
click at [605, 488] on span "Скачать" at bounding box center [592, 487] width 82 height 15
click at [697, 488] on span "Скачать" at bounding box center [687, 487] width 82 height 15
